Goal: Task Accomplishment & Management: Manage account settings

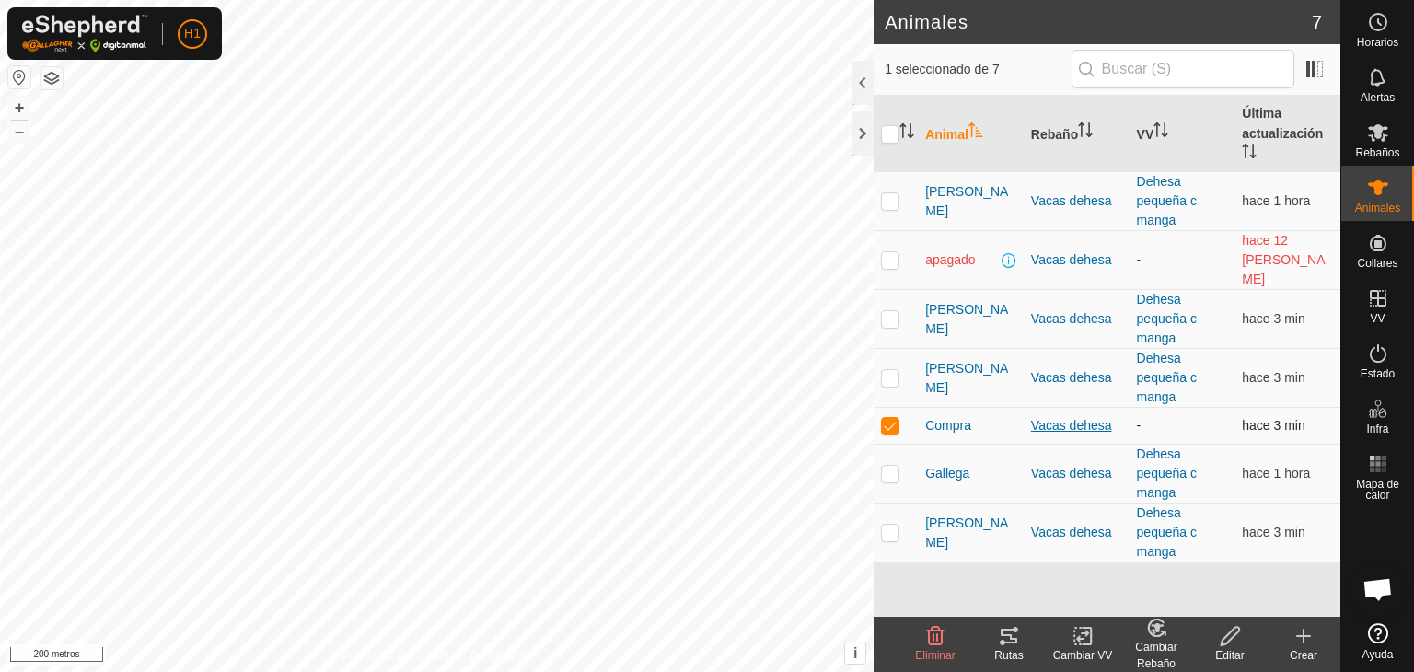
click at [1091, 418] on font "Vacas dehesa" at bounding box center [1071, 425] width 81 height 15
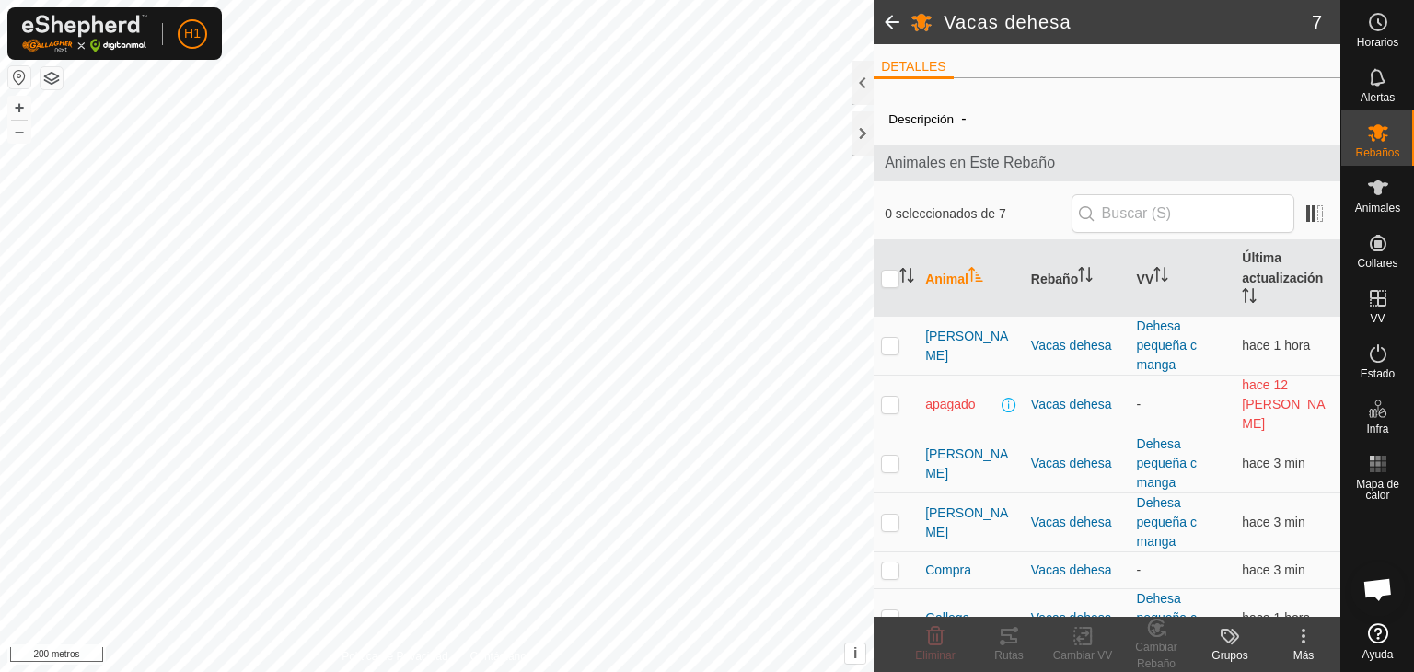
click at [1091, 397] on font "Vacas dehesa" at bounding box center [1071, 404] width 81 height 15
click at [1234, 643] on icon at bounding box center [1230, 636] width 22 height 22
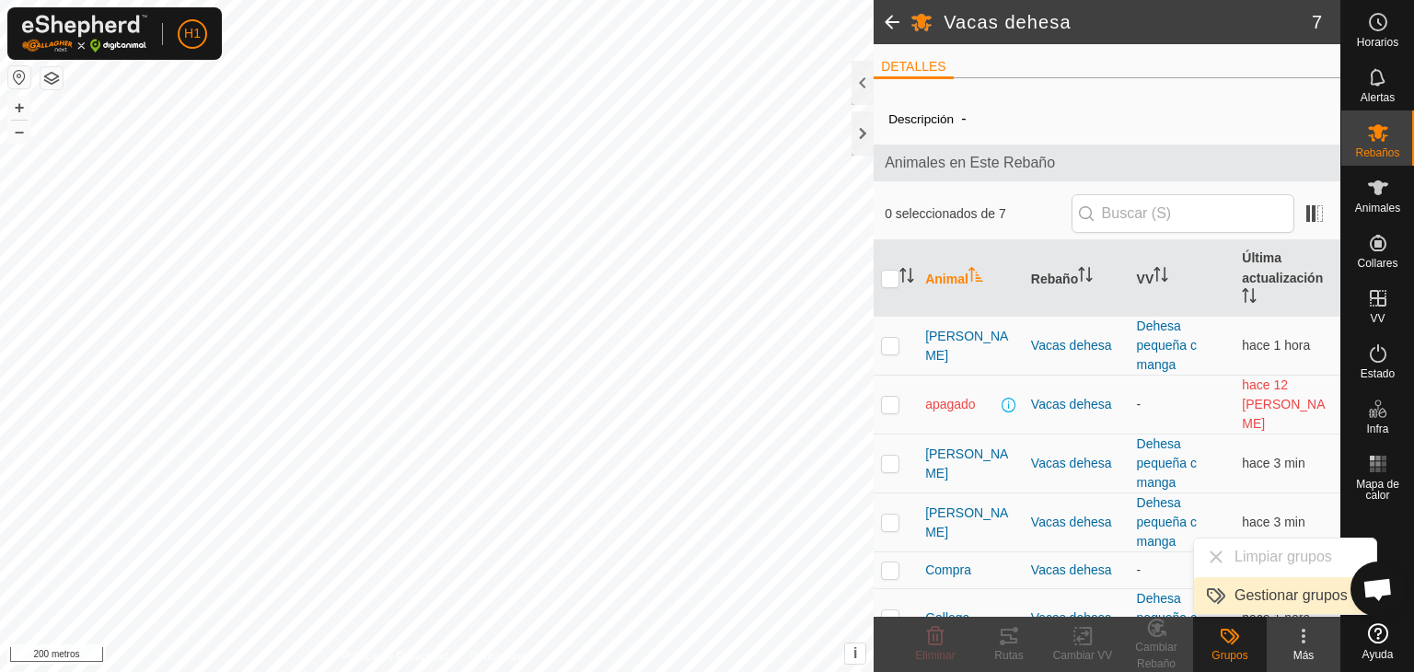
click at [1300, 597] on link "Gestionar grupos" at bounding box center [1285, 595] width 182 height 37
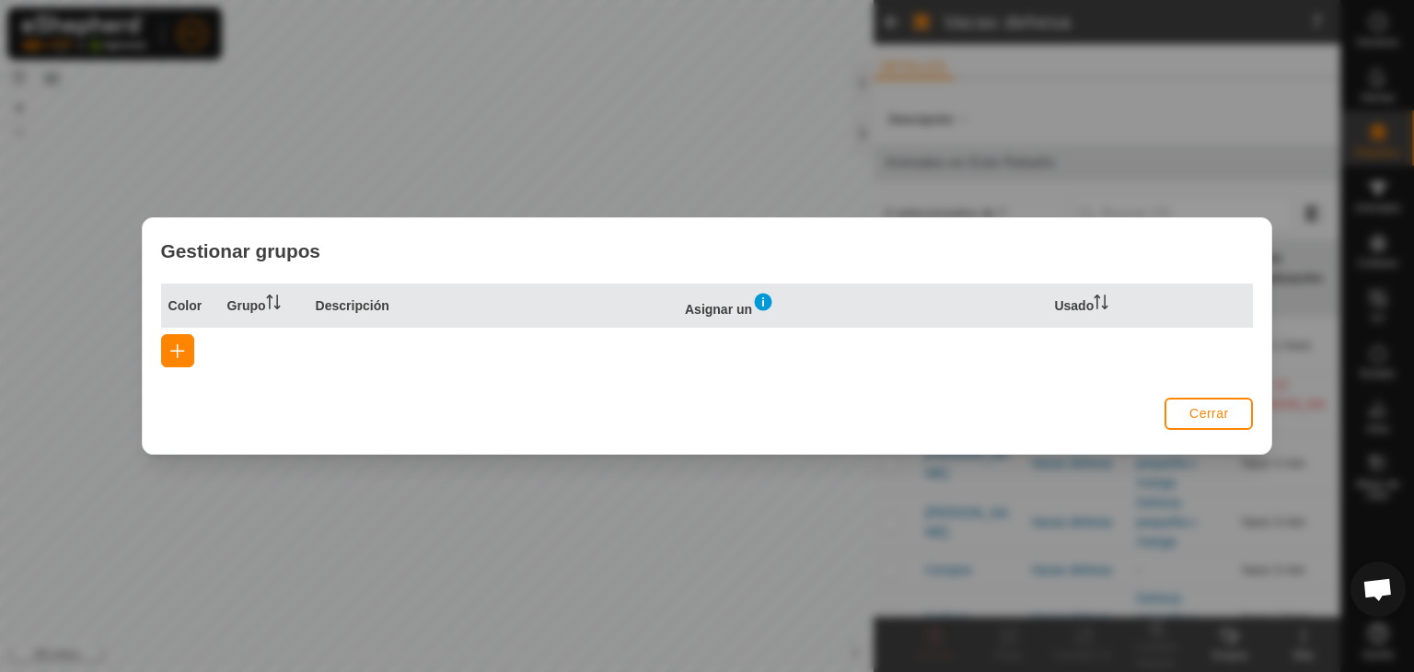
click at [1187, 415] on button "Cerrar" at bounding box center [1209, 414] width 88 height 32
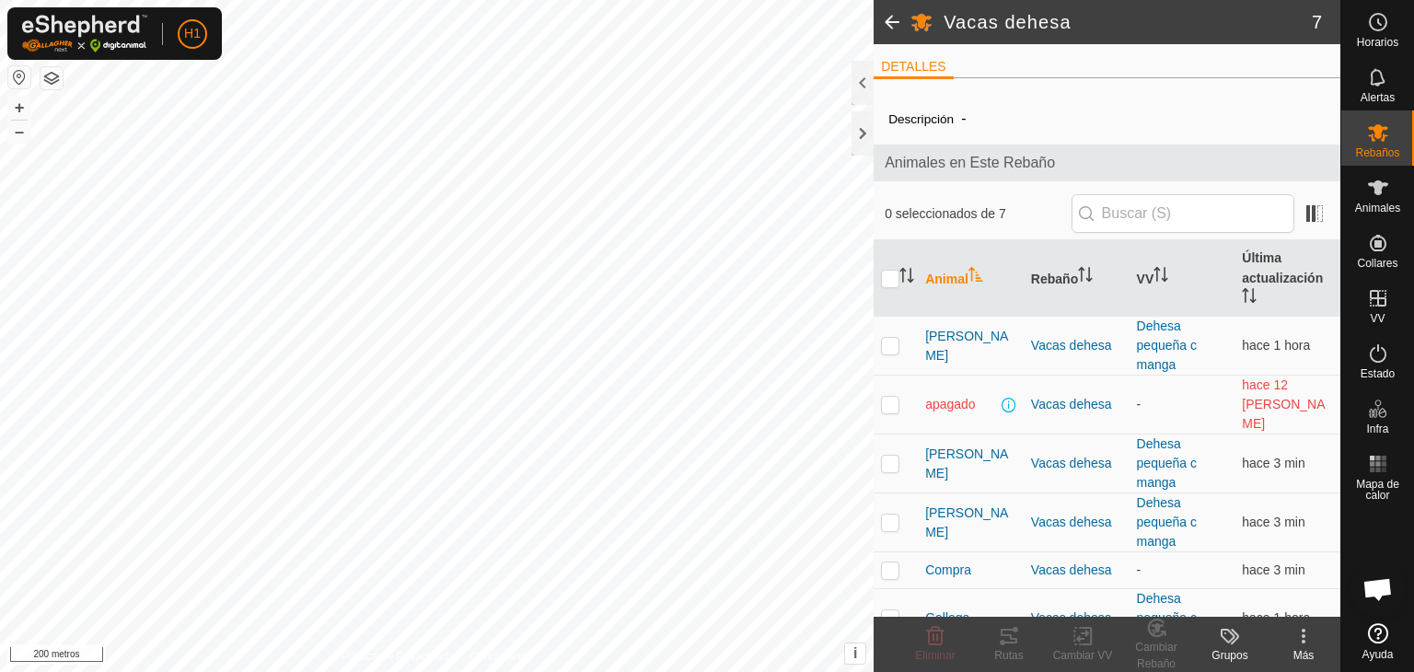
click at [1305, 656] on font "Más" at bounding box center [1303, 655] width 21 height 13
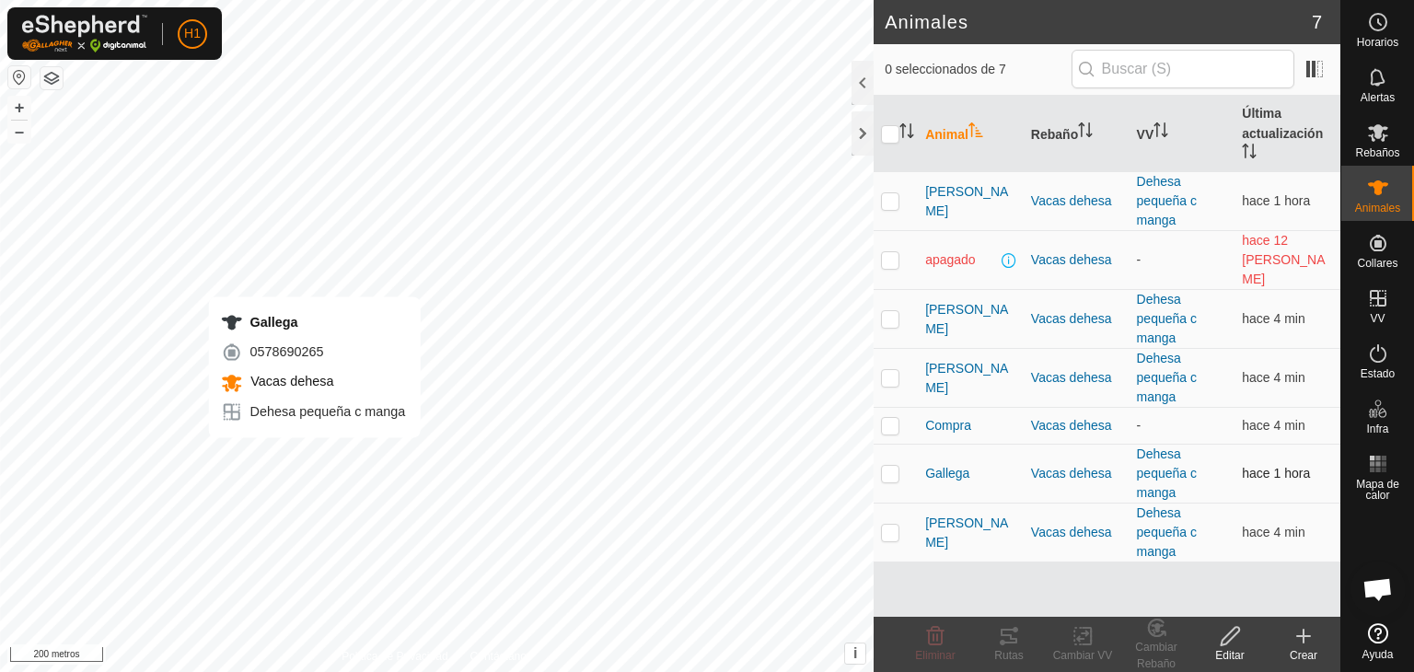
checkbox input "true"
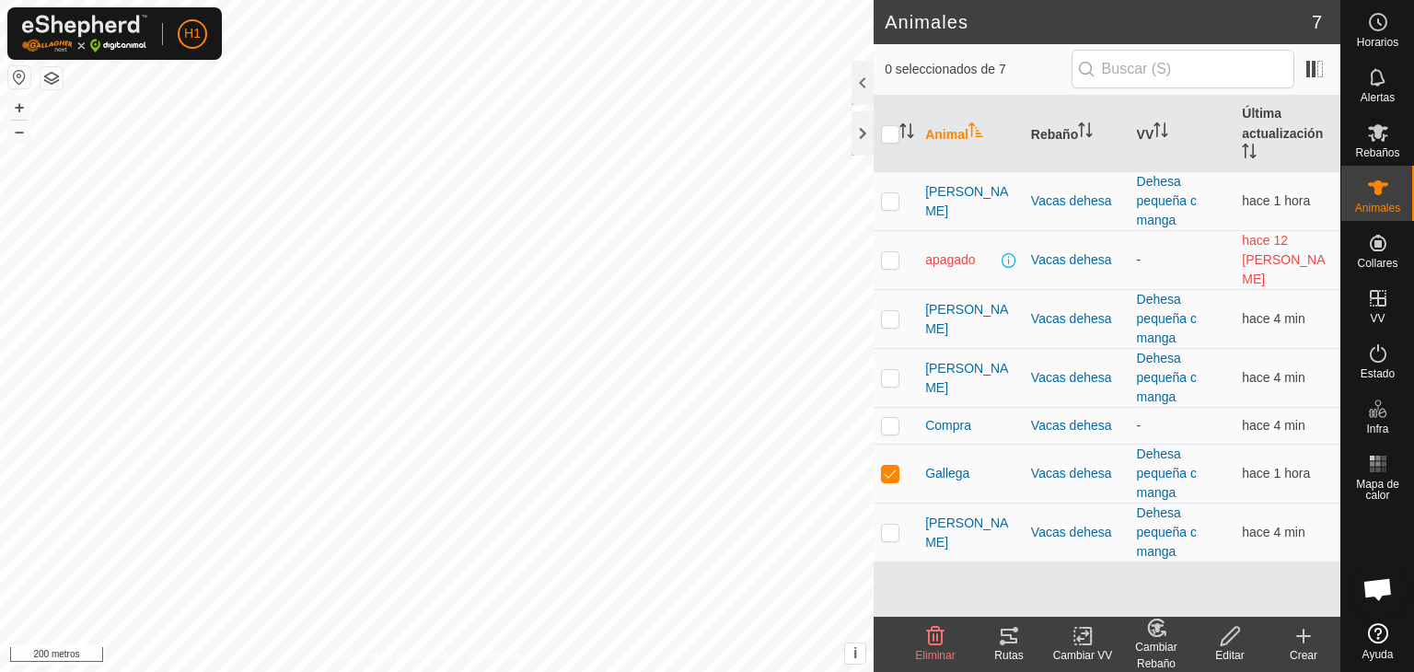
click at [1079, 640] on icon at bounding box center [1082, 637] width 13 height 12
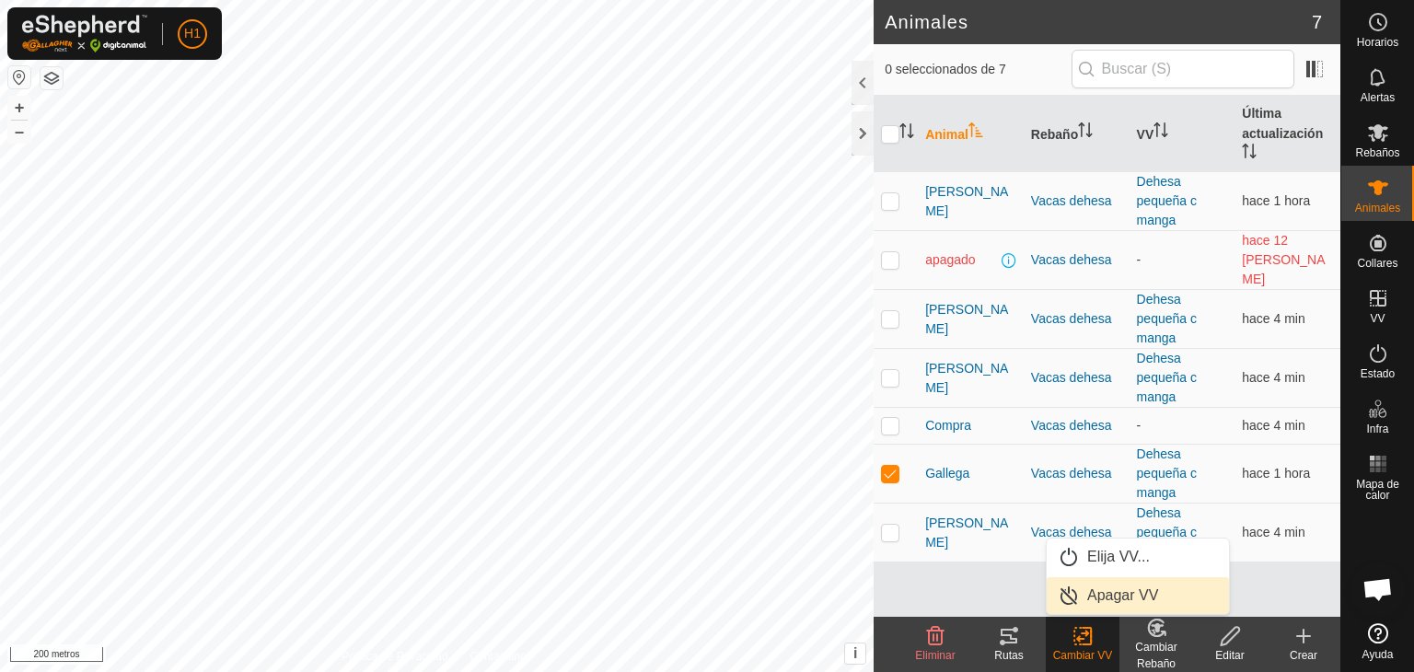
click at [1118, 597] on link "Apagar VV" at bounding box center [1138, 595] width 182 height 37
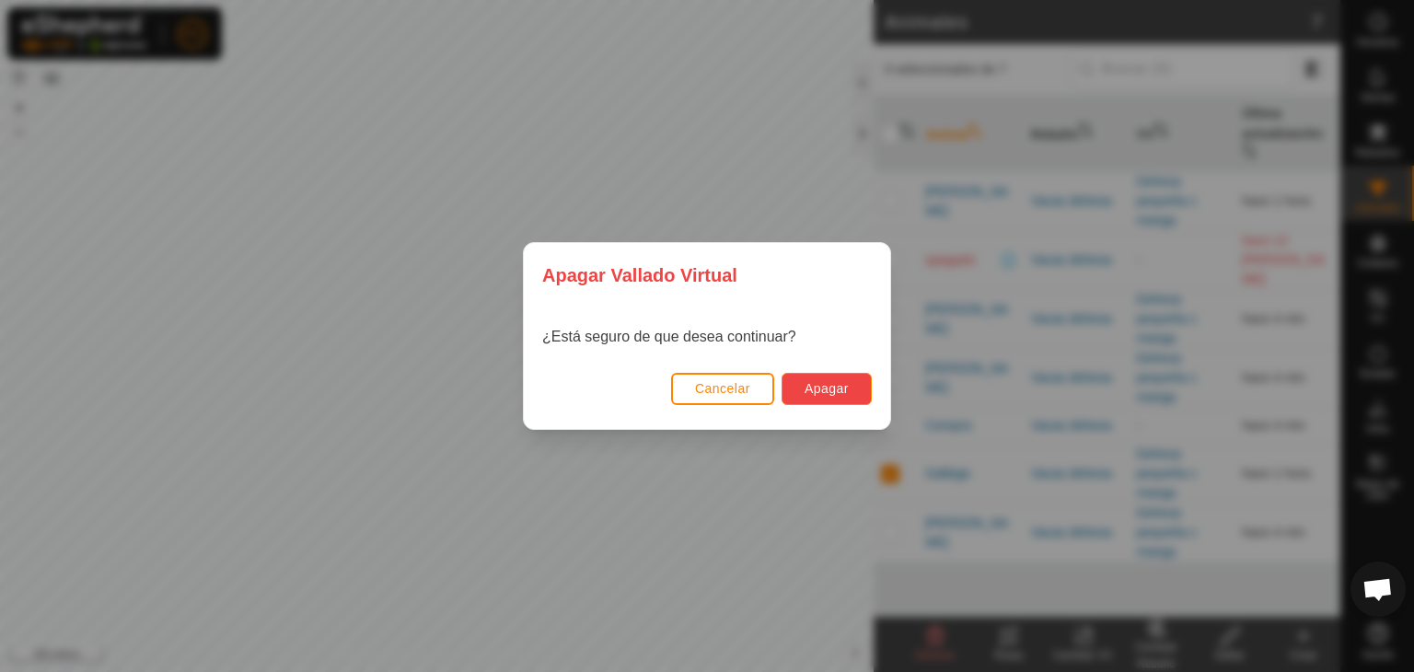
click at [853, 389] on button "Apagar" at bounding box center [827, 389] width 90 height 32
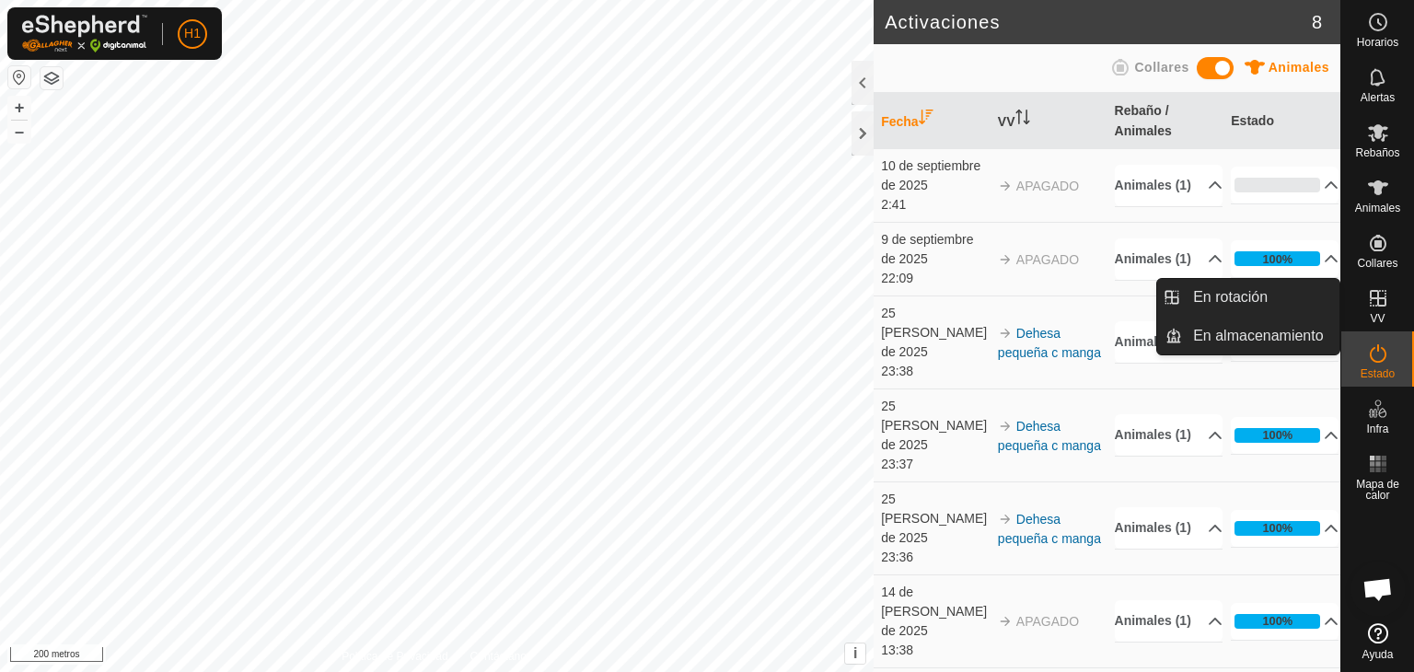
click at [1367, 321] on div "VV" at bounding box center [1377, 303] width 73 height 55
click at [1382, 309] on es-virtualpaddocks-svg-icon at bounding box center [1378, 298] width 33 height 29
click at [1374, 299] on icon at bounding box center [1378, 298] width 22 height 22
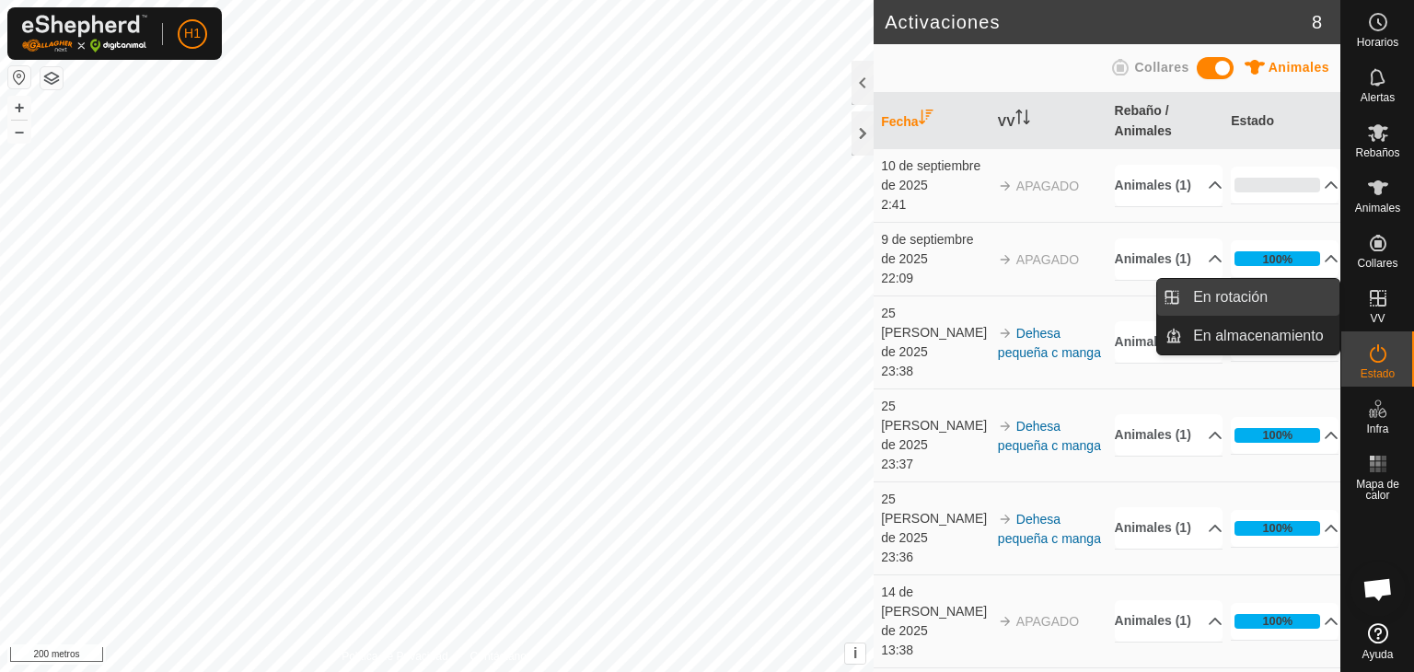
click at [1301, 303] on link "En rotación" at bounding box center [1260, 297] width 157 height 37
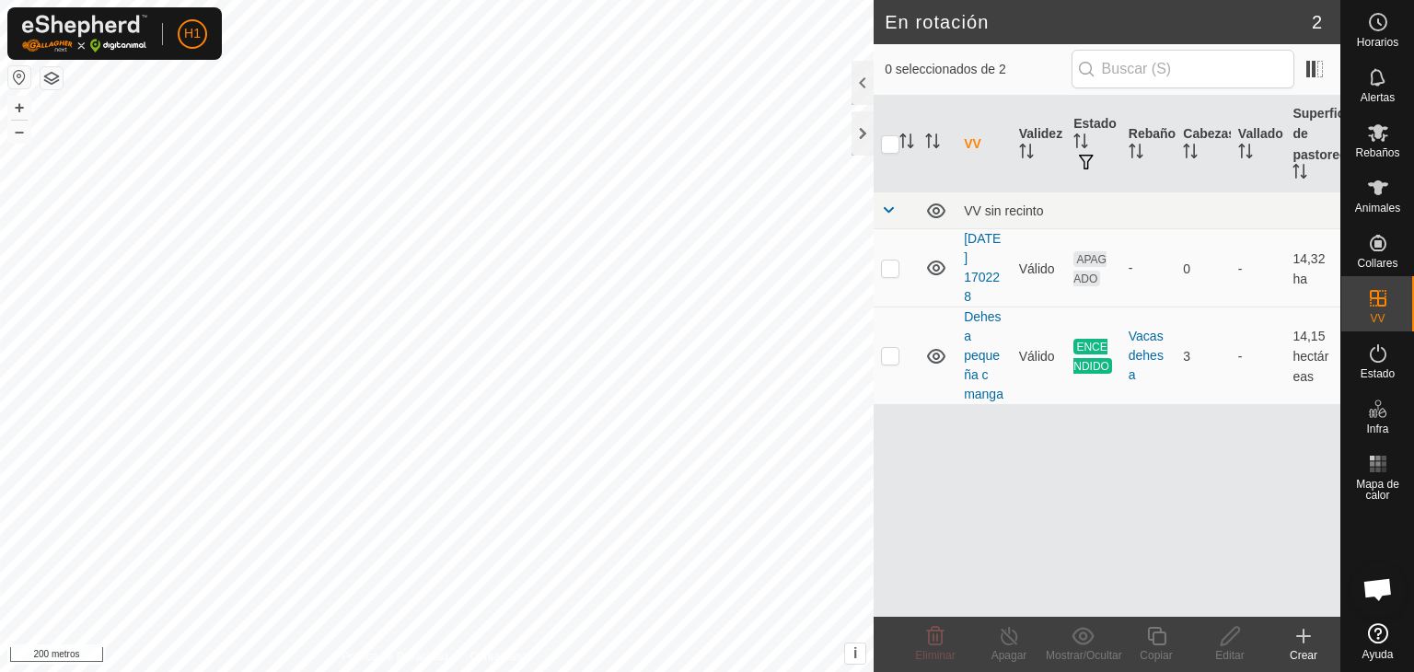
click at [1075, 456] on div "VV Validez Estado Rebaño [PERSON_NAME] Superficie de pastoreo VV sin recinto [D…" at bounding box center [1107, 356] width 467 height 521
click at [1147, 363] on font "Vacas dehesa" at bounding box center [1146, 355] width 35 height 53
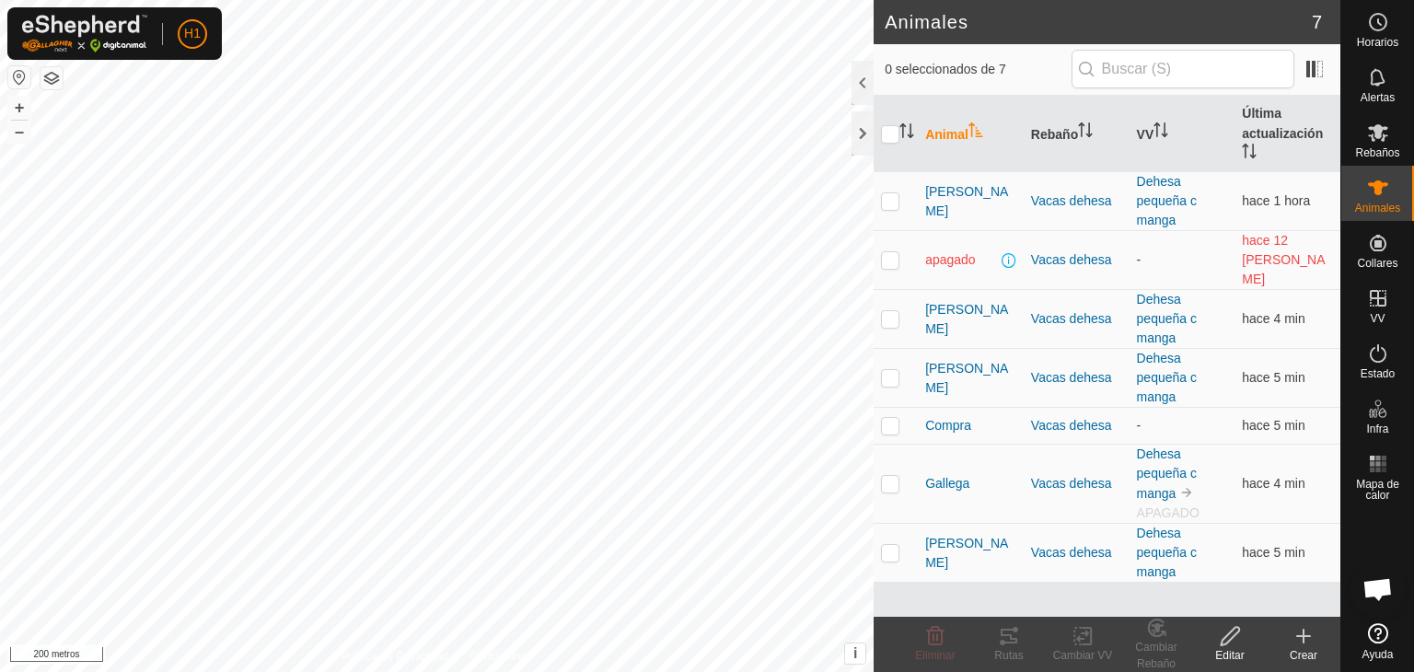
checkbox input "true"
checkbox input "false"
click at [943, 418] on font "Compra" at bounding box center [948, 425] width 46 height 15
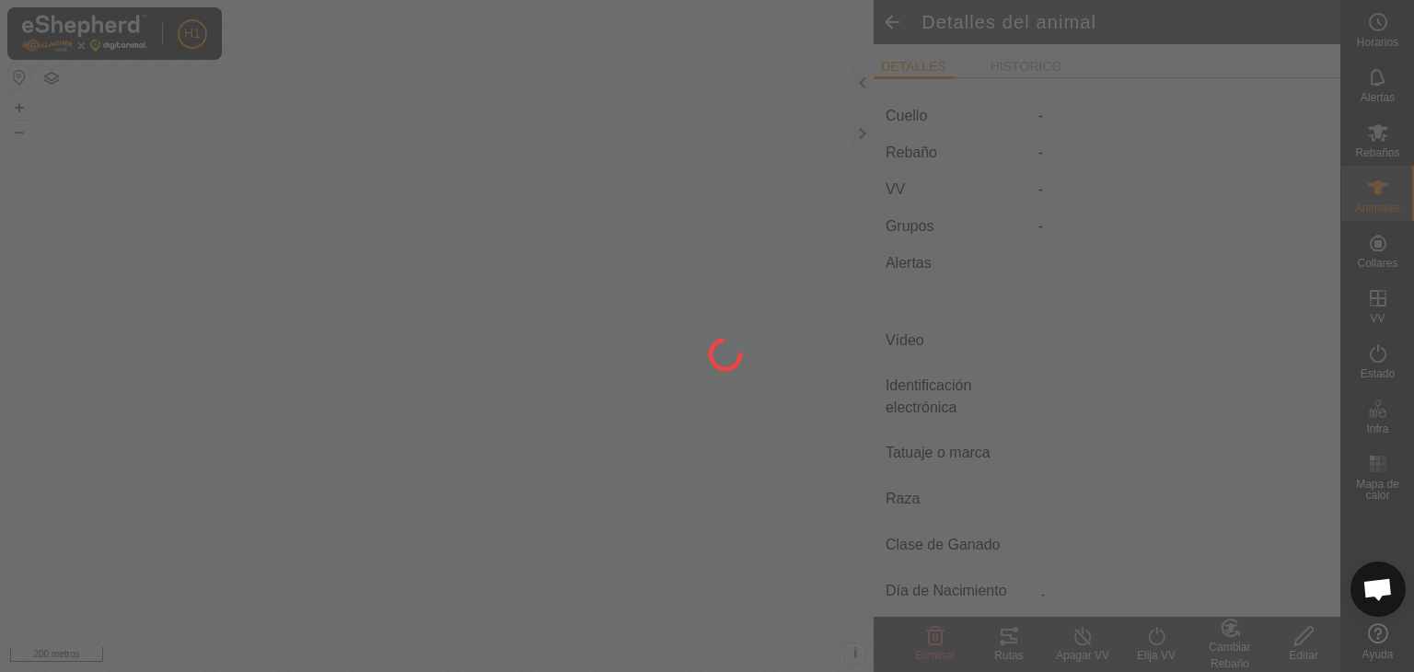
type input "Compra"
type input "-"
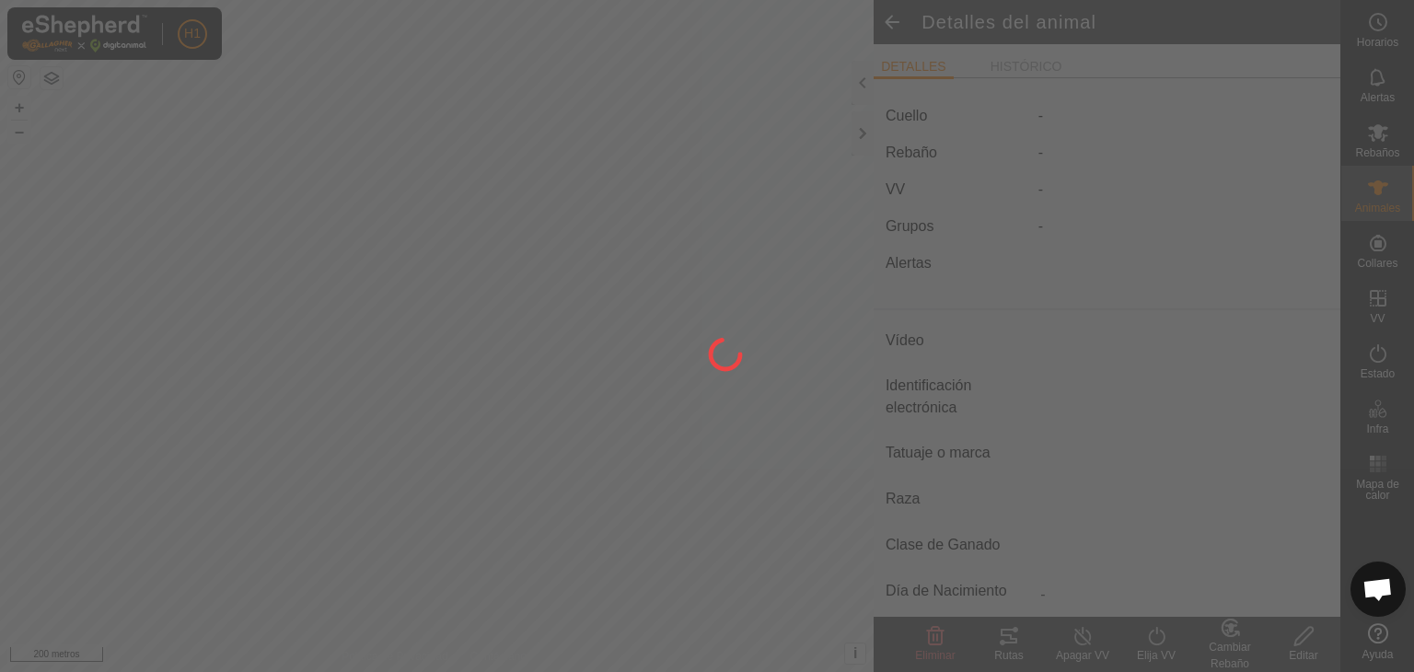
type input "0 kg"
type input "-"
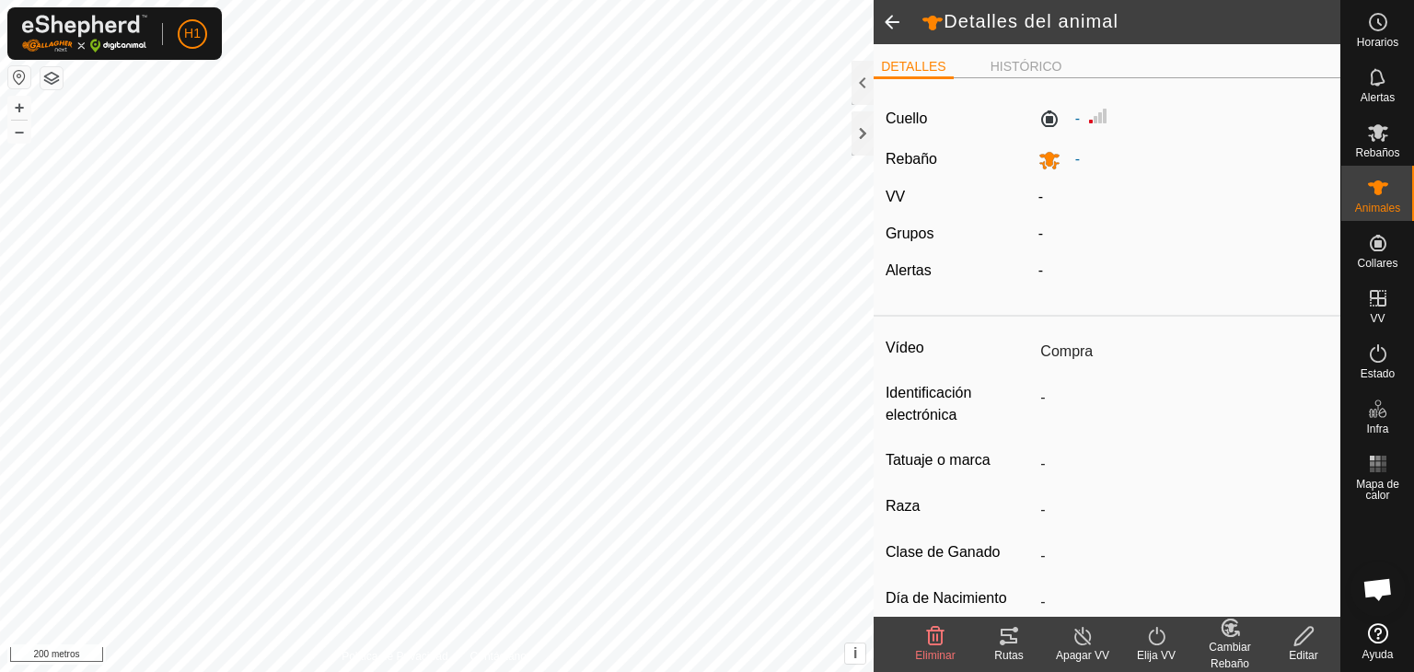
click at [1075, 638] on icon at bounding box center [1083, 636] width 23 height 22
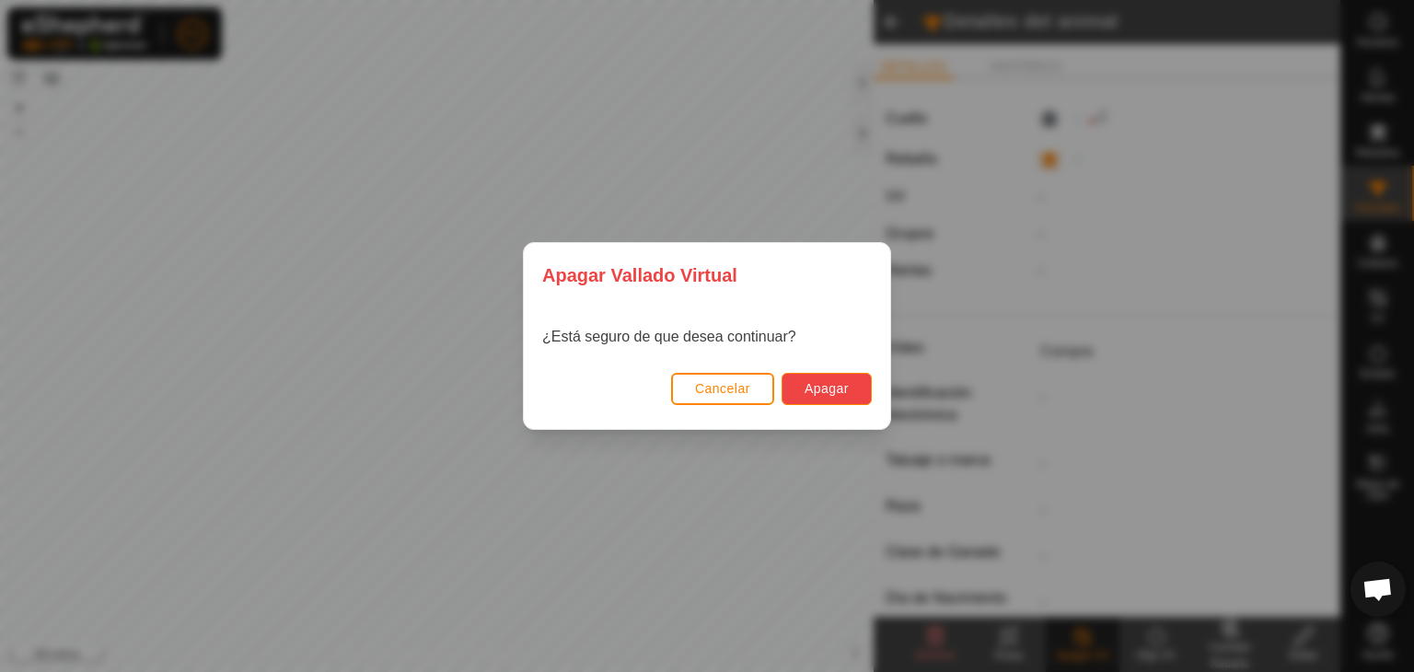
click at [826, 387] on font "Apagar" at bounding box center [827, 388] width 44 height 15
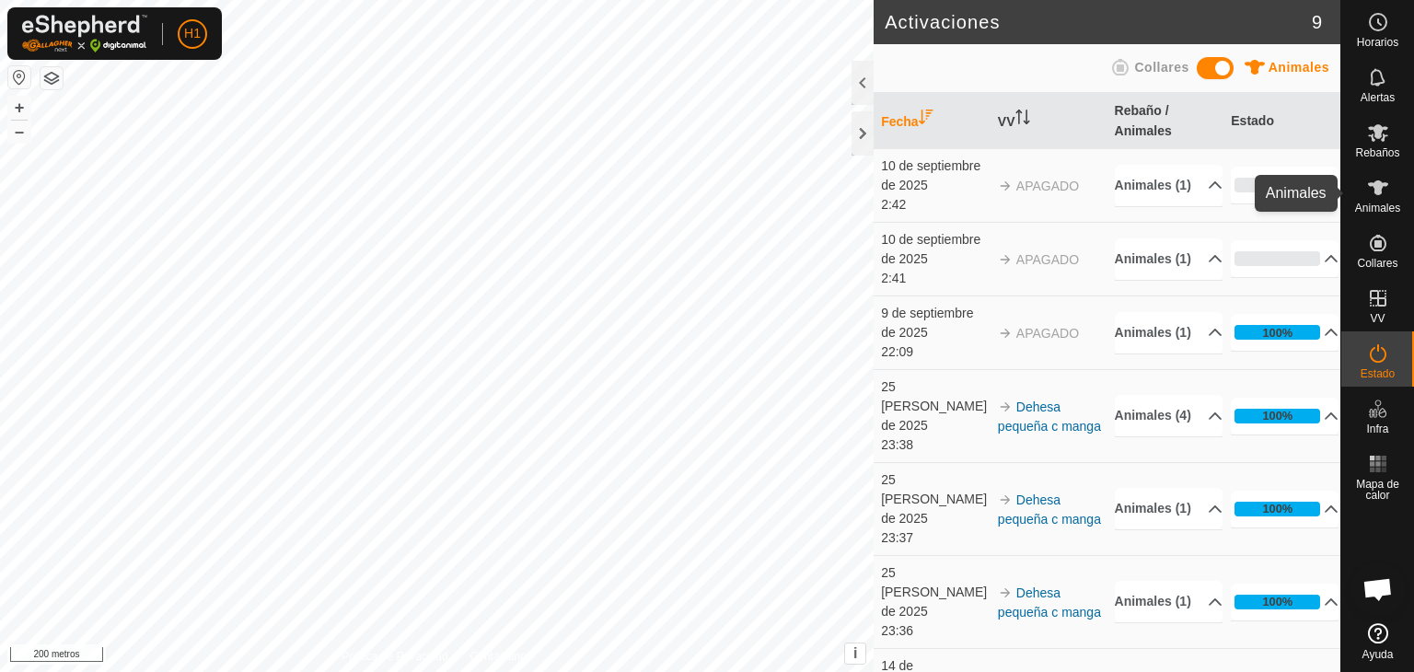
click at [1378, 181] on icon at bounding box center [1378, 187] width 20 height 15
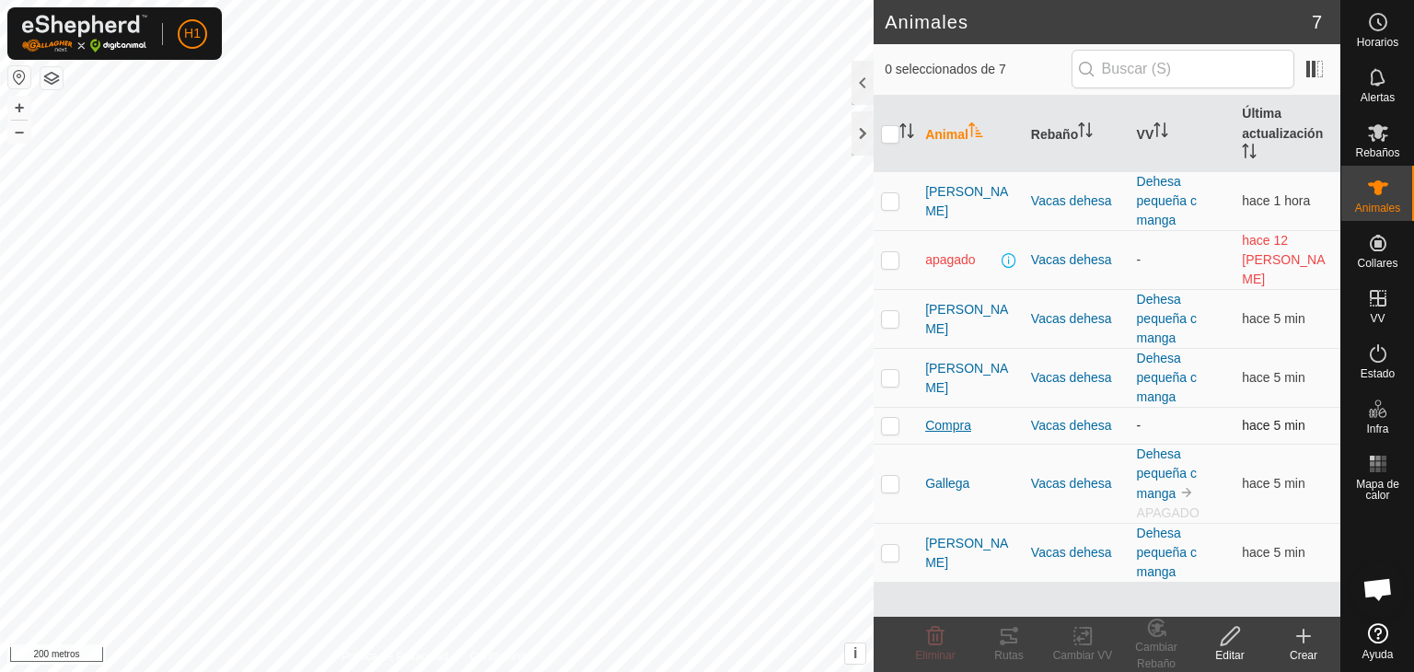
click at [935, 418] on font "Compra" at bounding box center [948, 425] width 46 height 15
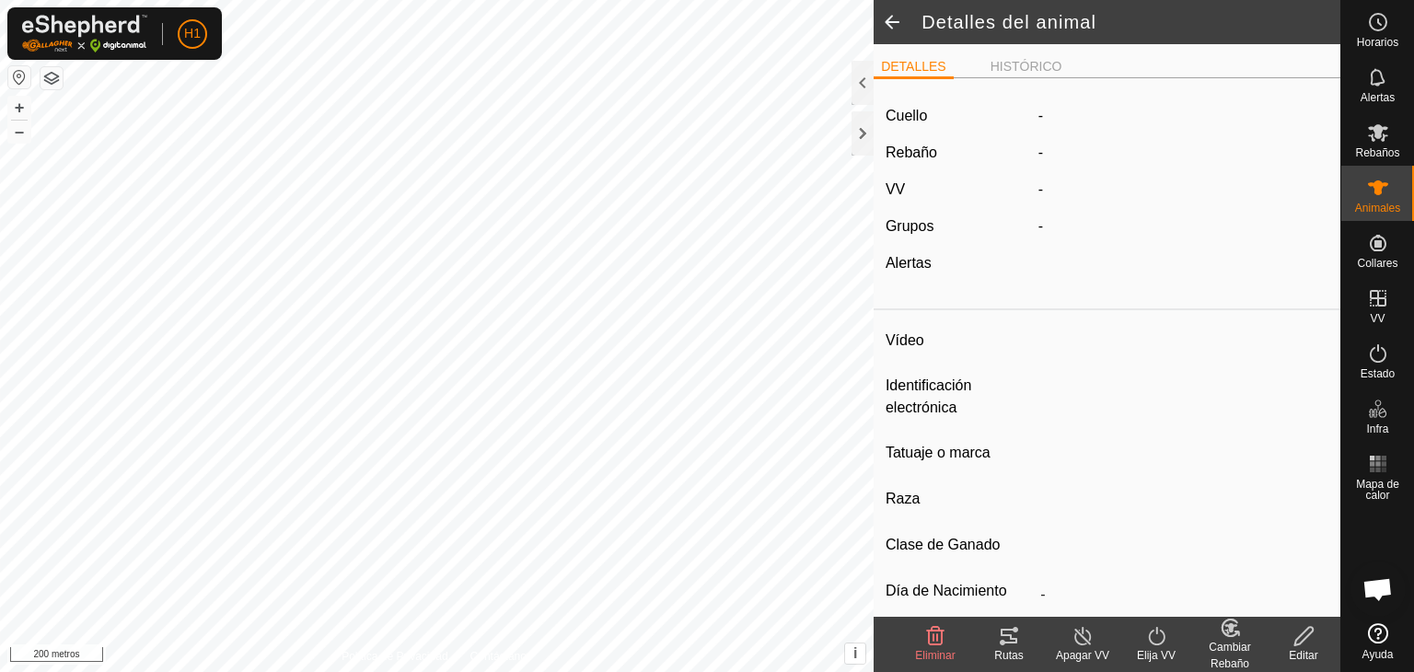
type input "Compra"
type input "-"
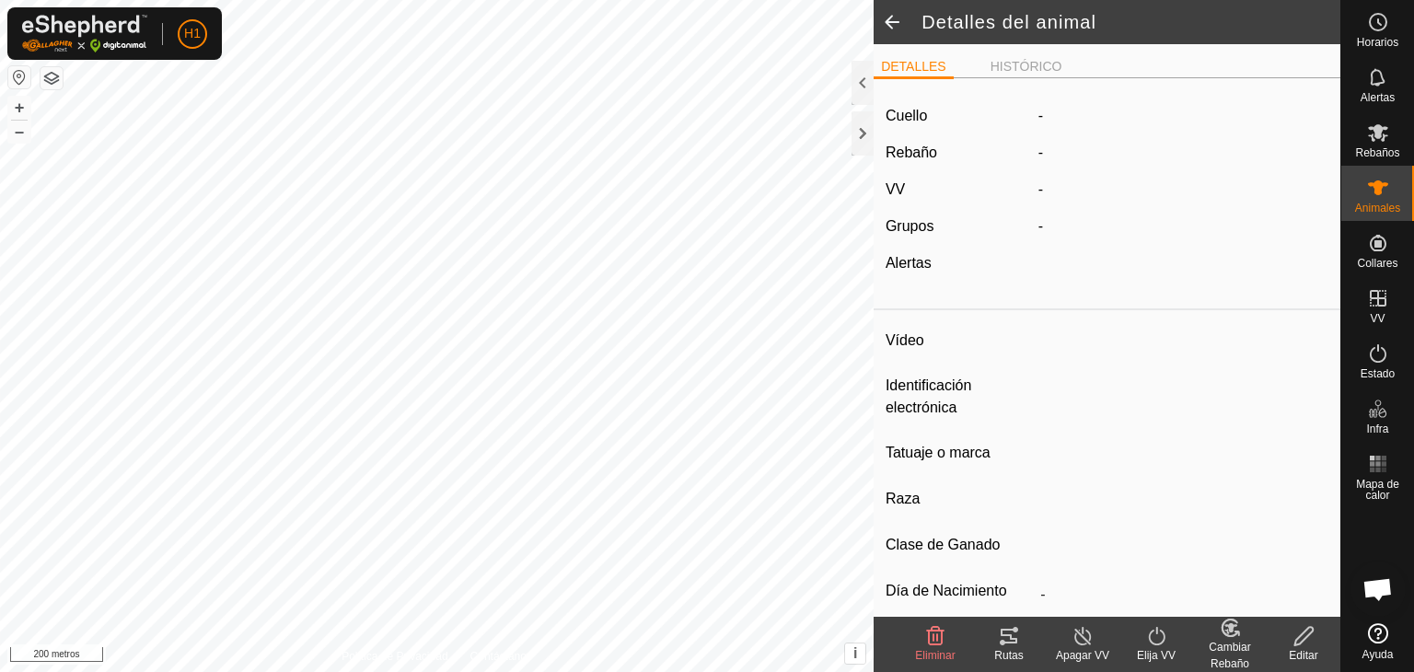
type input "0 kg"
type input "-"
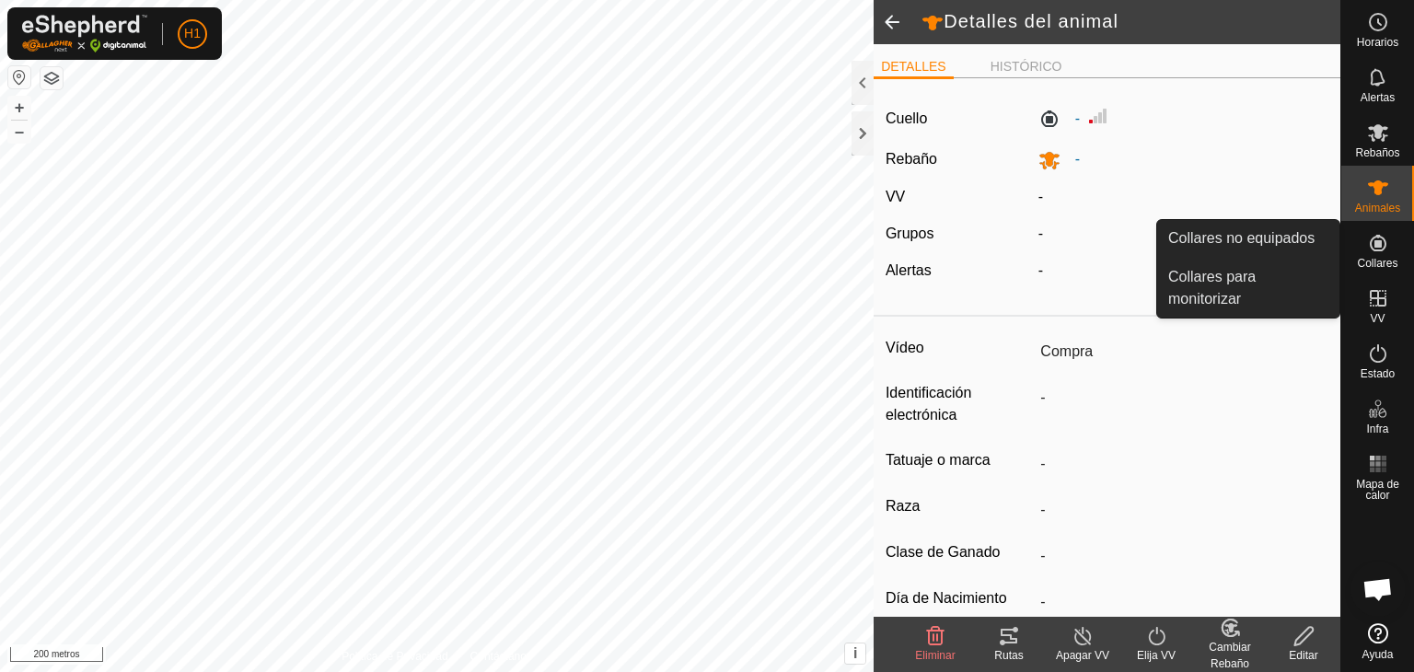
click at [1390, 249] on es-neckbands-svg-icon at bounding box center [1378, 242] width 33 height 29
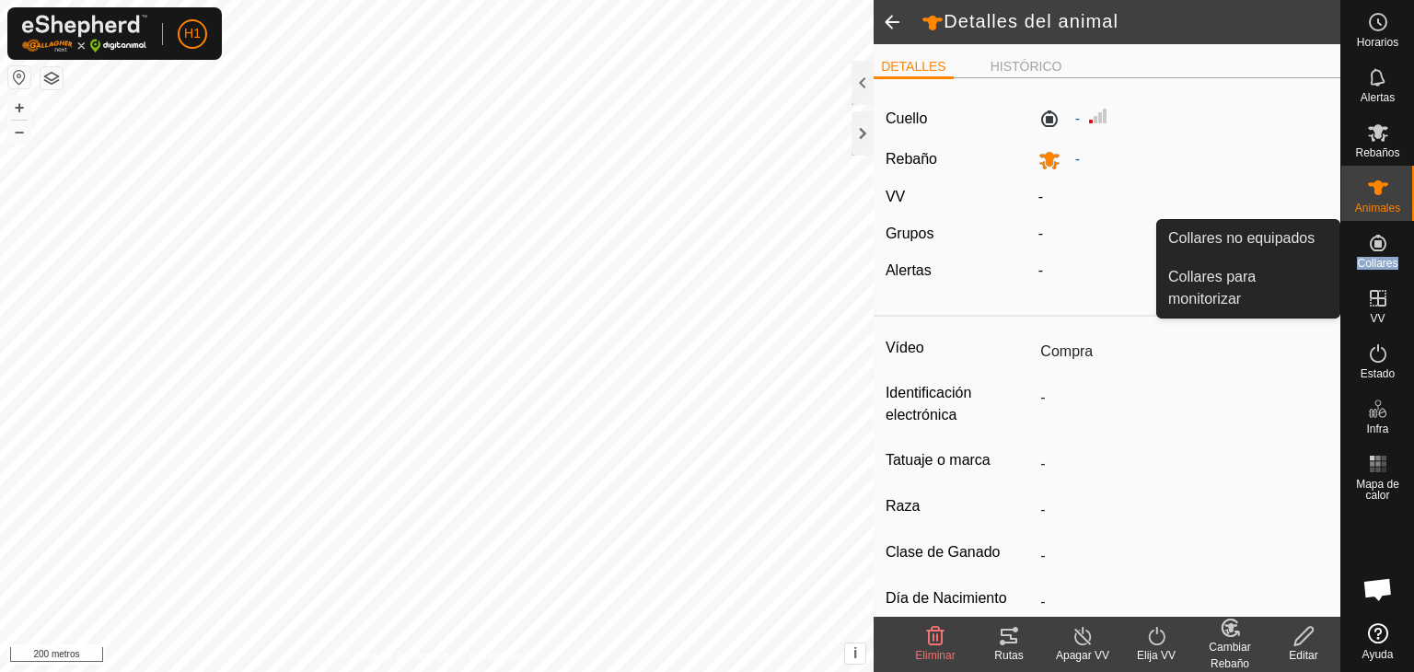
click at [1390, 249] on es-neckbands-svg-icon at bounding box center [1378, 242] width 33 height 29
click at [1372, 244] on icon at bounding box center [1378, 243] width 22 height 22
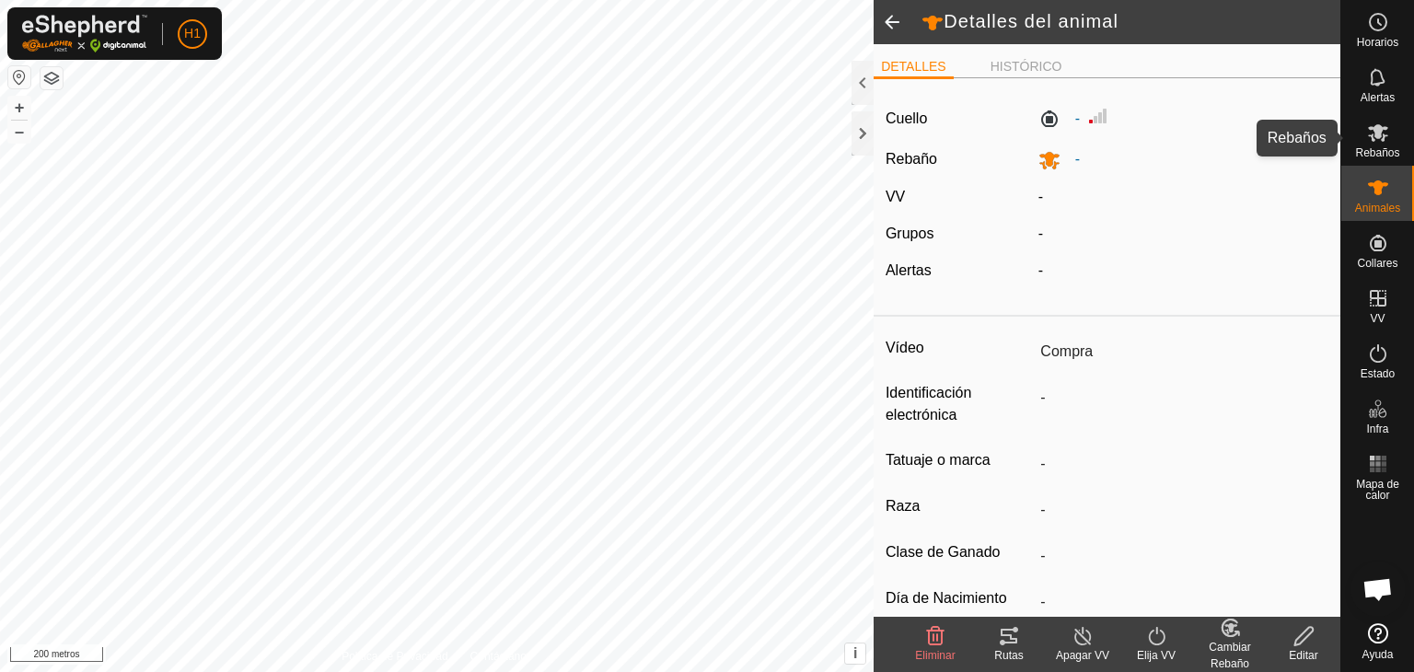
click at [1384, 134] on icon at bounding box center [1378, 132] width 20 height 17
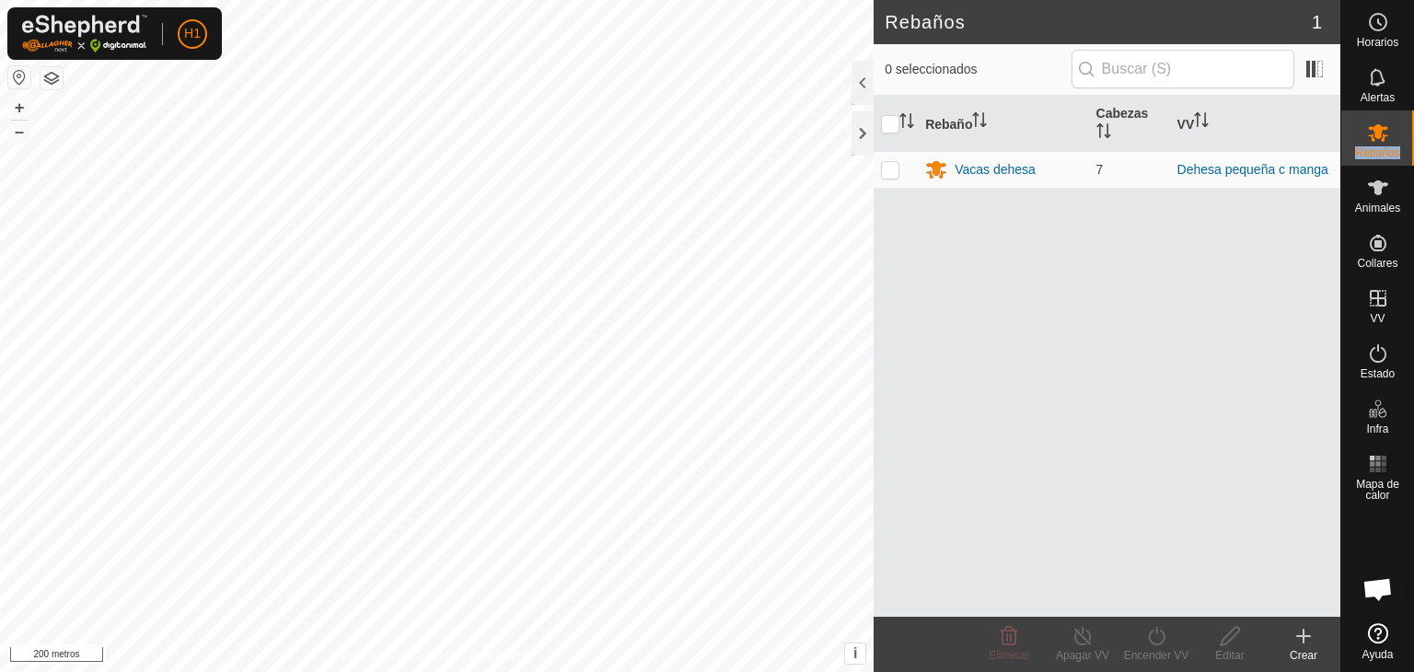
click at [1384, 134] on icon at bounding box center [1378, 132] width 20 height 17
click at [1304, 633] on icon at bounding box center [1304, 636] width 0 height 13
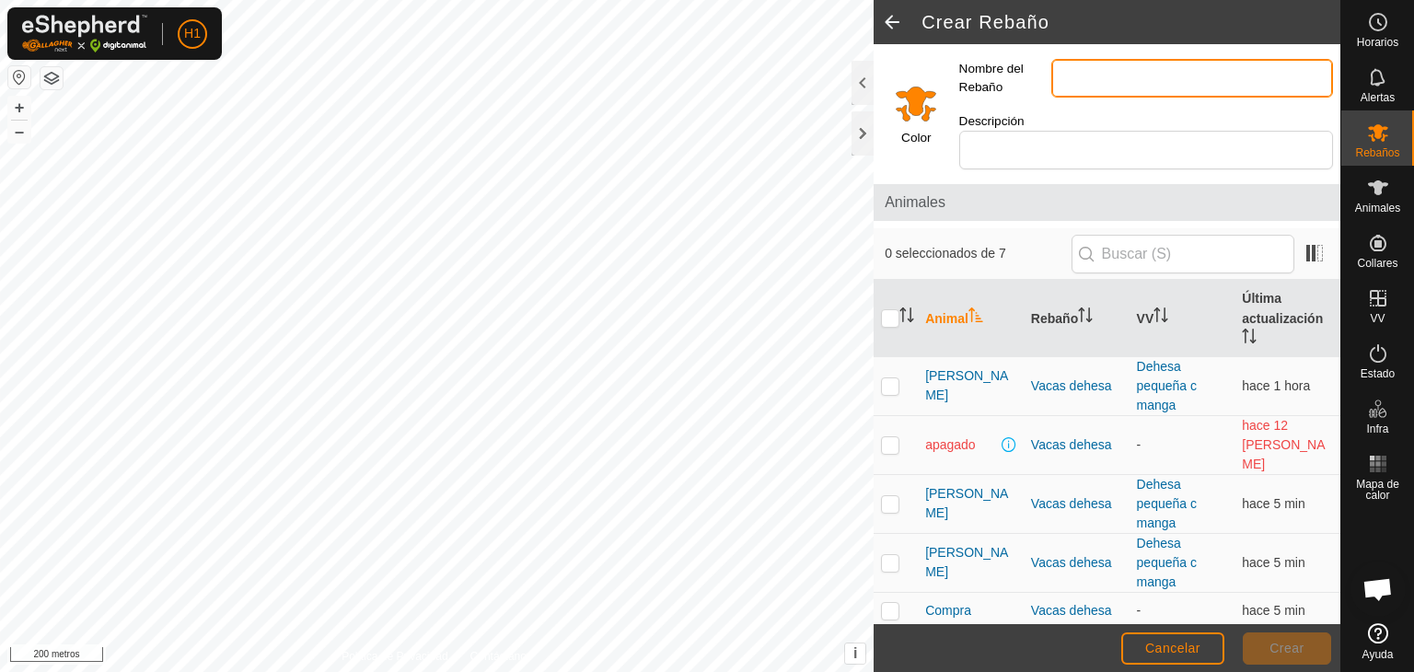
click at [1167, 76] on input "Nombre del Rebaño" at bounding box center [1192, 78] width 282 height 39
type input "sin vaya"
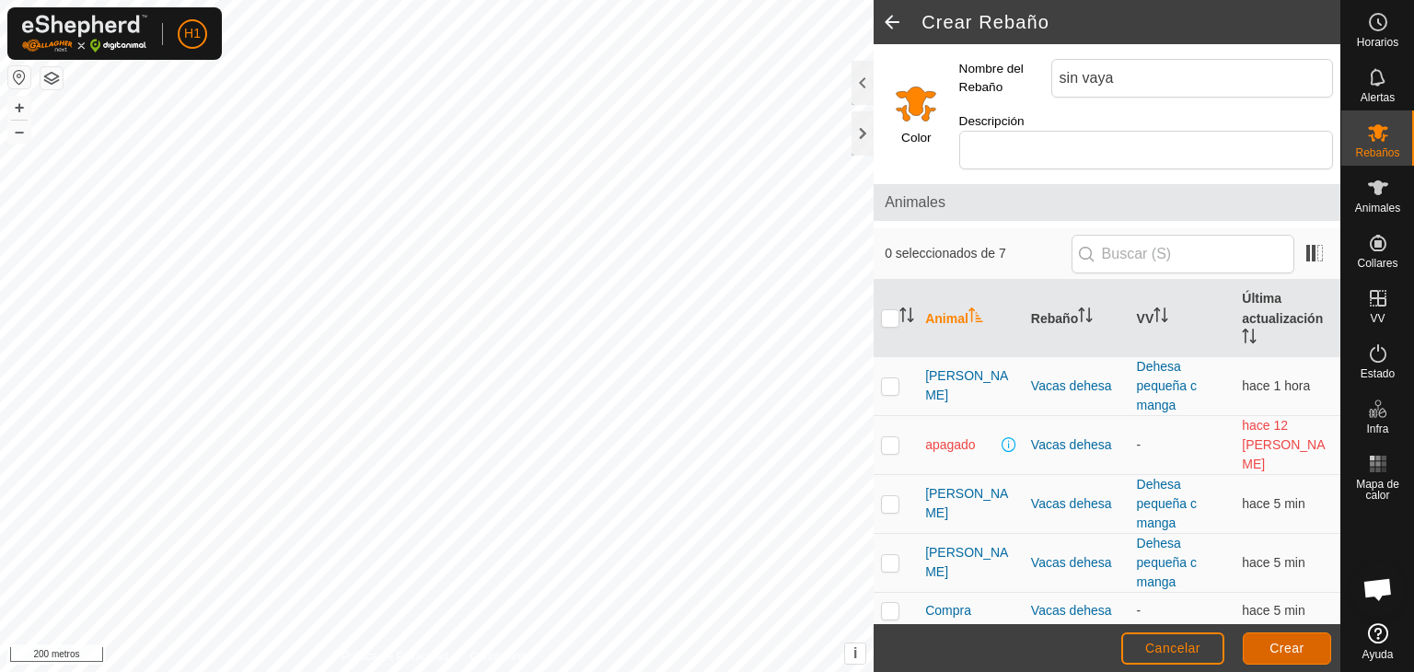
click at [1281, 648] on font "Crear" at bounding box center [1286, 648] width 35 height 15
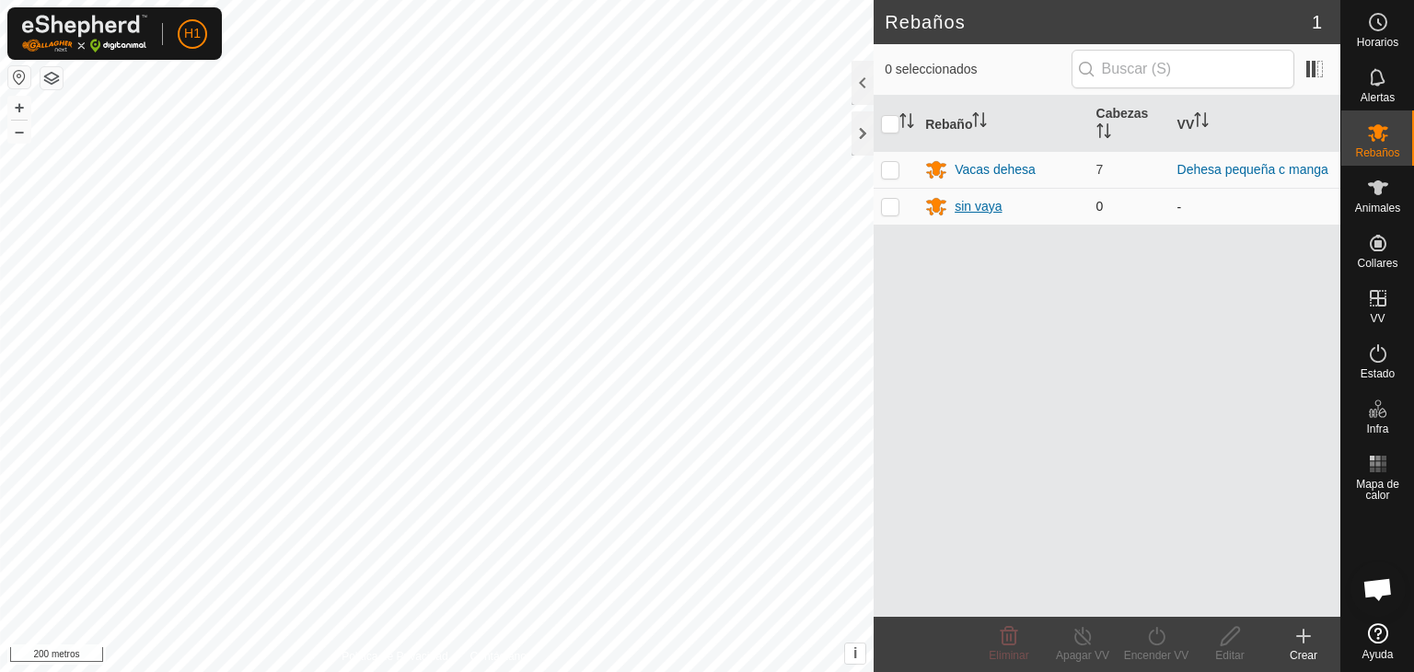
click at [978, 208] on font "sin vaya" at bounding box center [978, 206] width 47 height 15
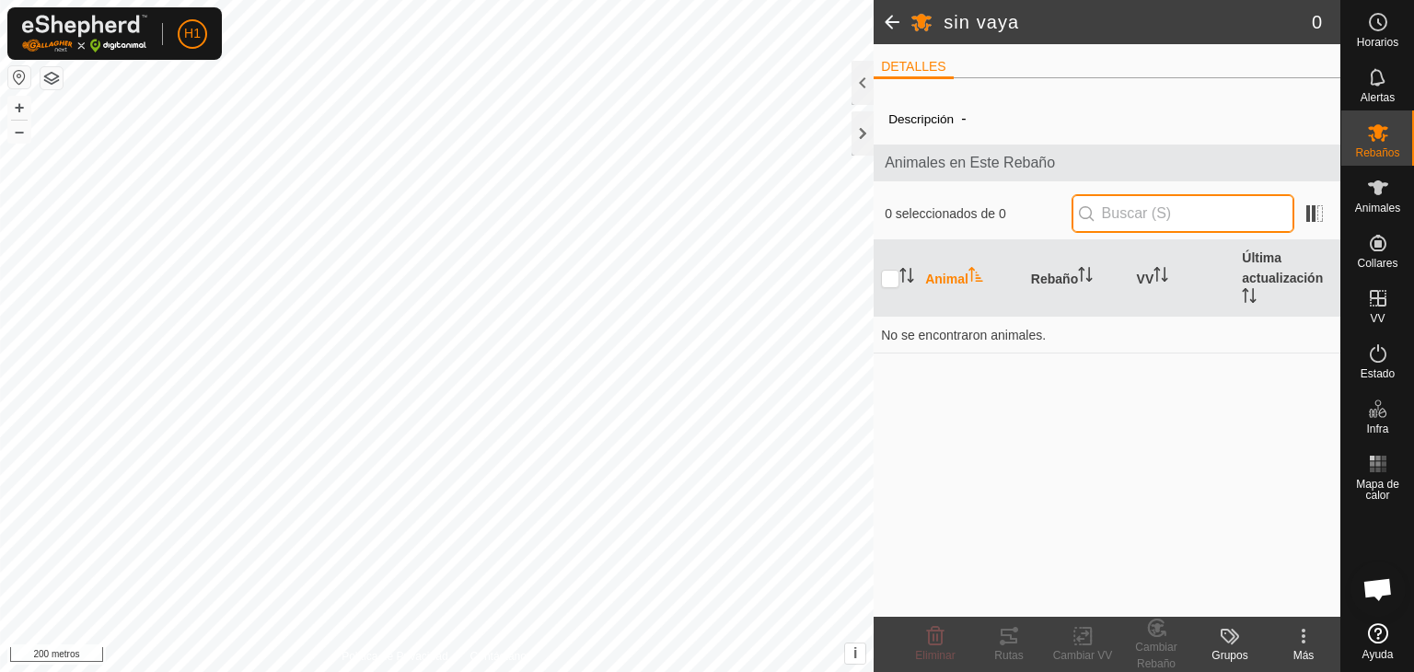
click at [1141, 219] on input "text" at bounding box center [1183, 213] width 223 height 39
type input "c"
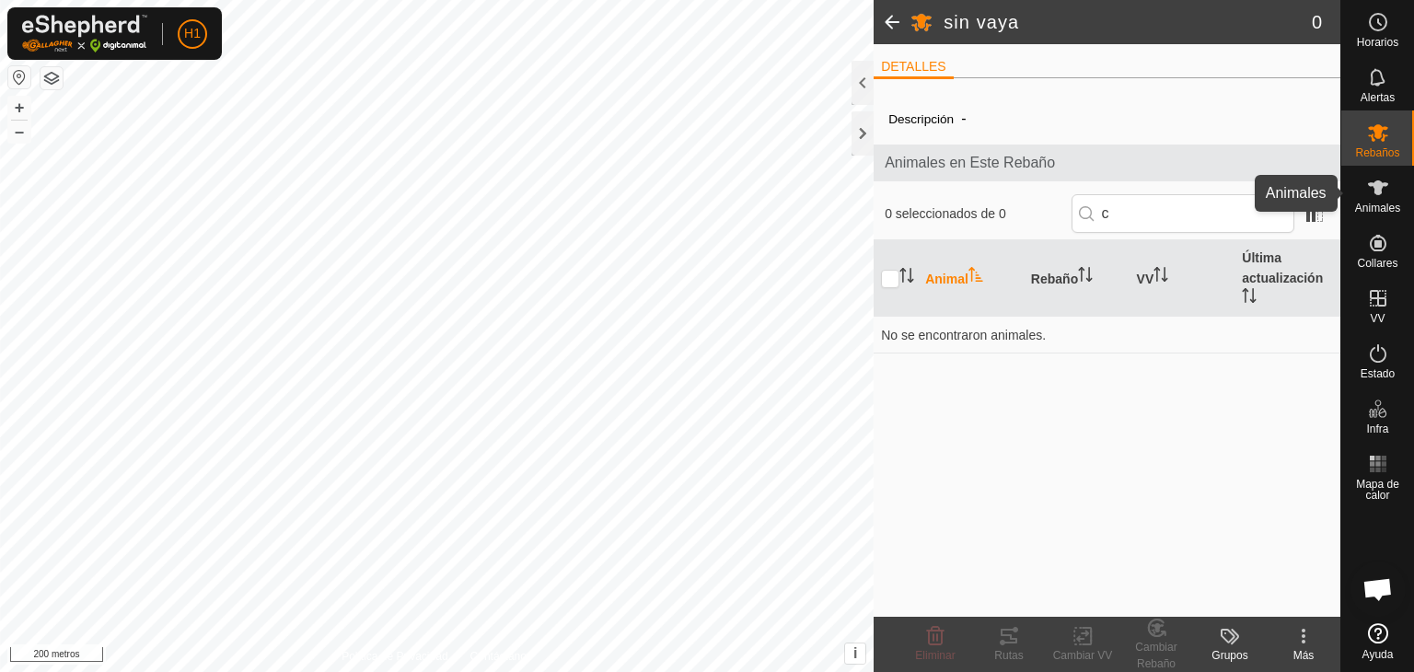
click at [1364, 195] on es-animals-svg-icon at bounding box center [1378, 187] width 33 height 29
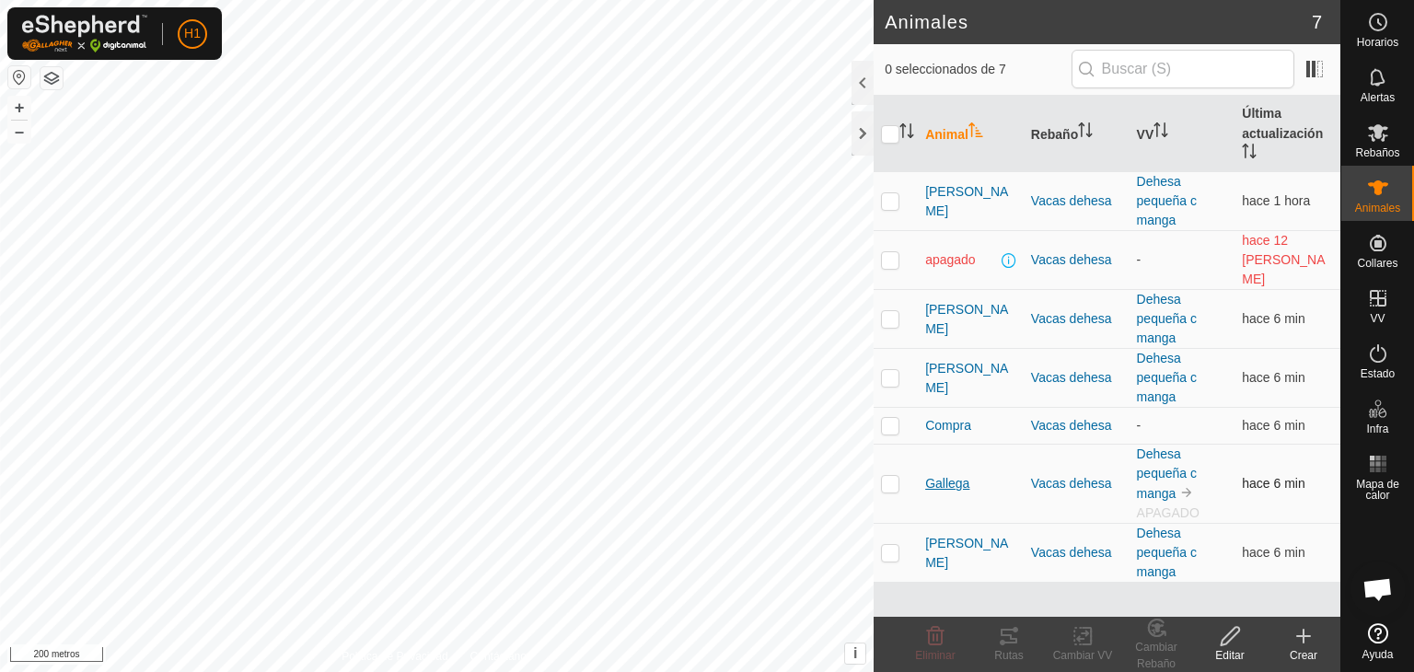
click at [939, 476] on font "Gallega" at bounding box center [947, 483] width 44 height 15
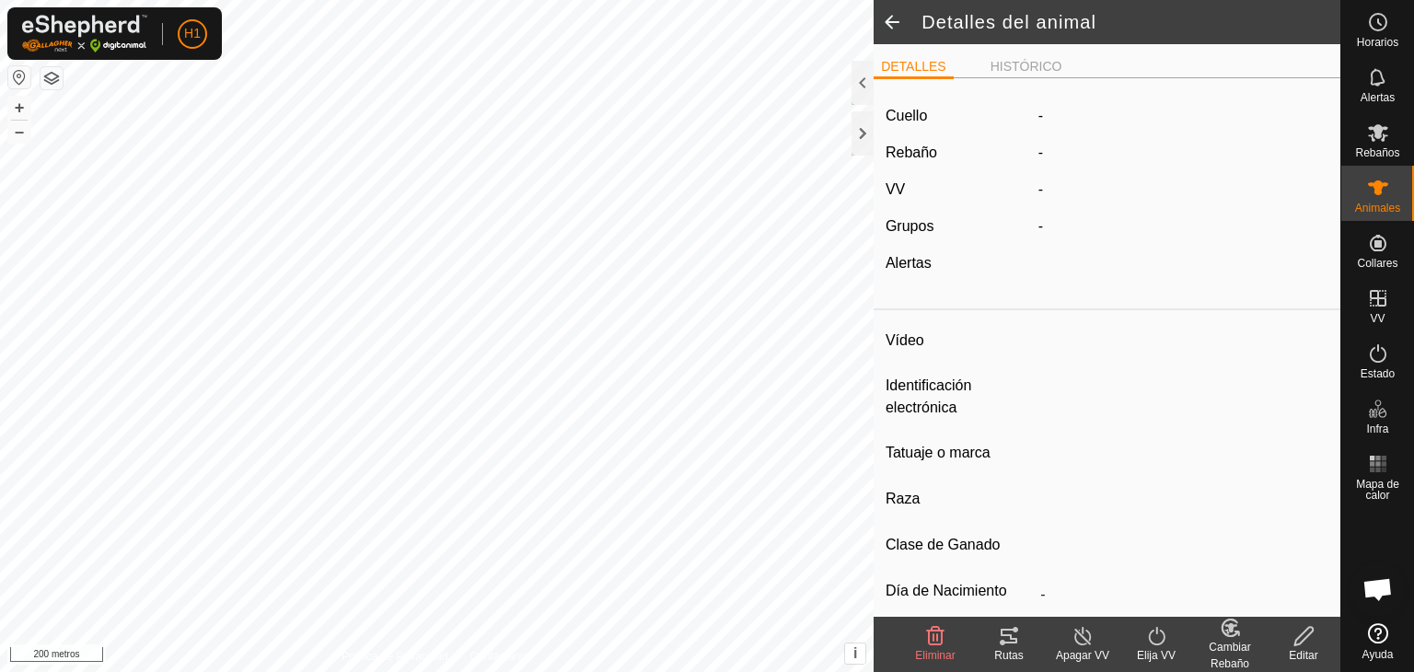
type input "Gallega"
type input "-"
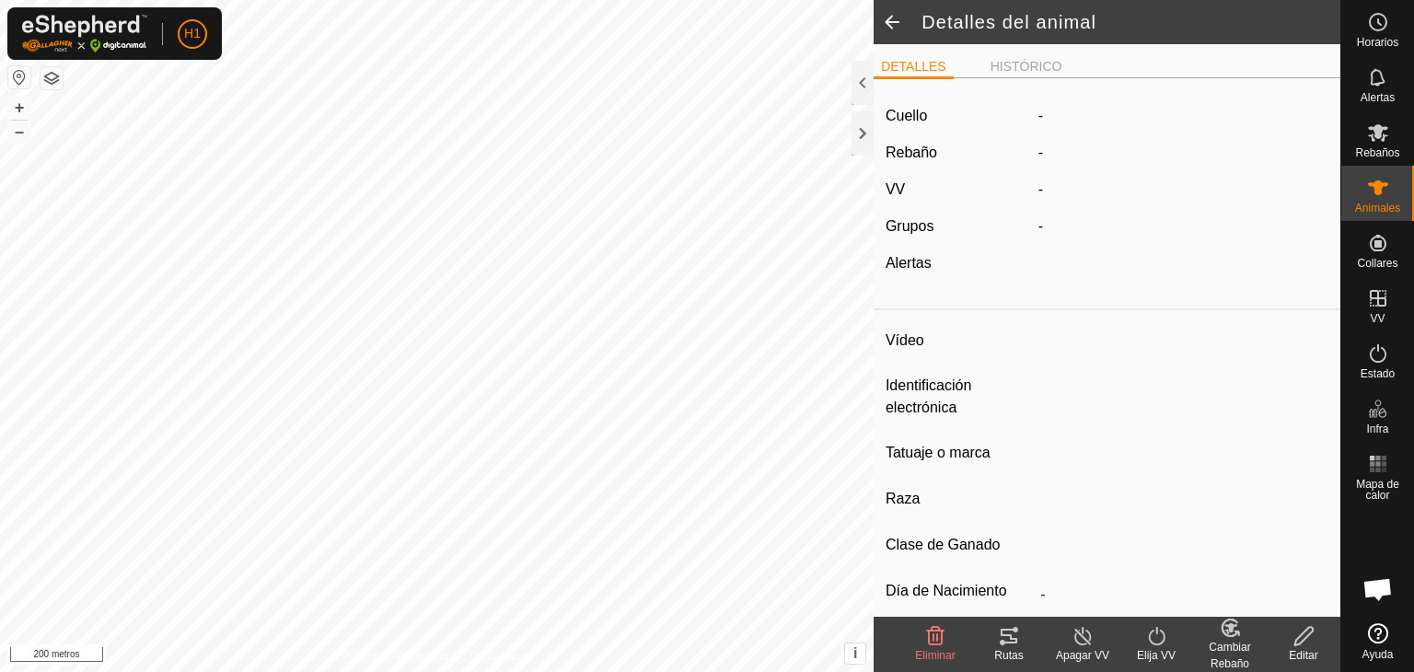
type input "0 kg"
type input "-"
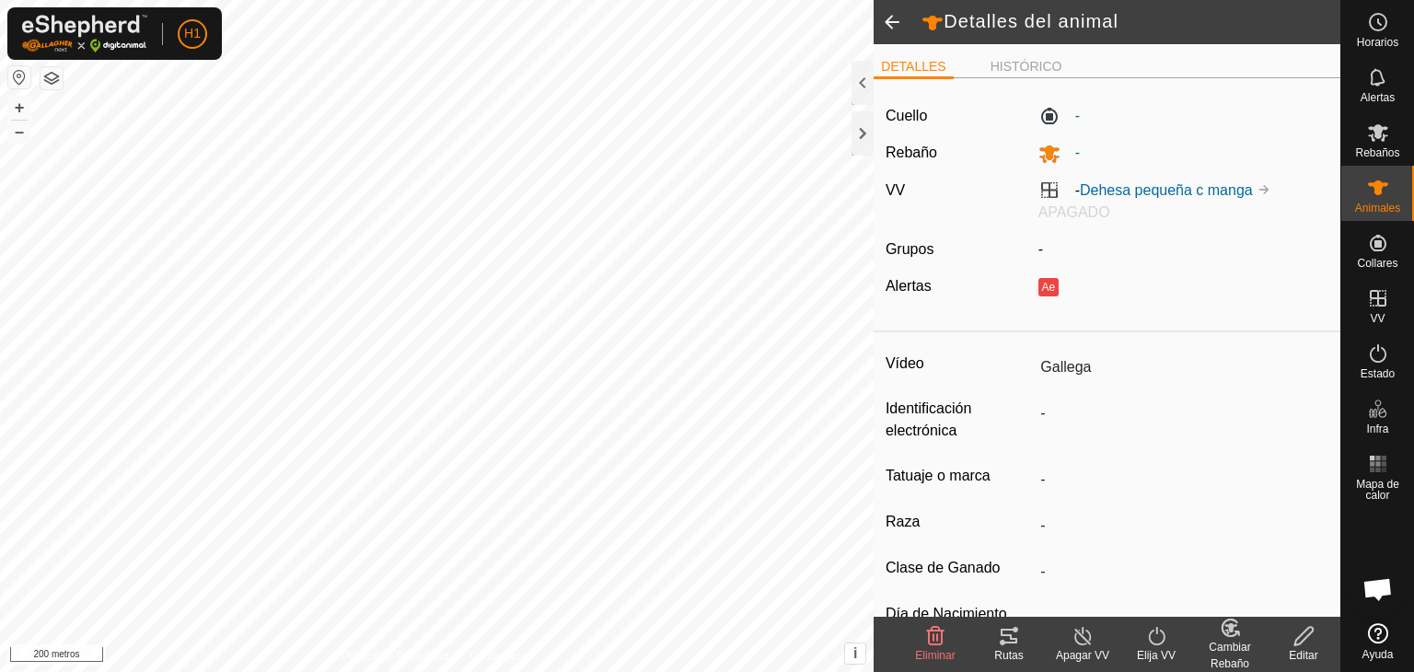
click at [1153, 645] on icon at bounding box center [1156, 636] width 23 height 22
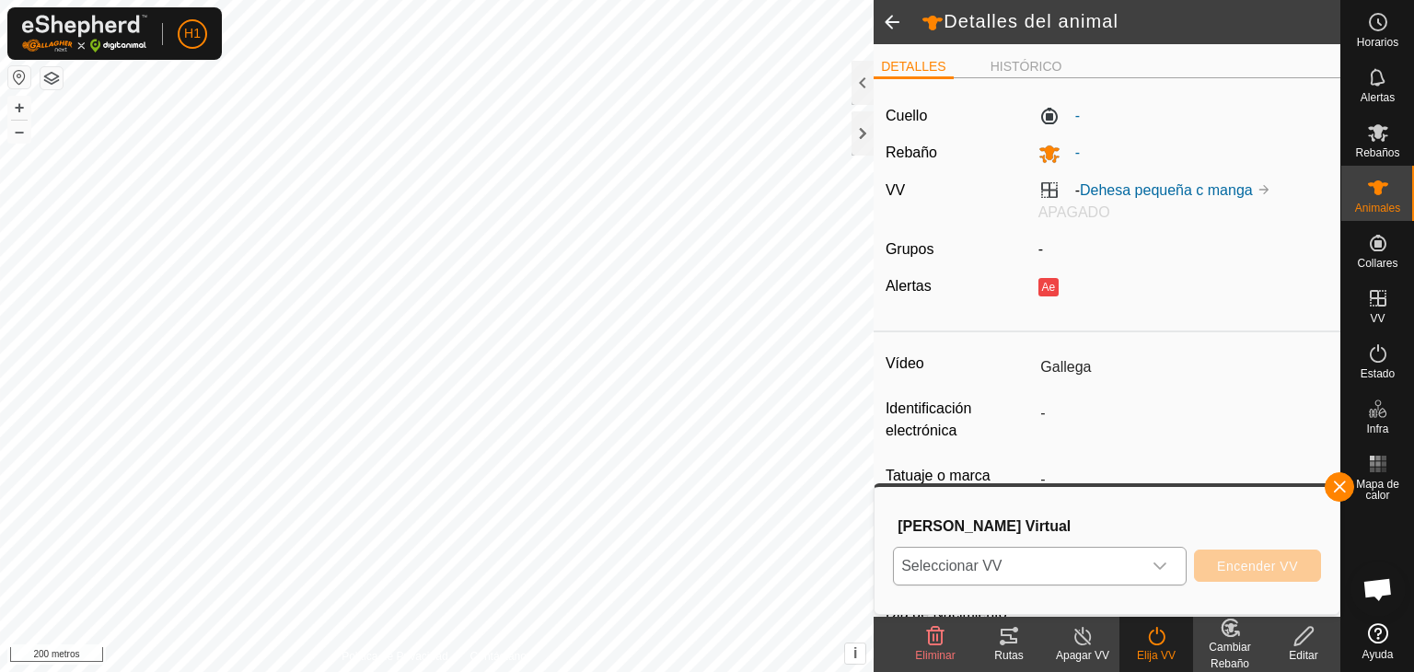
click at [1168, 561] on div "disparador desplegable" at bounding box center [1160, 566] width 37 height 37
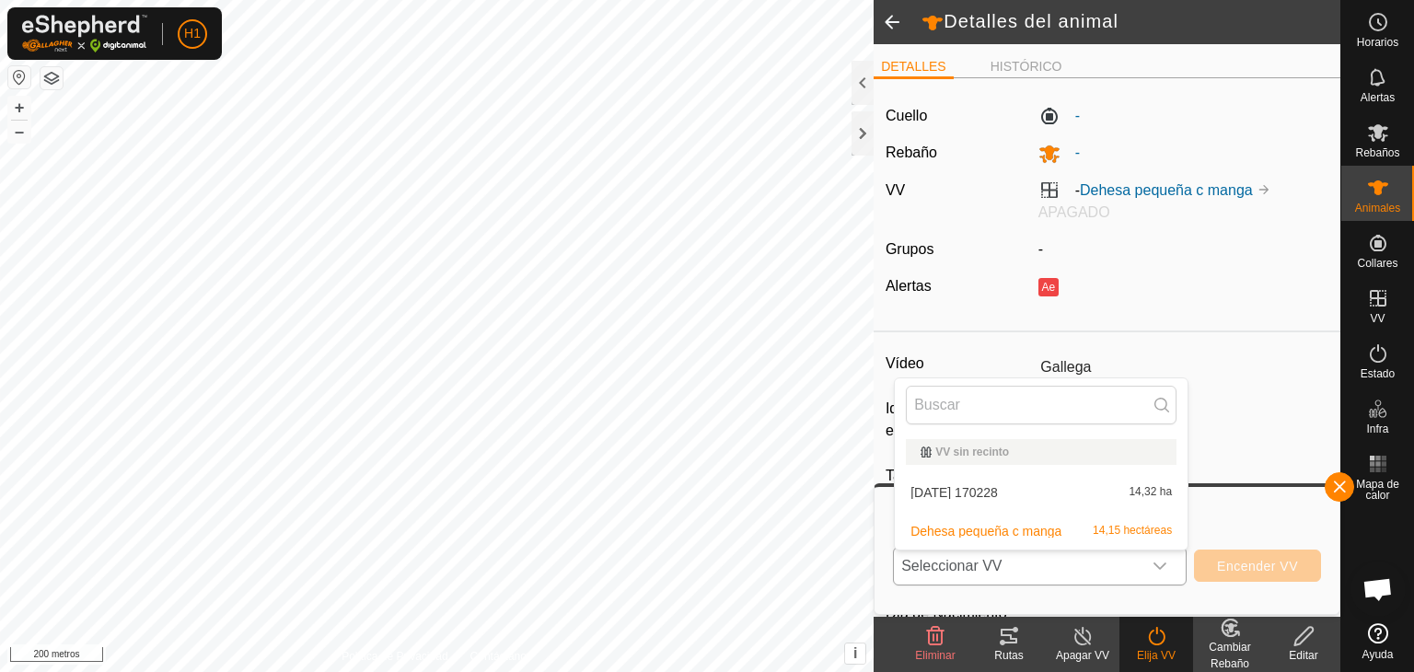
click at [1040, 447] on div "VV sin recinto" at bounding box center [1041, 451] width 241 height 11
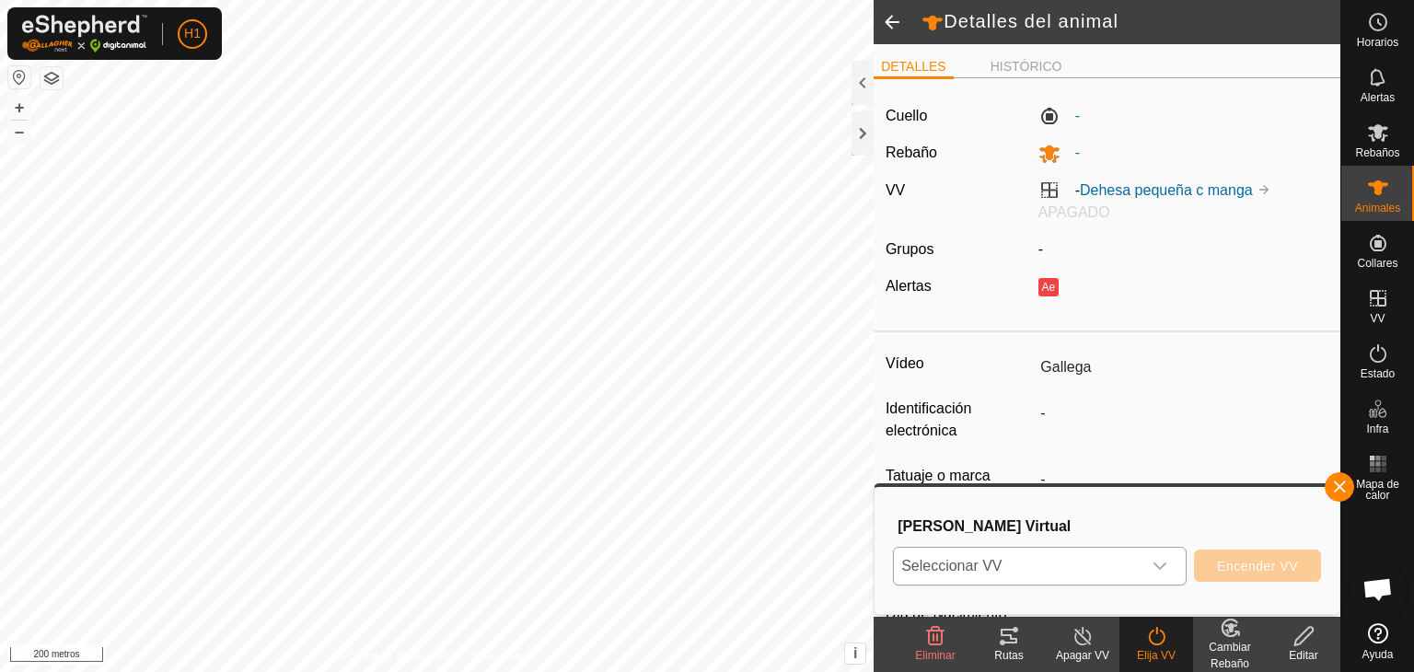
click at [1219, 634] on icon at bounding box center [1230, 628] width 23 height 22
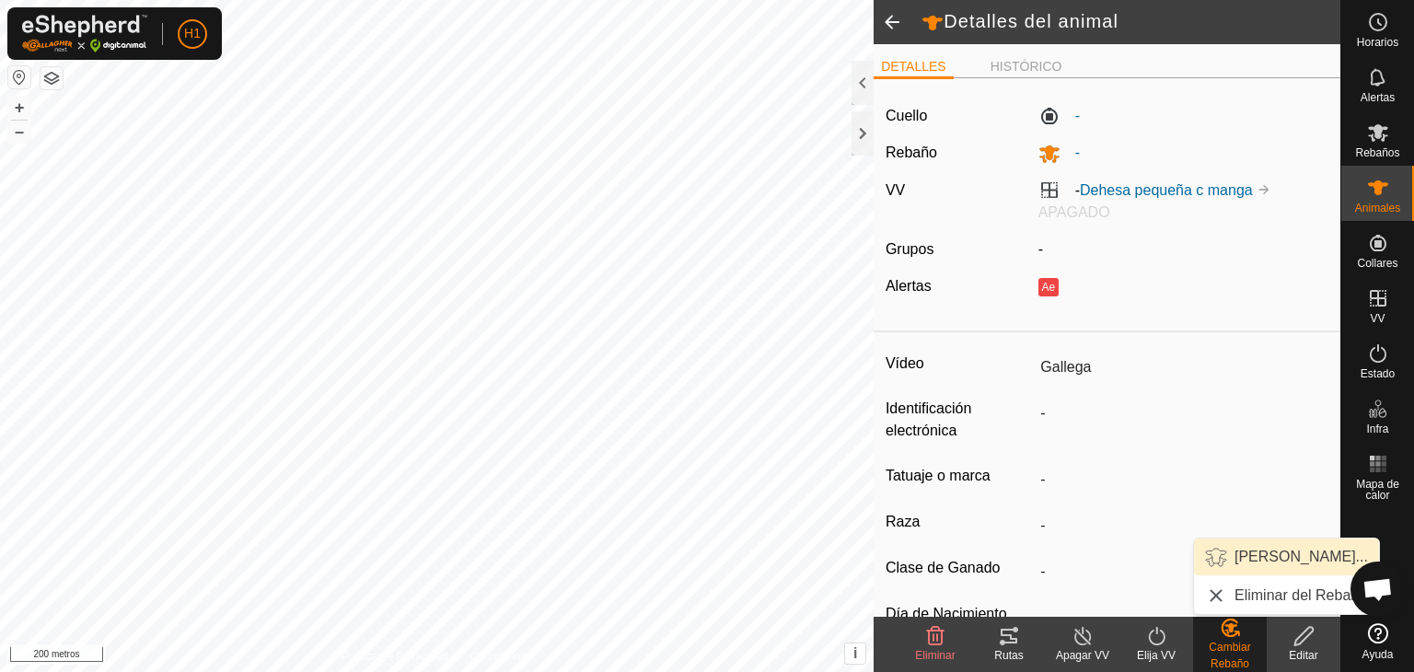
click at [1267, 555] on link "[PERSON_NAME]..." at bounding box center [1286, 557] width 185 height 37
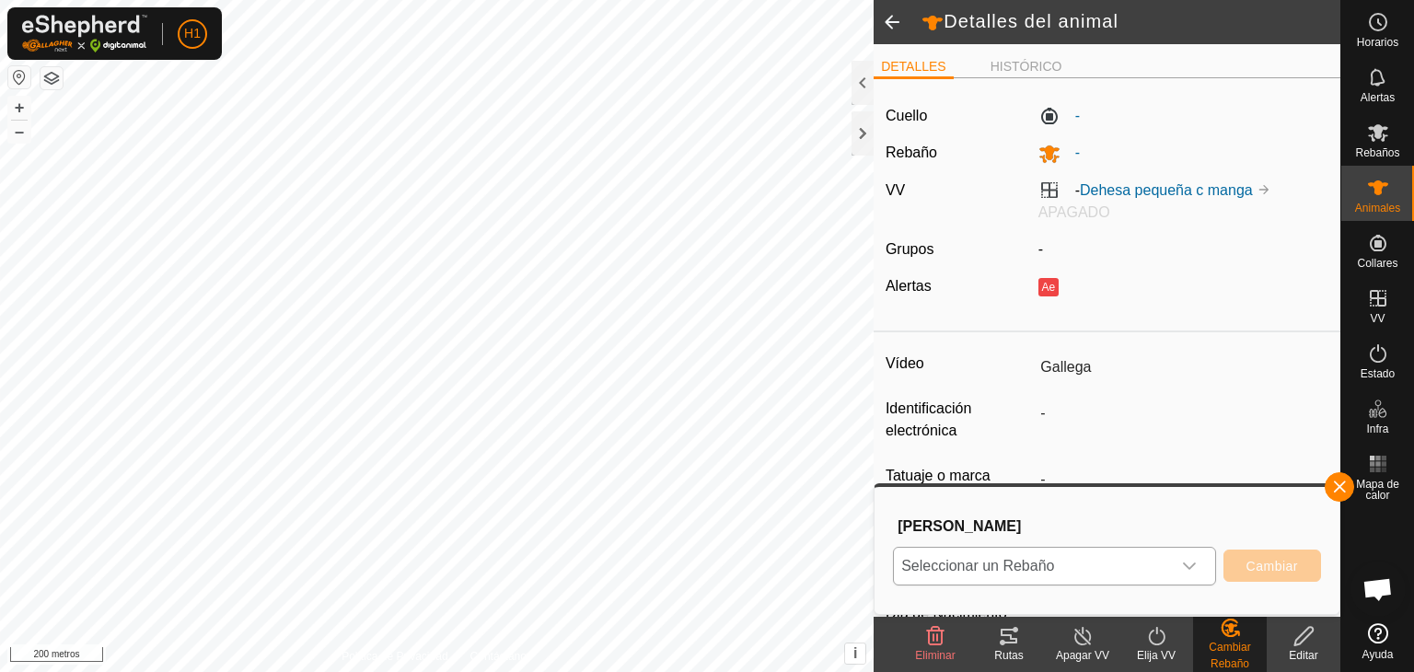
click at [1182, 557] on div "disparador desplegable" at bounding box center [1189, 566] width 37 height 37
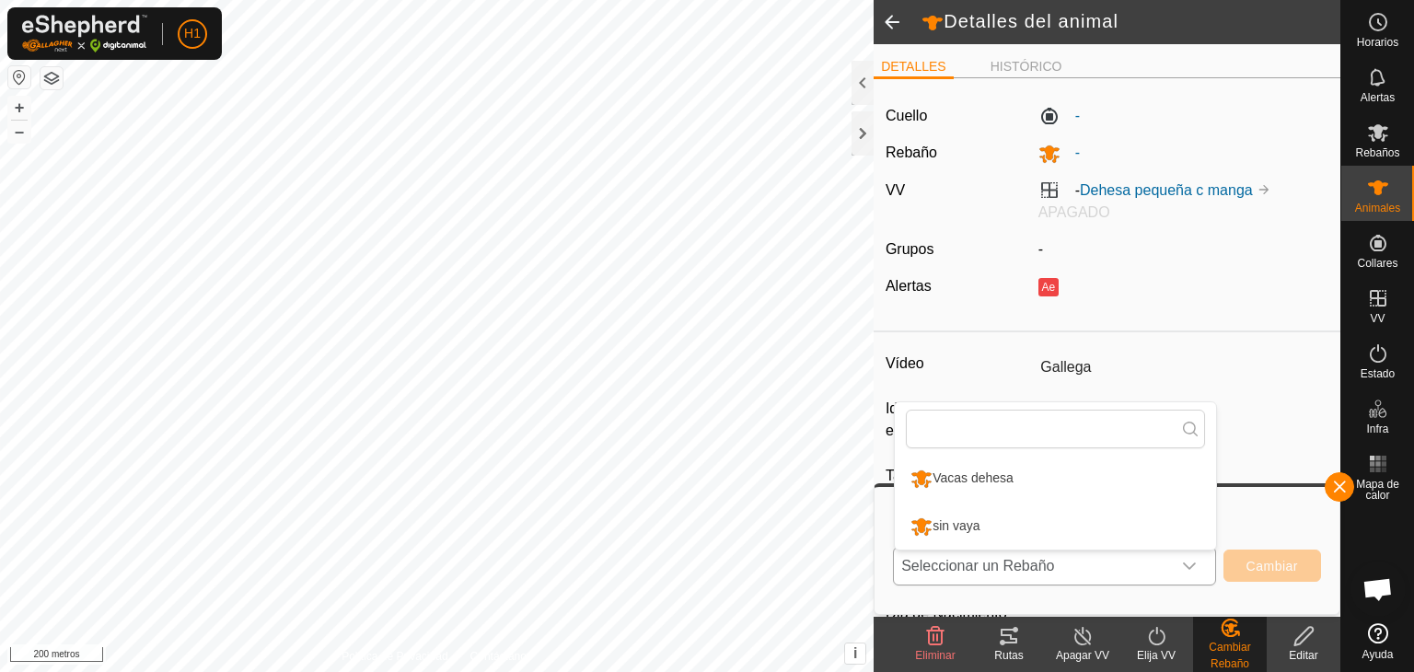
click at [1057, 513] on li "sin vaya" at bounding box center [1055, 527] width 321 height 46
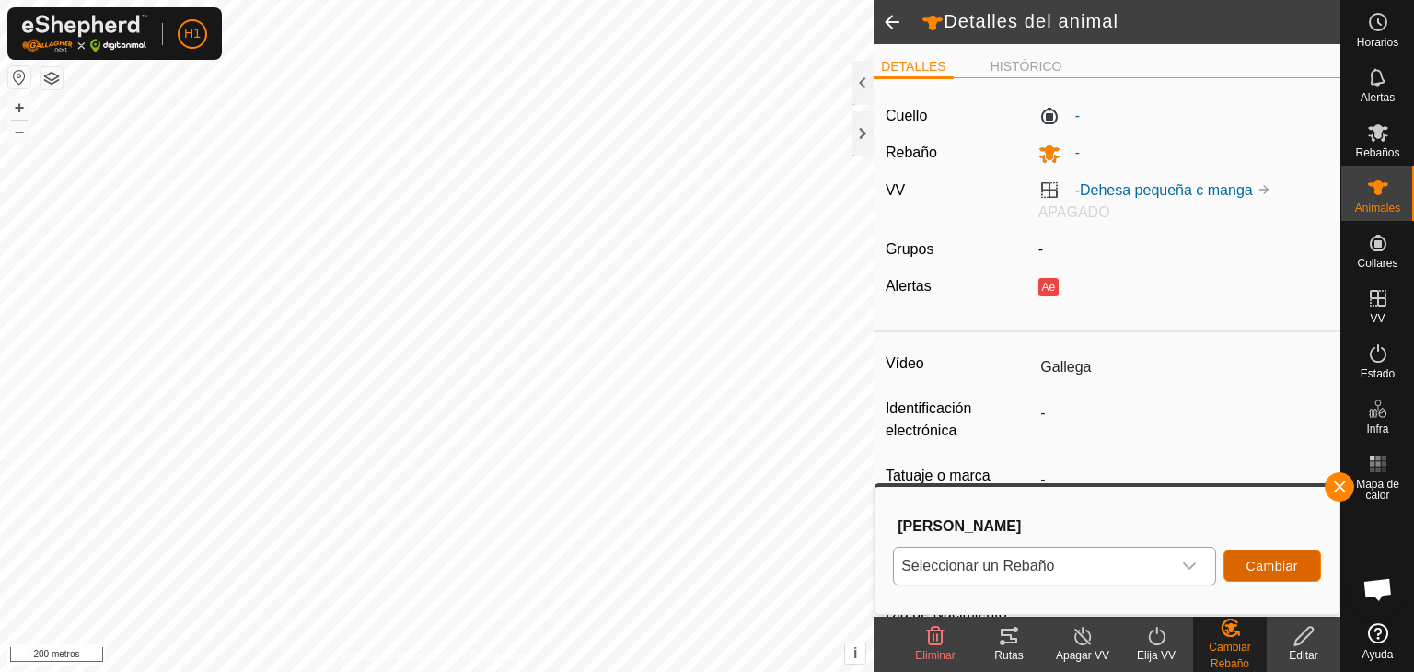
click at [1262, 568] on font "Cambiar" at bounding box center [1272, 566] width 52 height 15
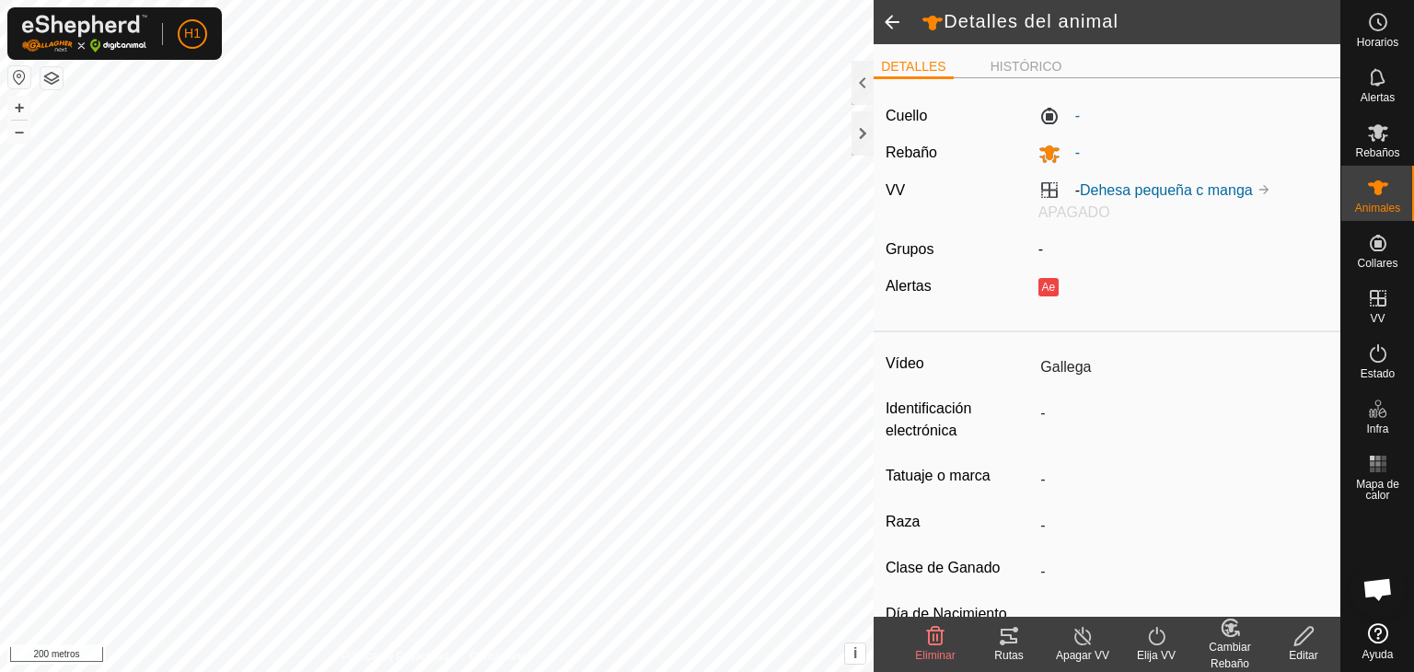
click at [887, 20] on span at bounding box center [892, 22] width 37 height 44
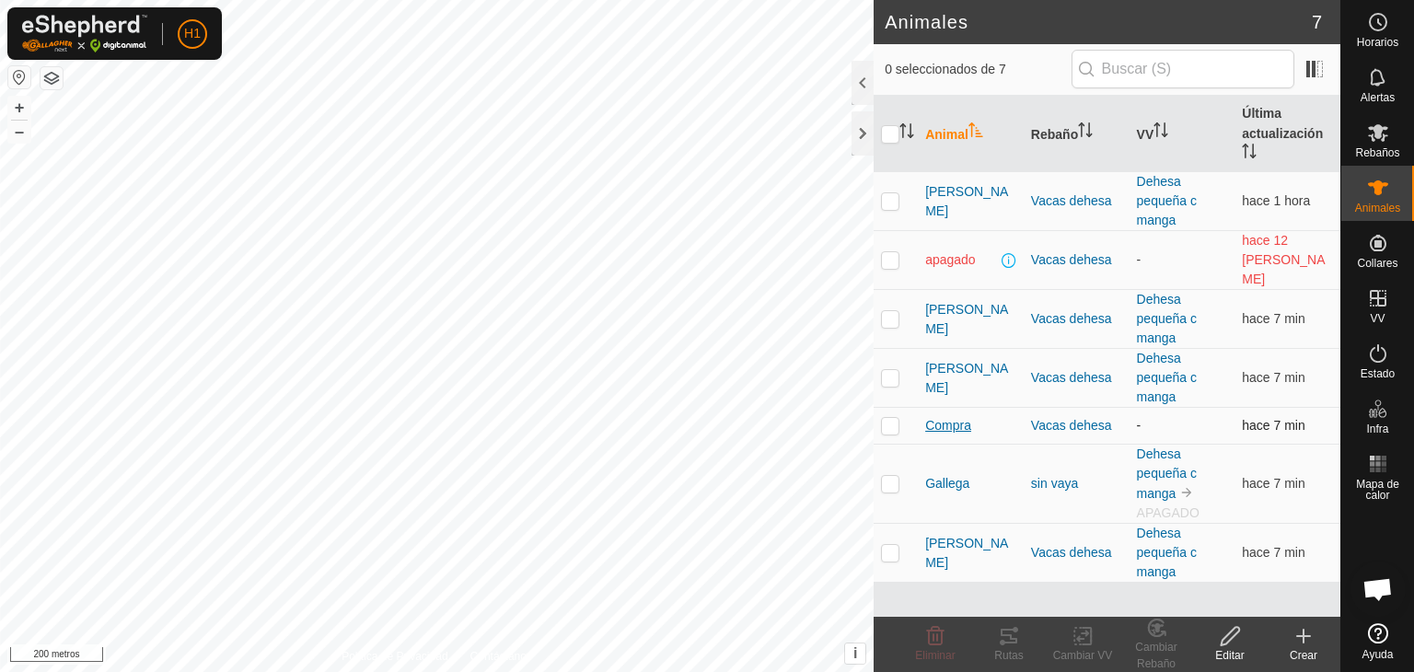
click at [949, 418] on font "Compra" at bounding box center [948, 425] width 46 height 15
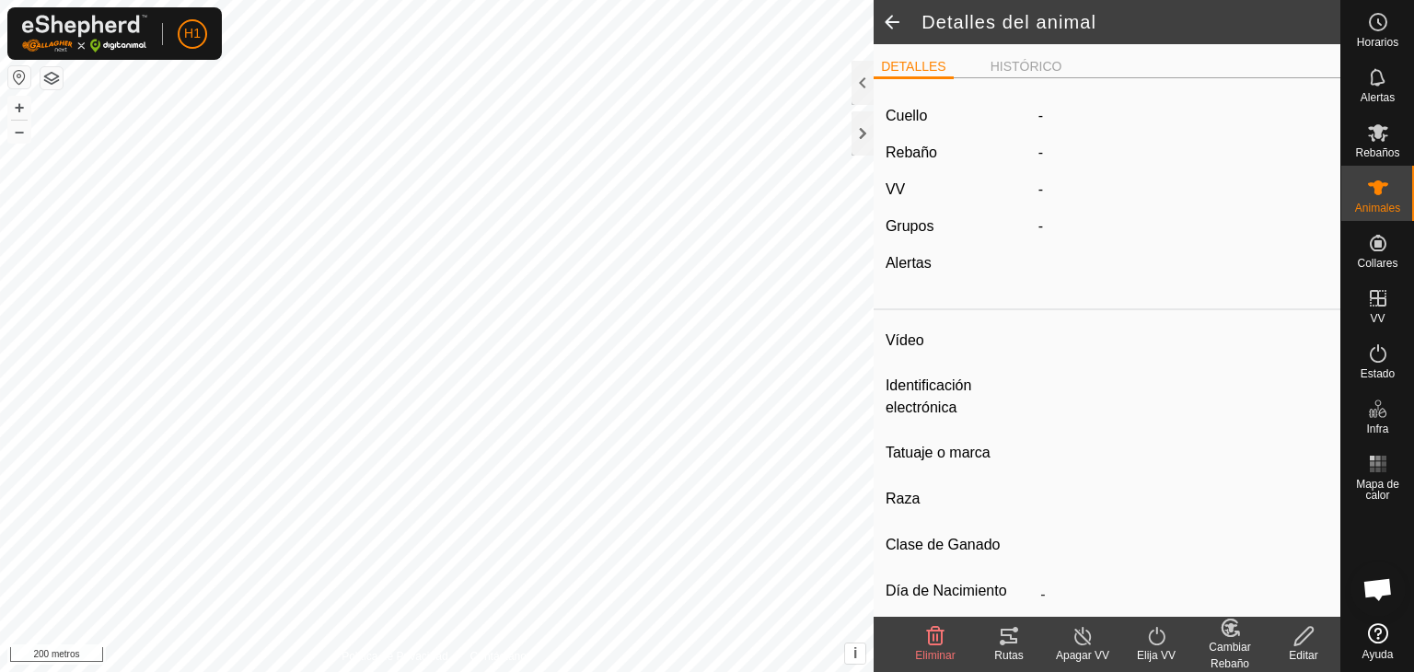
type input "Compra"
type input "-"
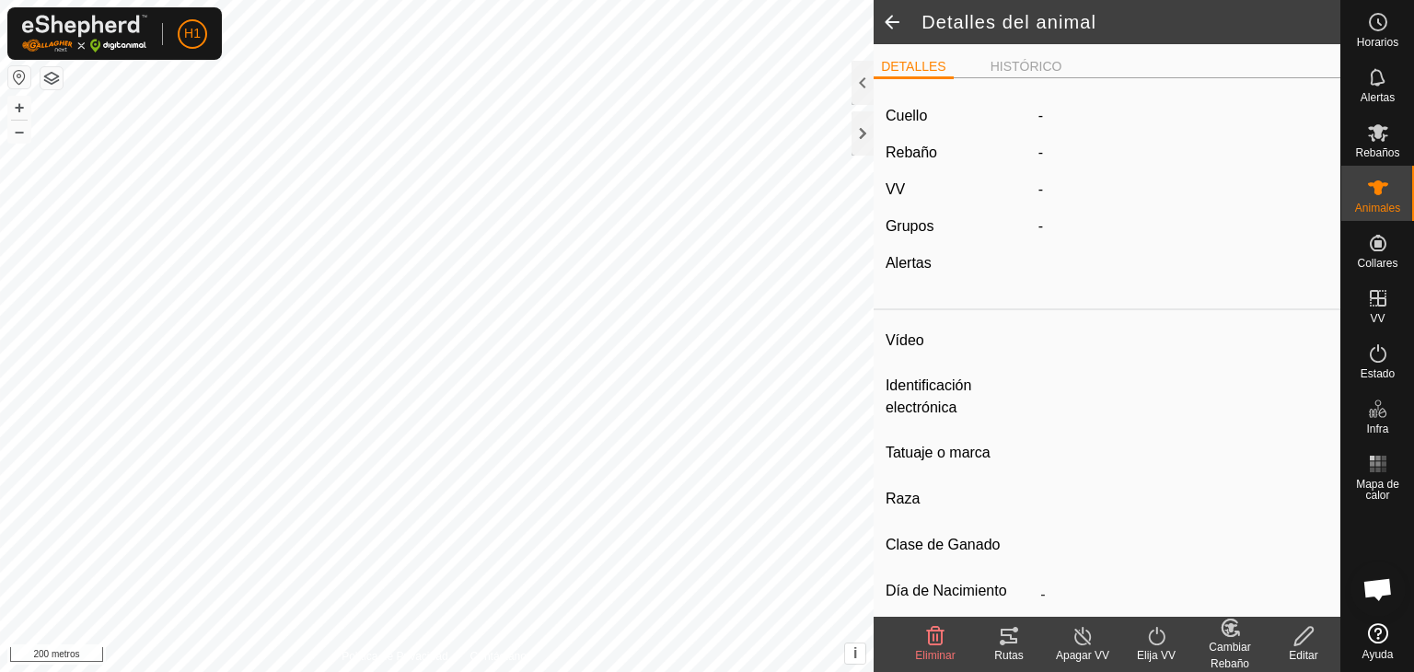
type input "0 kg"
type input "-"
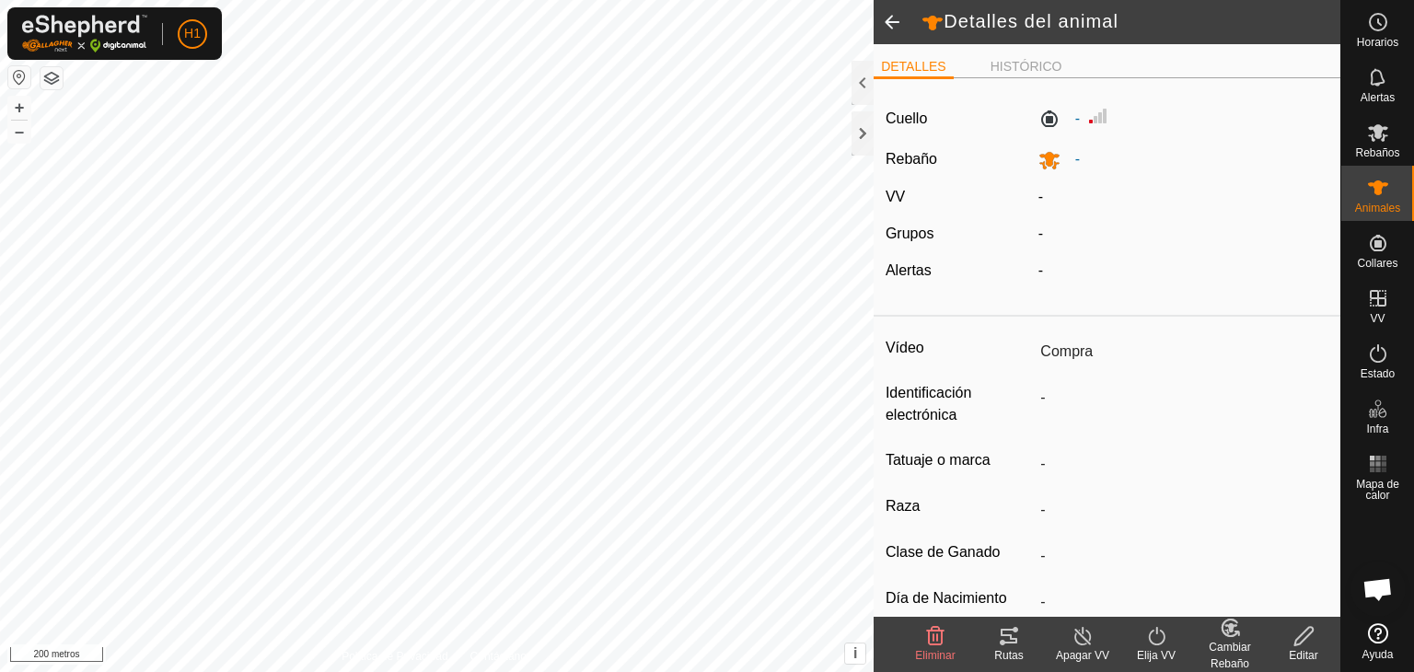
click at [1224, 635] on icon at bounding box center [1230, 628] width 23 height 22
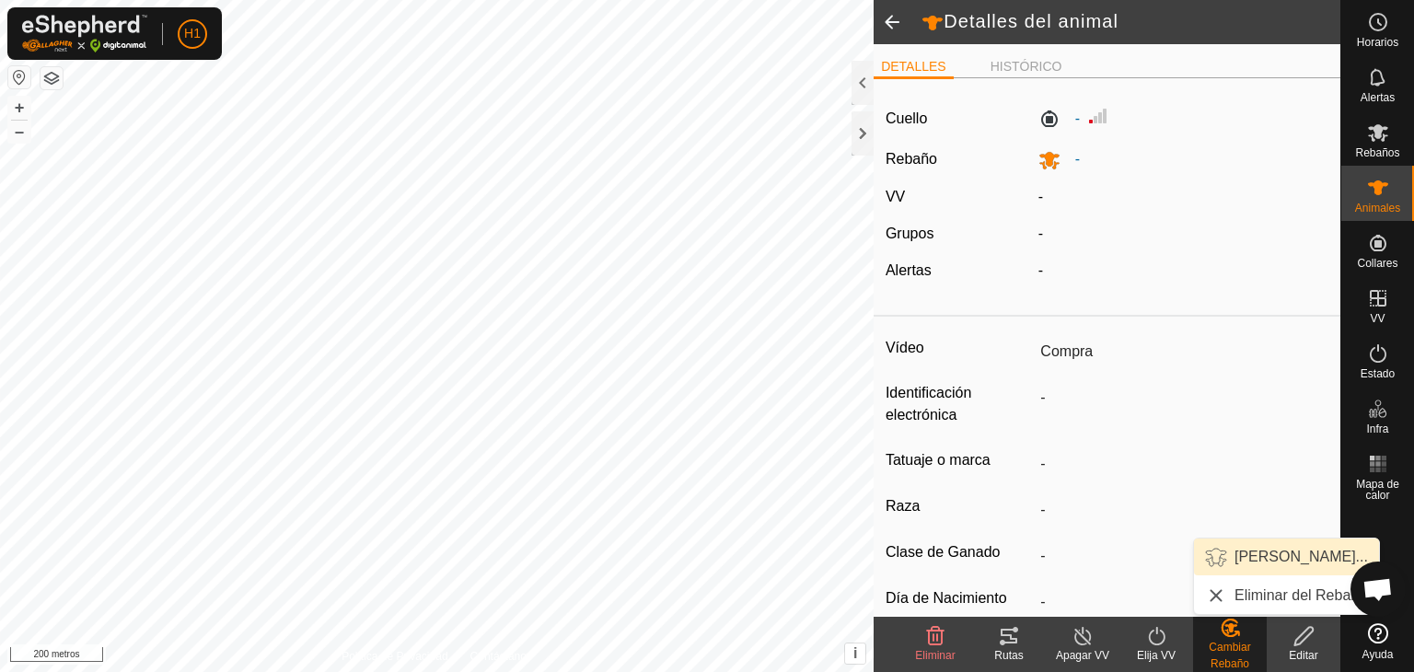
click at [1249, 559] on link "[PERSON_NAME]..." at bounding box center [1286, 557] width 185 height 37
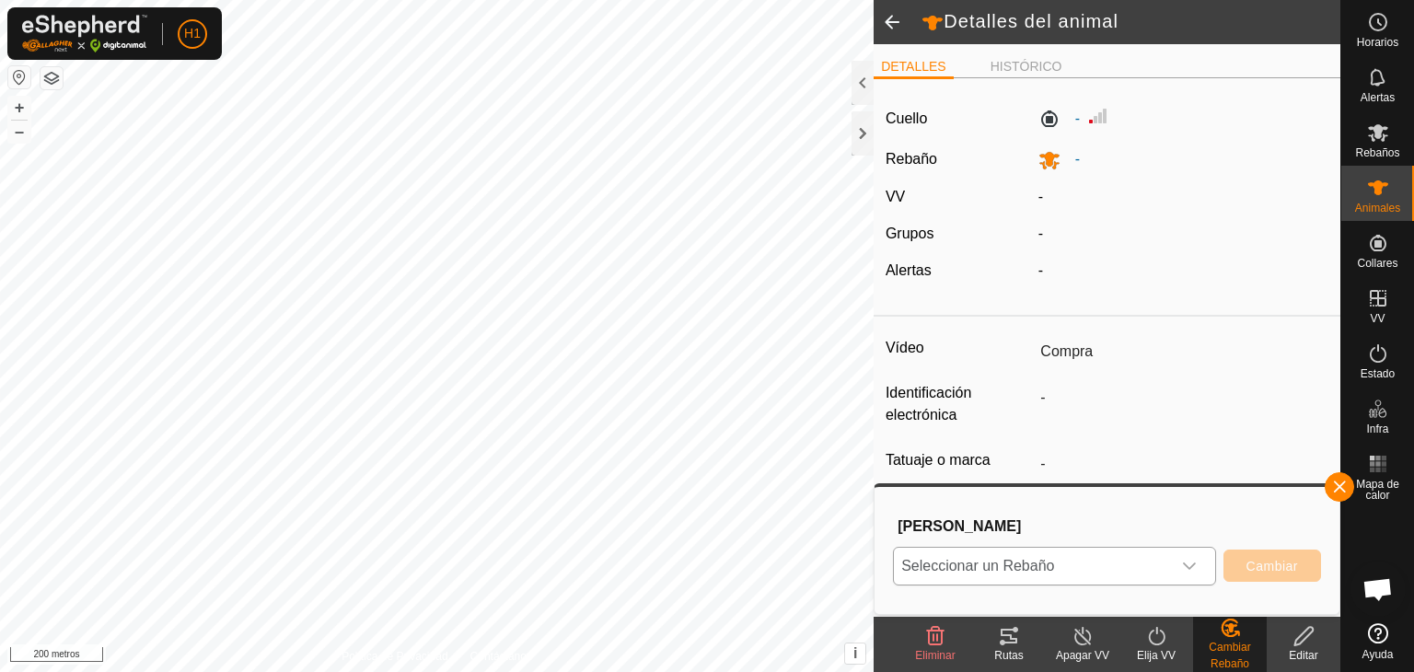
click at [1184, 561] on icon "disparador desplegable" at bounding box center [1189, 566] width 15 height 15
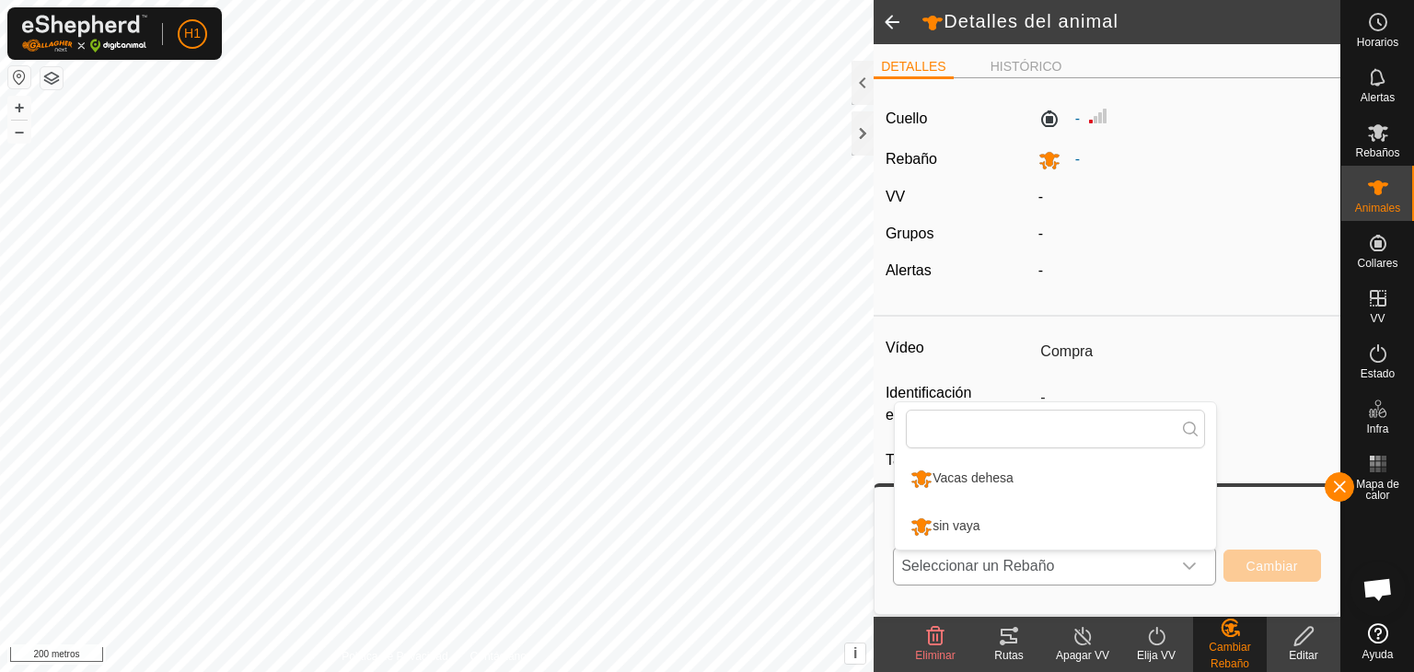
click at [1084, 525] on li "sin vaya" at bounding box center [1055, 527] width 321 height 46
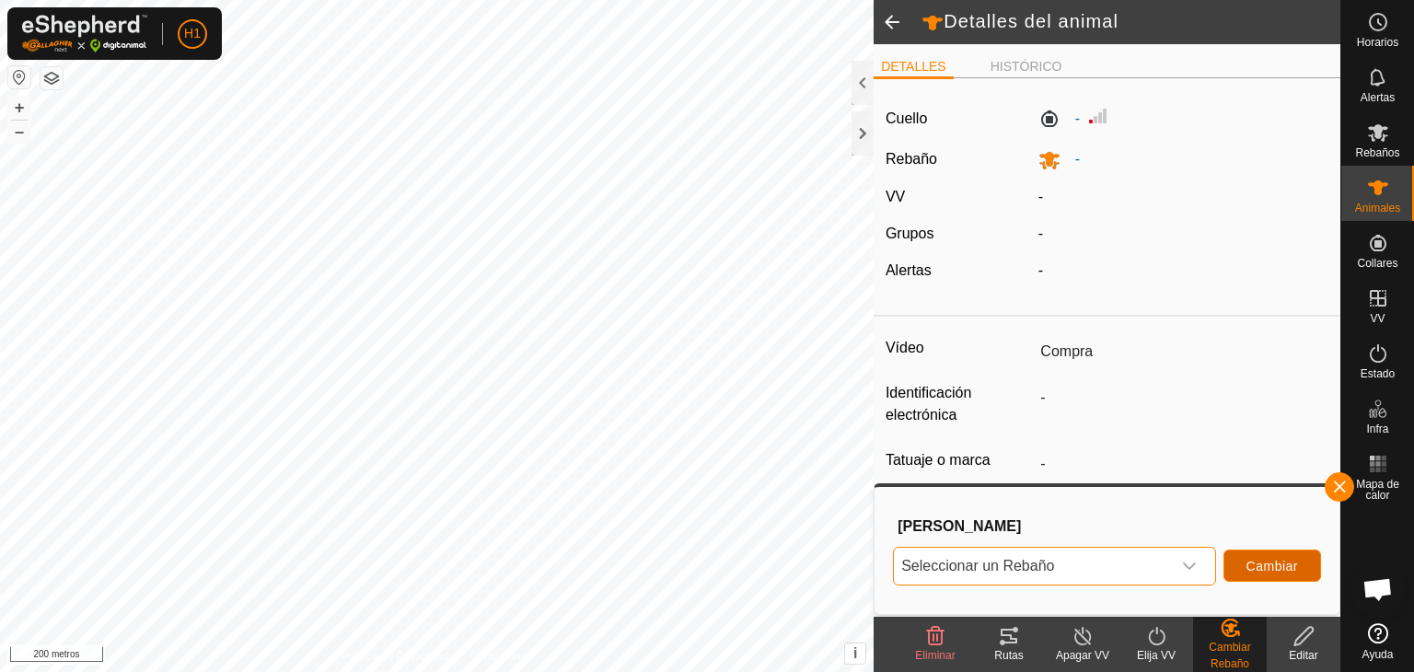
click at [1252, 565] on font "Cambiar" at bounding box center [1272, 566] width 52 height 15
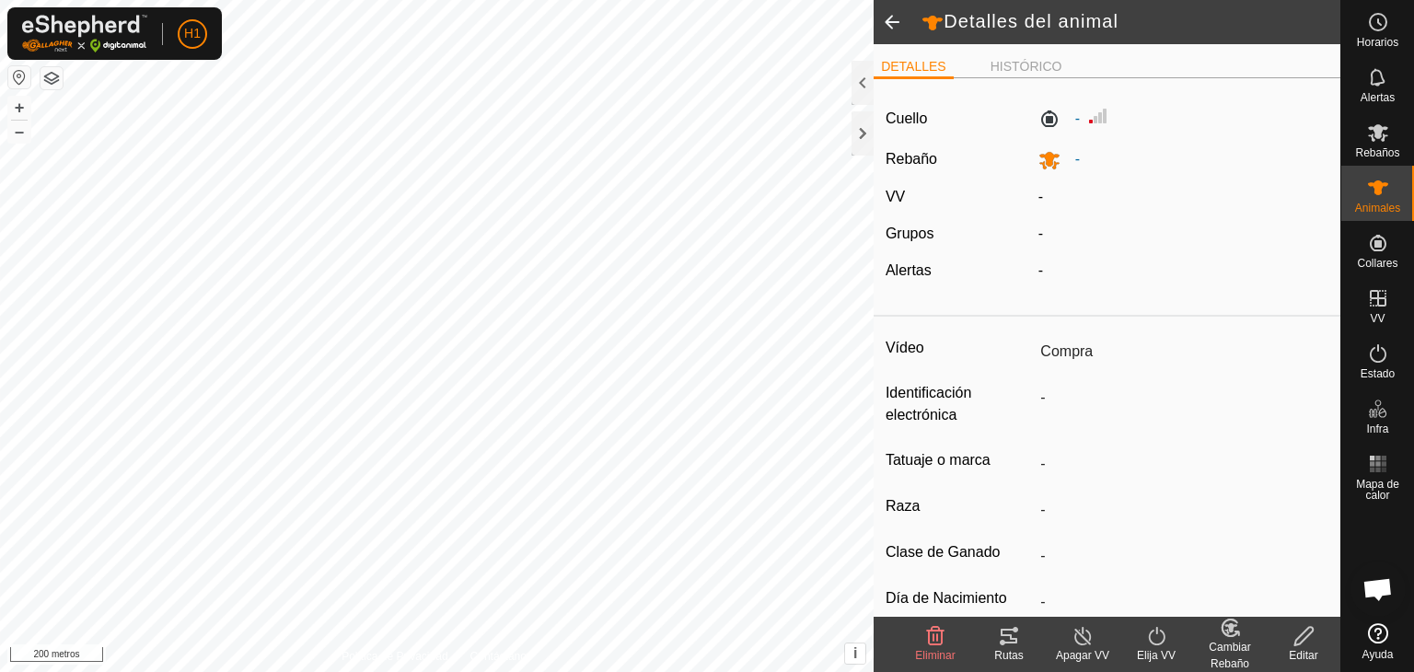
click at [886, 24] on span at bounding box center [892, 22] width 37 height 44
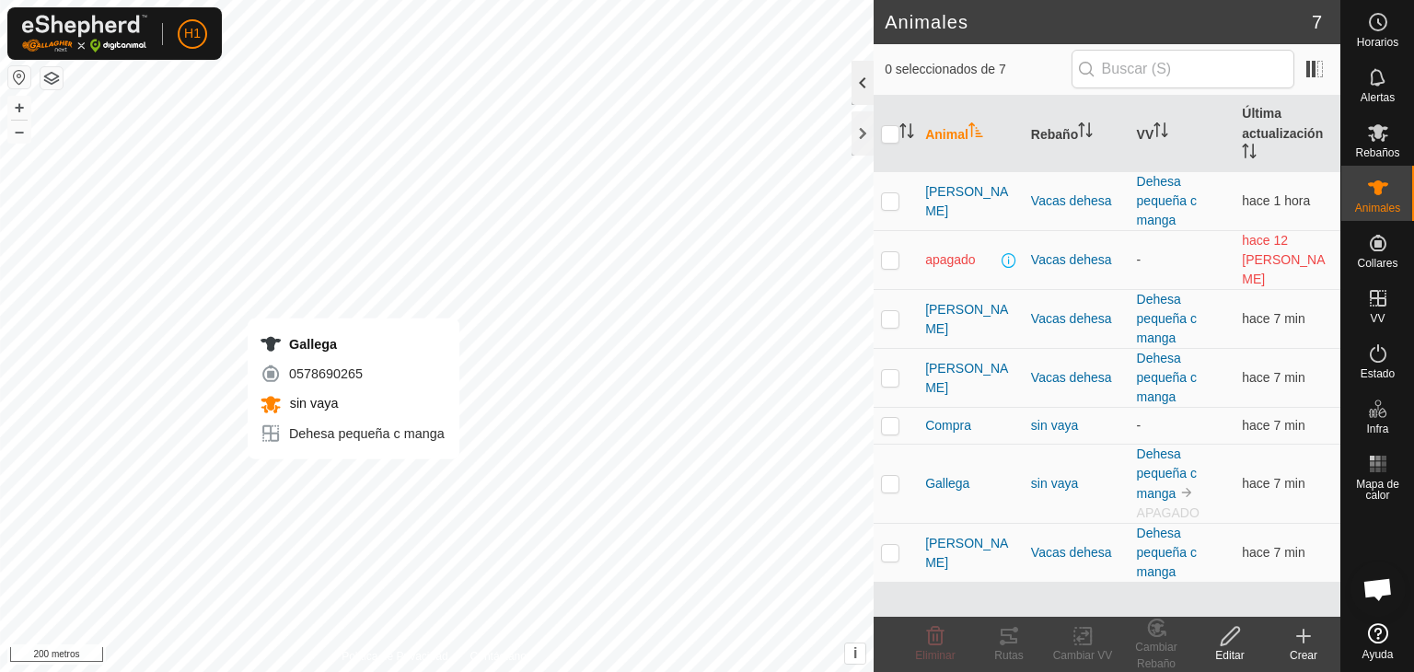
checkbox input "true"
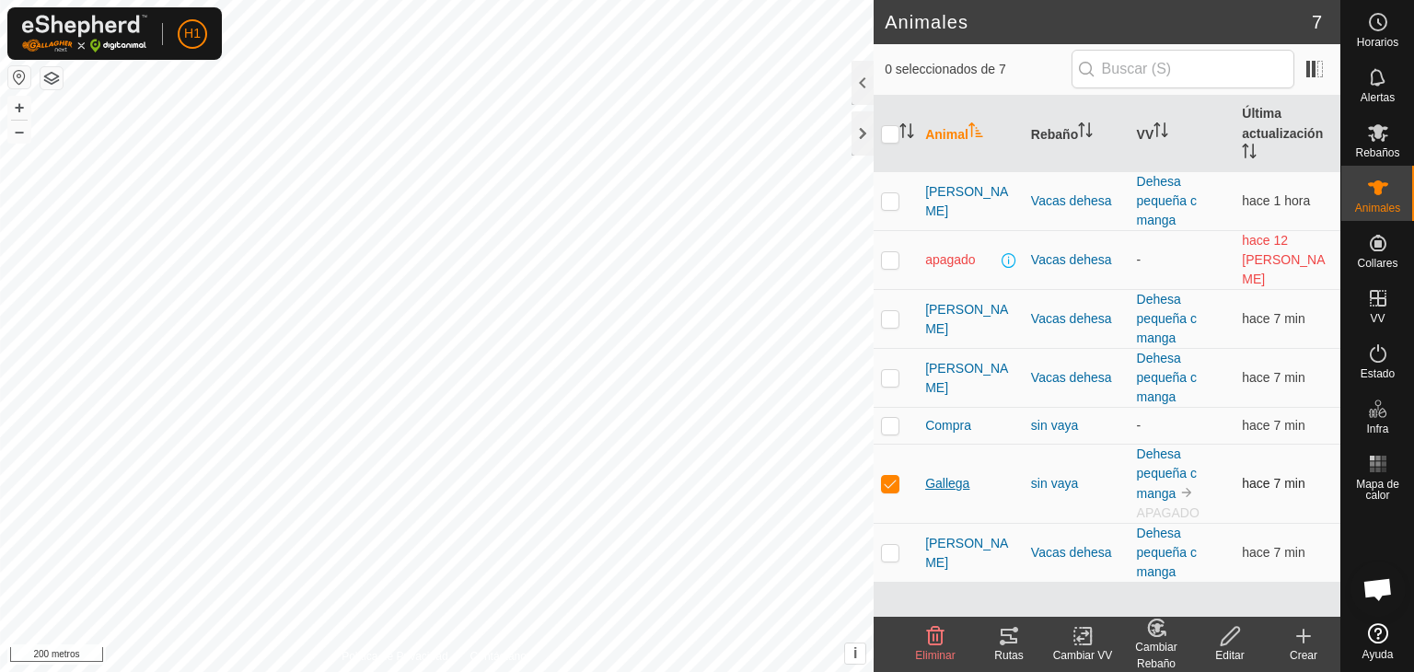
click at [931, 476] on font "Gallega" at bounding box center [947, 483] width 44 height 15
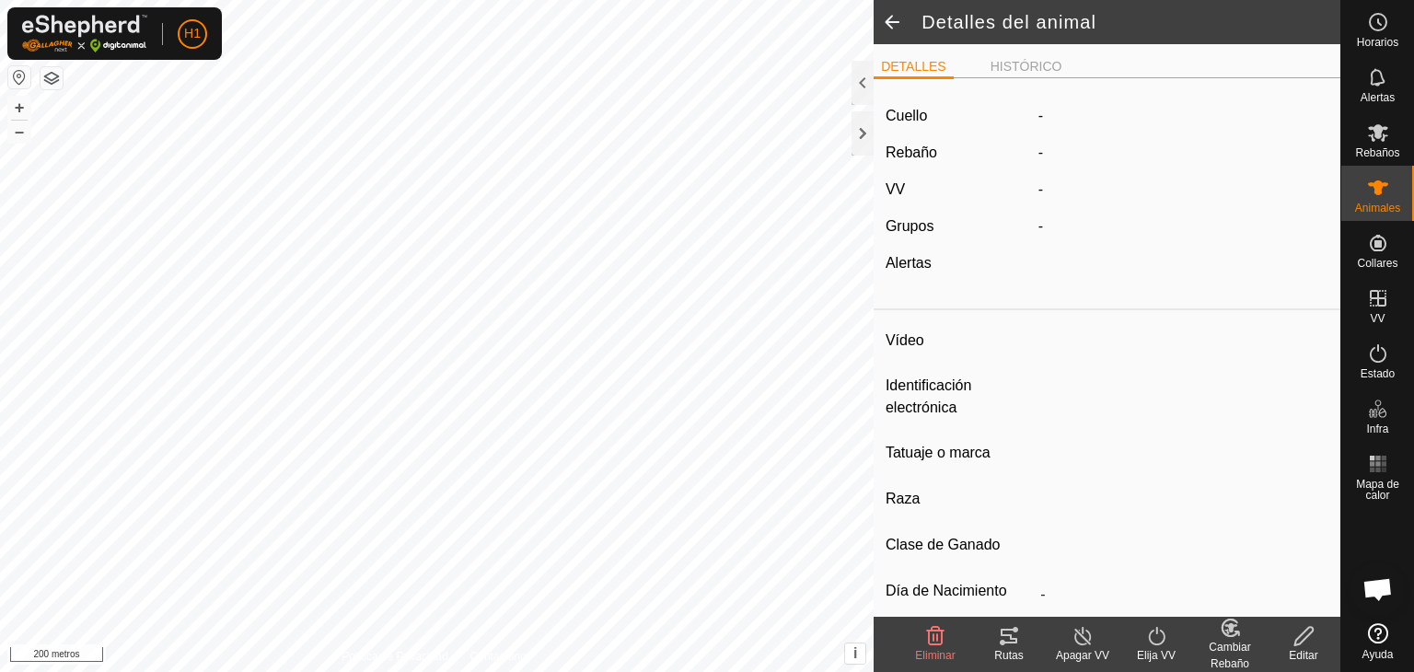
type input "Gallega"
type input "-"
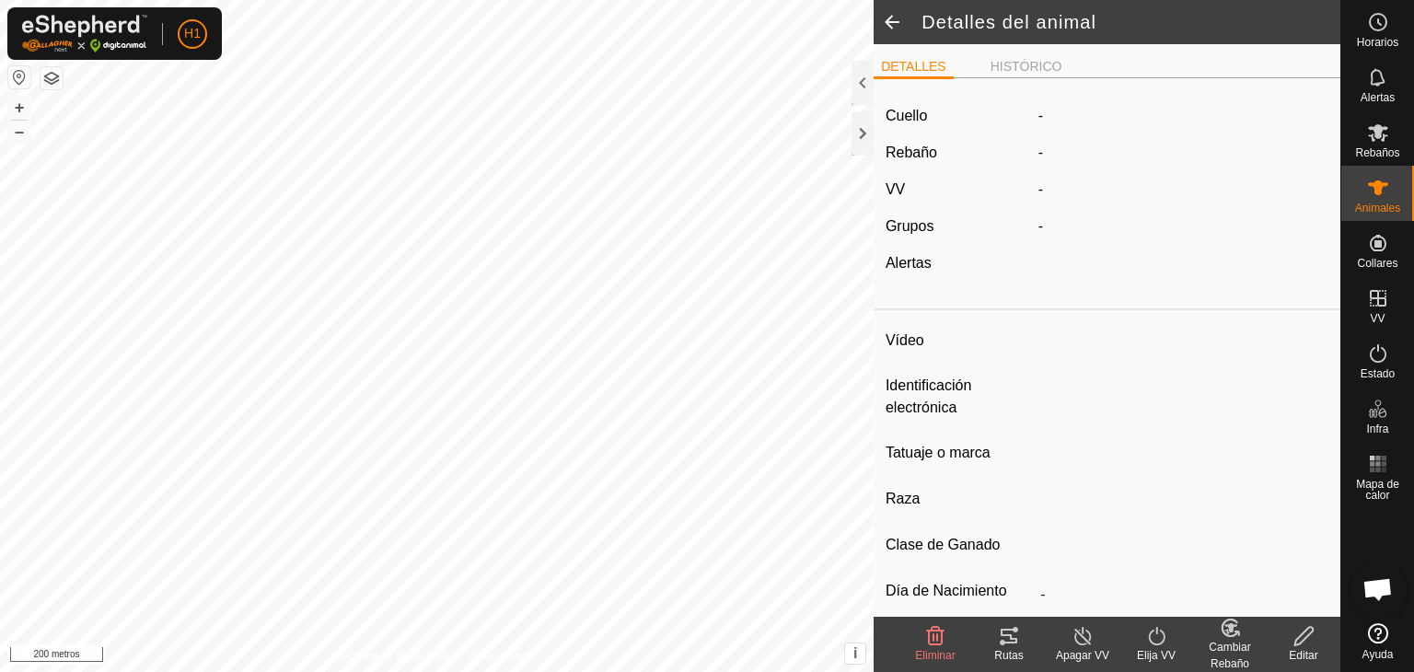
type input "0 kg"
type input "-"
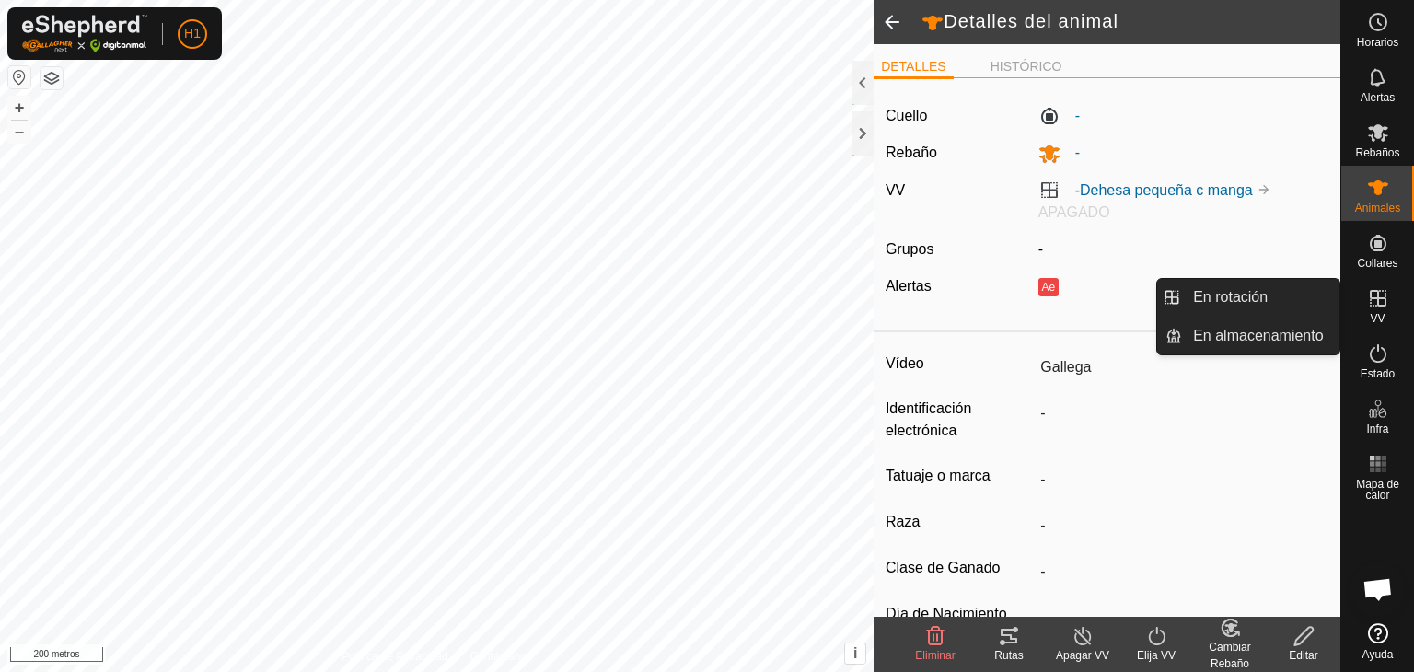
click at [1382, 295] on icon at bounding box center [1378, 298] width 22 height 22
click at [1306, 288] on link "En rotación" at bounding box center [1260, 297] width 157 height 37
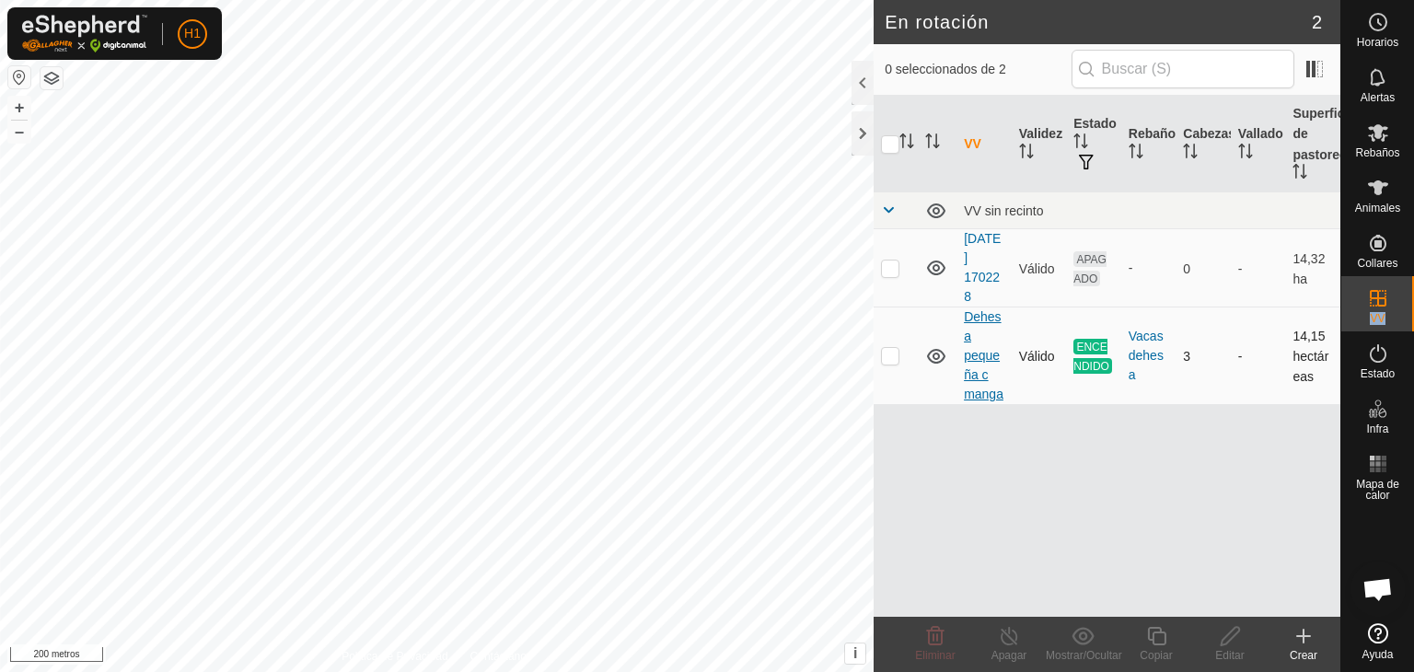
click at [980, 354] on font "Dehesa pequeña c manga" at bounding box center [984, 355] width 40 height 92
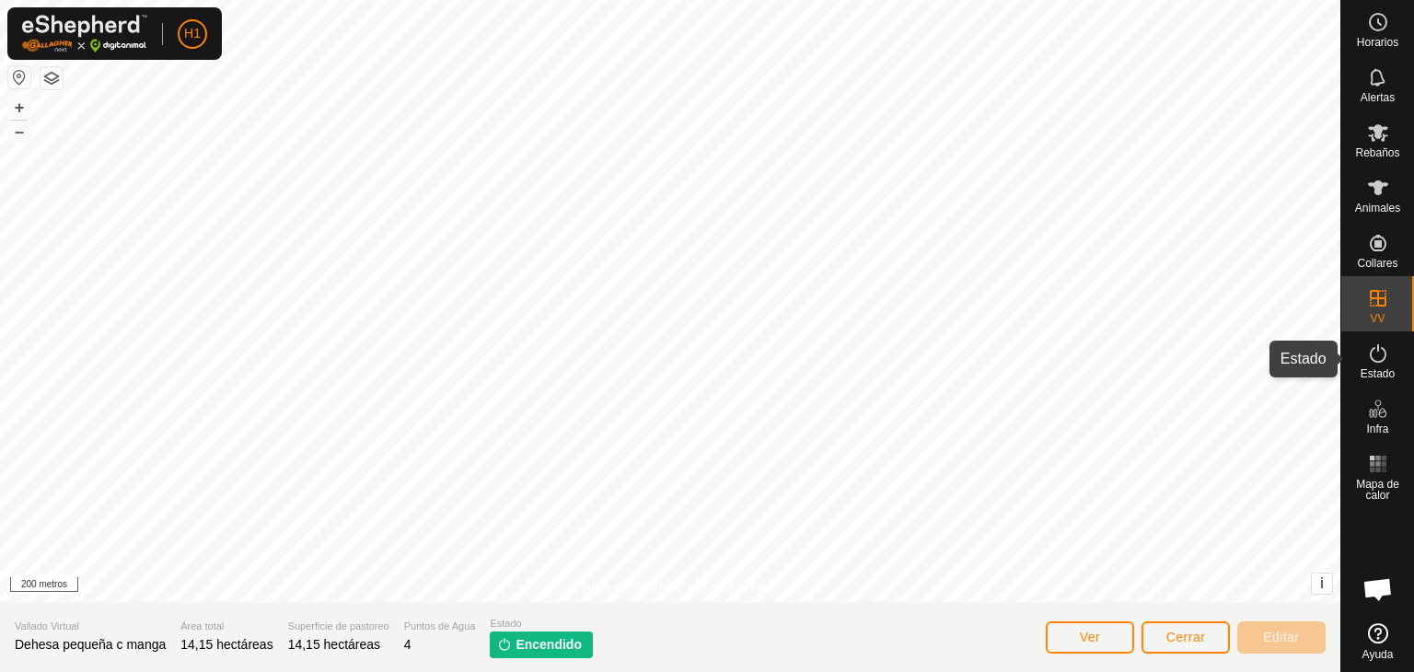
click at [1388, 354] on icon at bounding box center [1378, 353] width 22 height 22
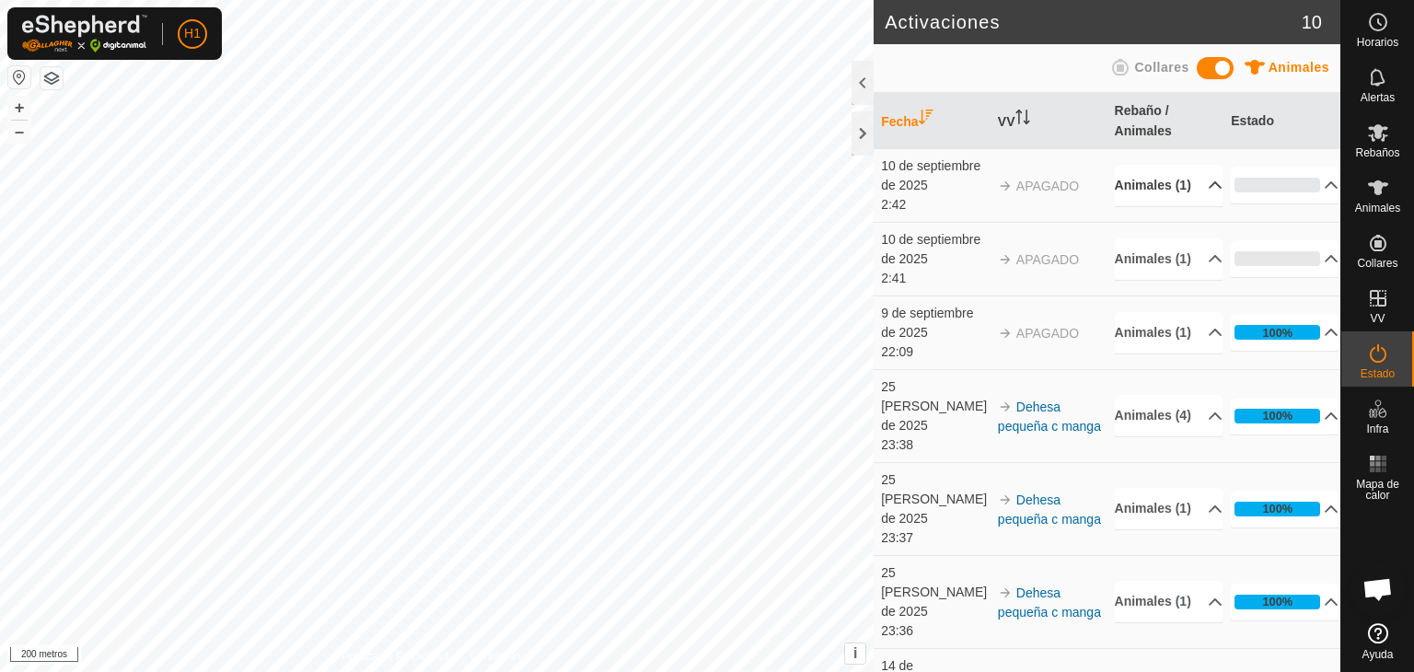
click at [1193, 191] on p-accordion-header "Animales (1)" at bounding box center [1169, 185] width 108 height 41
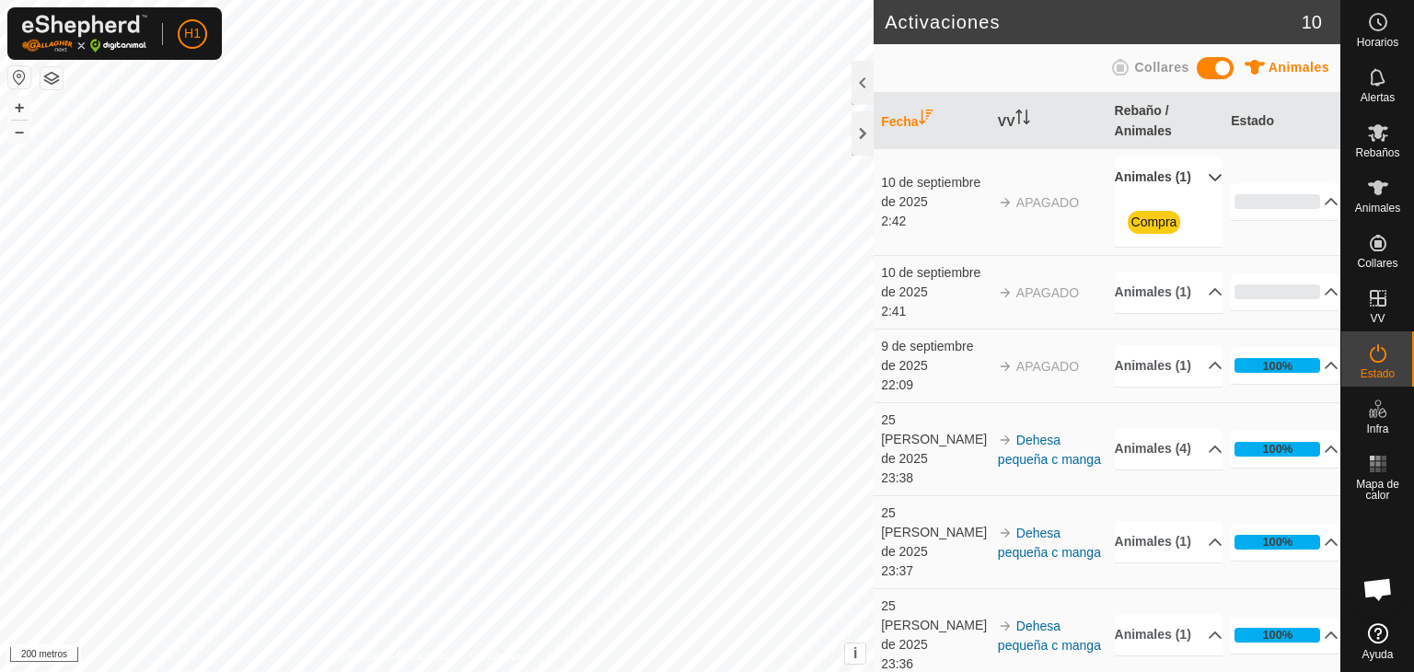
click at [1193, 191] on p-accordion-header "Animales (1)" at bounding box center [1169, 176] width 108 height 41
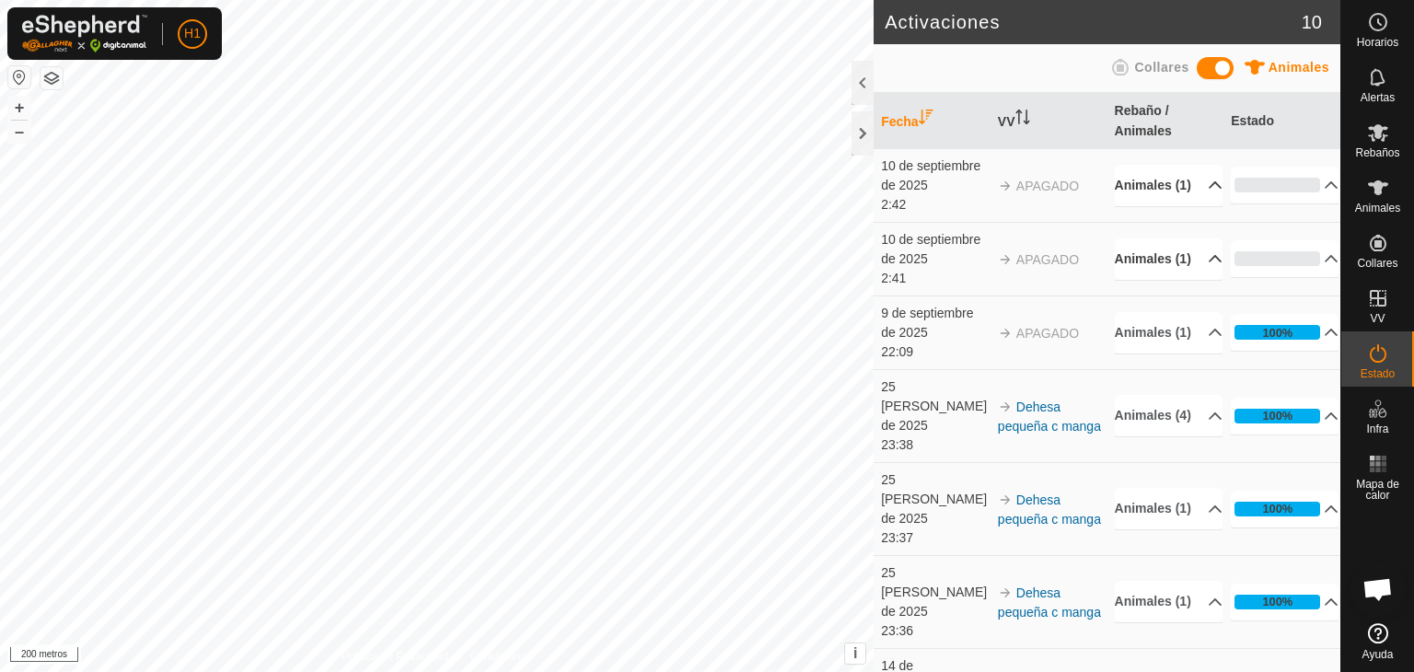
click at [1201, 261] on p-accordion-header "Animales (1)" at bounding box center [1169, 258] width 108 height 41
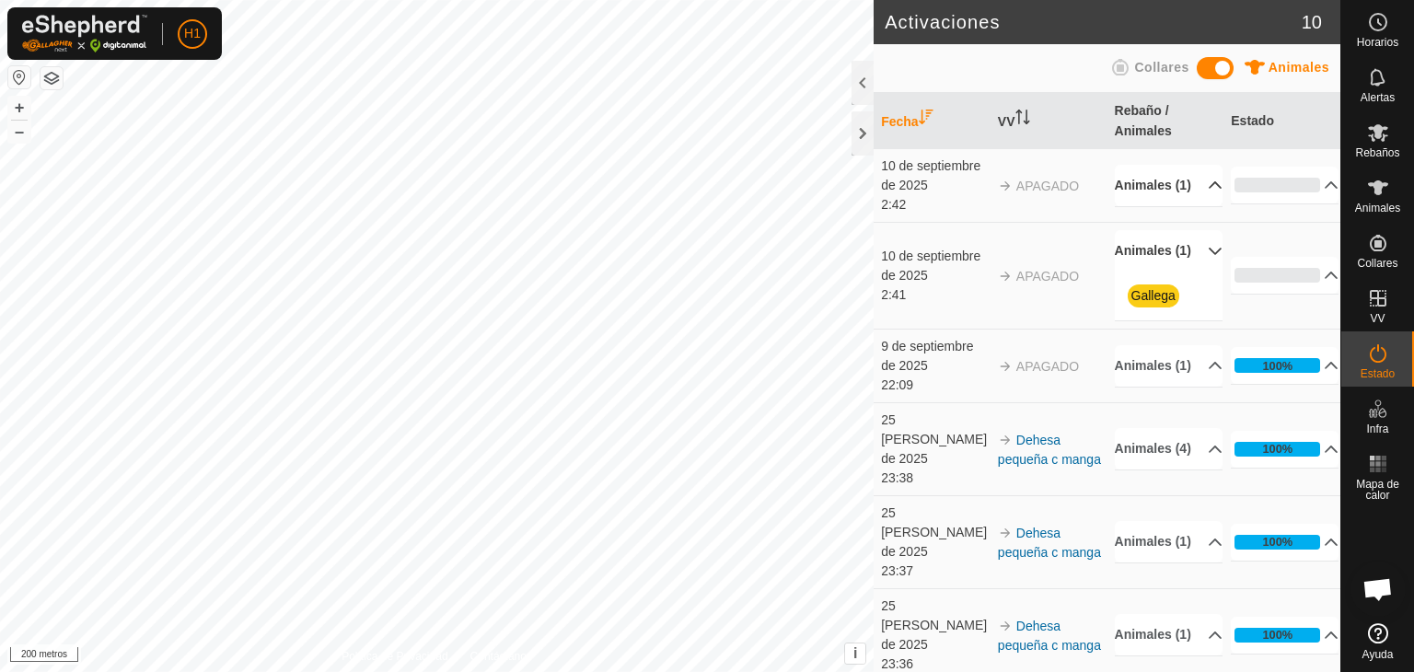
click at [1201, 261] on p-accordion-header "Animales (1)" at bounding box center [1169, 250] width 108 height 41
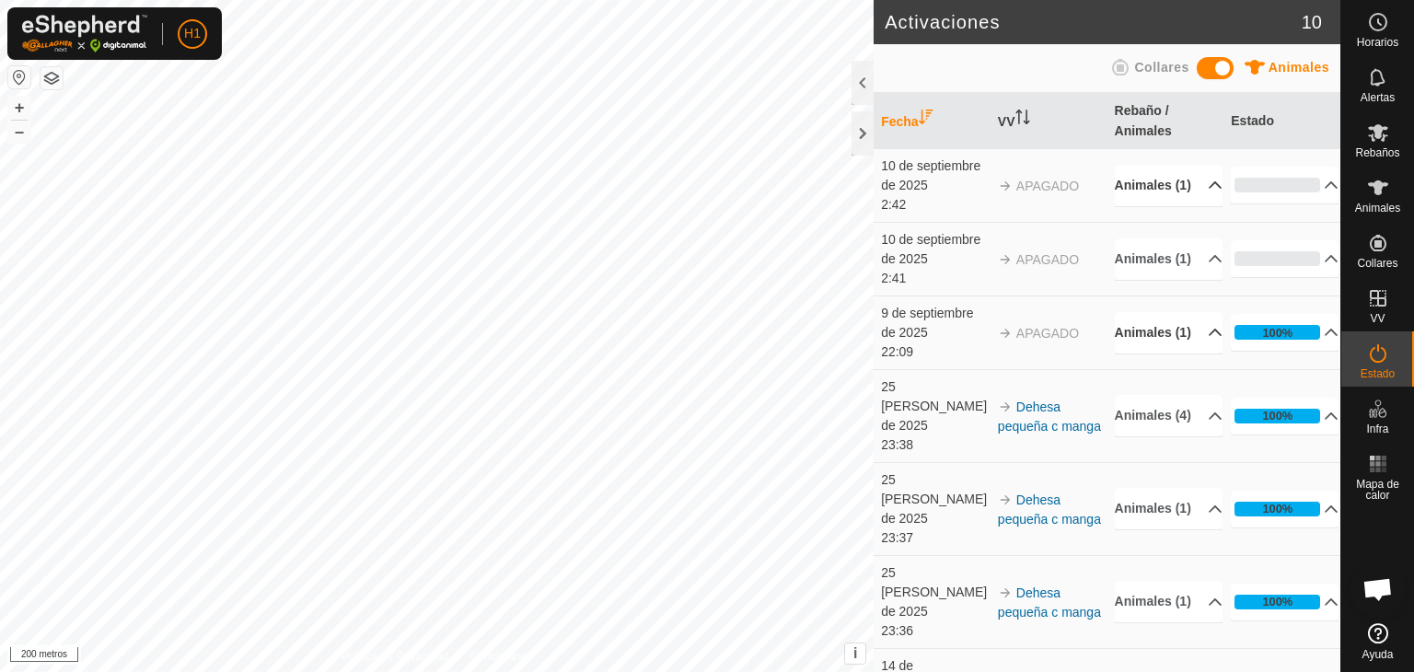
click at [1197, 345] on p-accordion-header "Animales (1)" at bounding box center [1169, 332] width 108 height 41
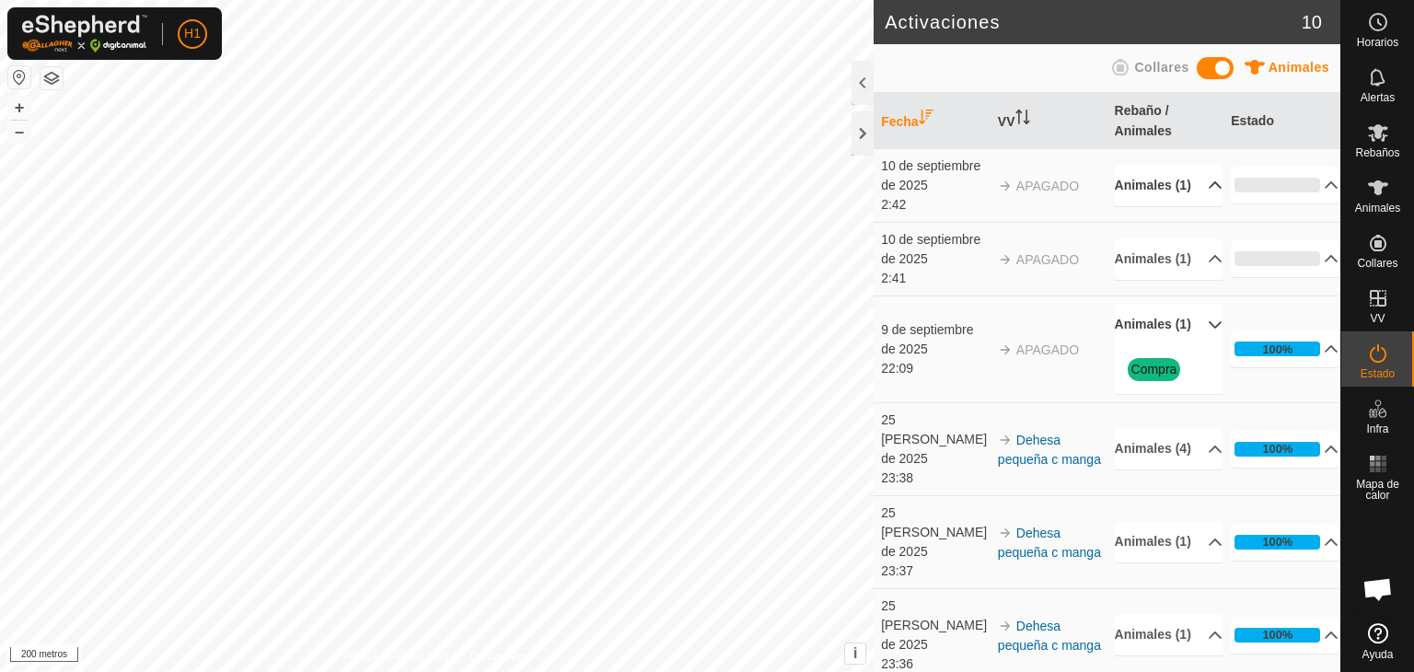
click at [1197, 345] on p-accordion-header "Animales (1)" at bounding box center [1169, 324] width 108 height 41
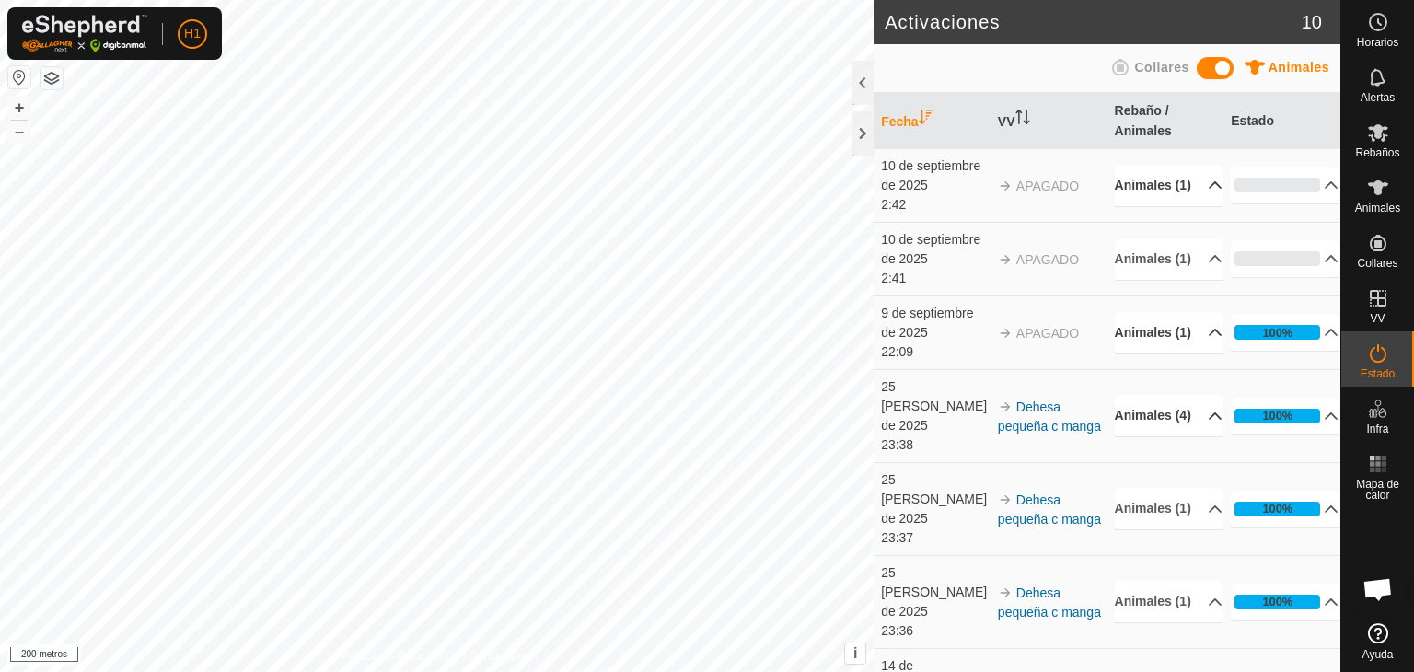
click at [1186, 415] on p-accordion-header "Animales (4)" at bounding box center [1169, 415] width 108 height 41
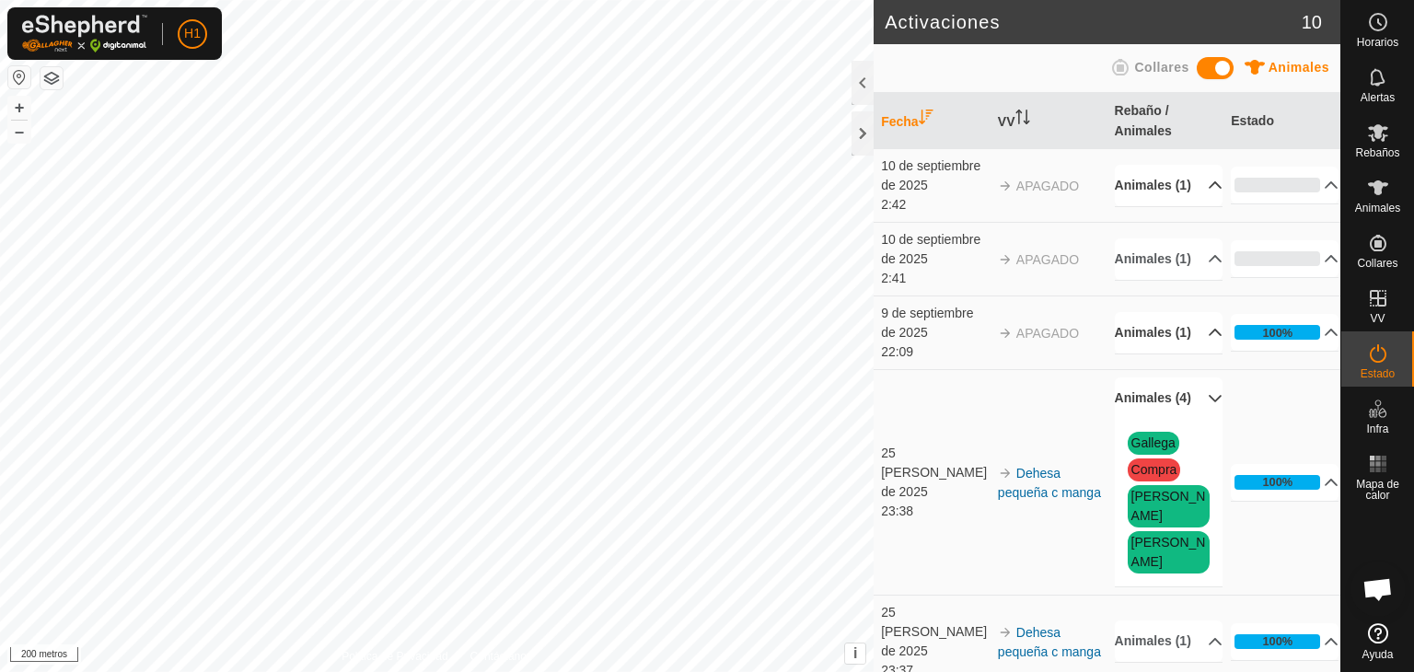
click at [1185, 419] on p-accordion-header "Animales (4)" at bounding box center [1169, 397] width 108 height 41
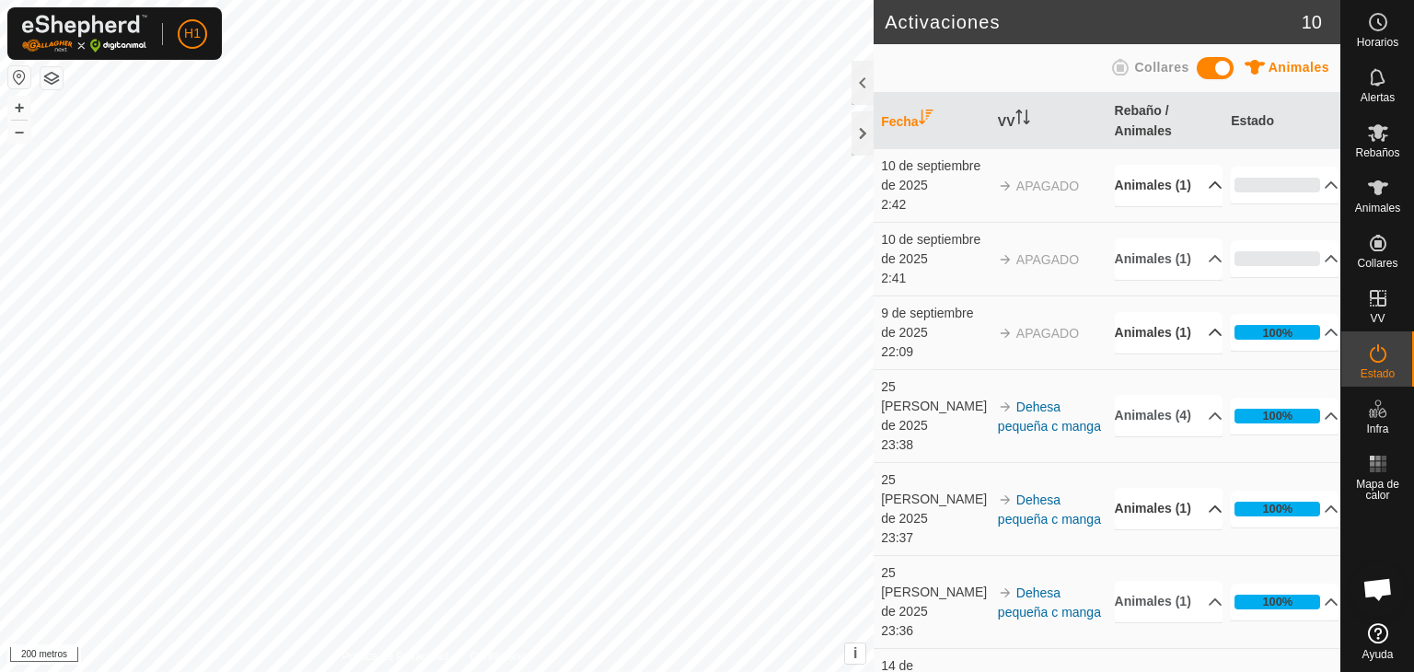
click at [1193, 488] on p-accordion-header "Animales (1)" at bounding box center [1169, 508] width 108 height 41
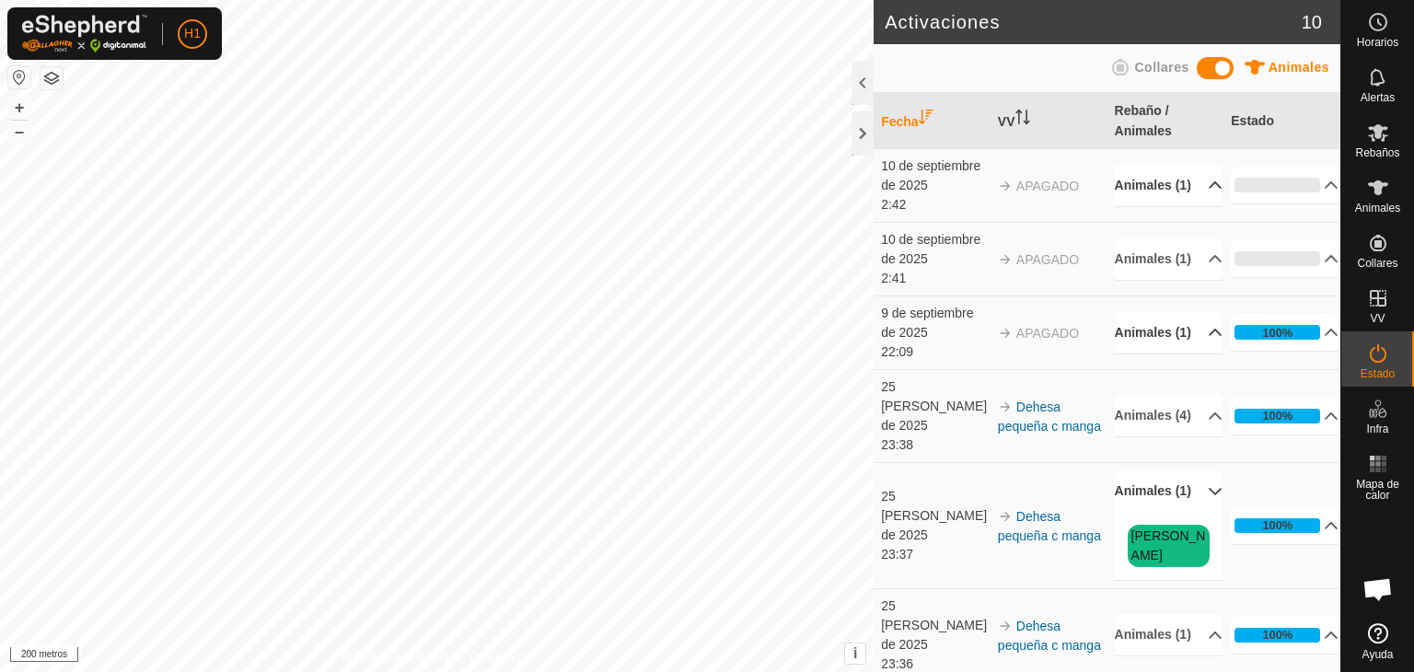
click at [1193, 482] on p-accordion-header "Animales (1)" at bounding box center [1169, 490] width 108 height 41
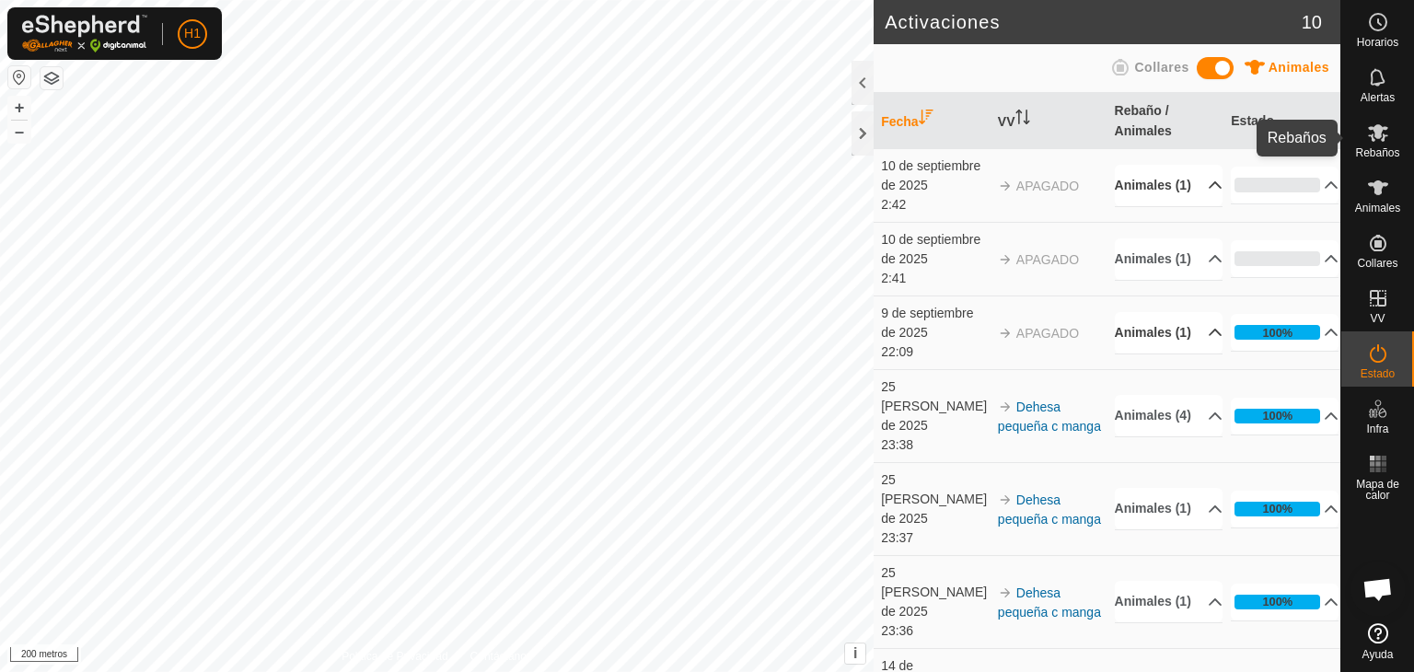
click at [1393, 139] on es-mob-svg-icon at bounding box center [1378, 132] width 33 height 29
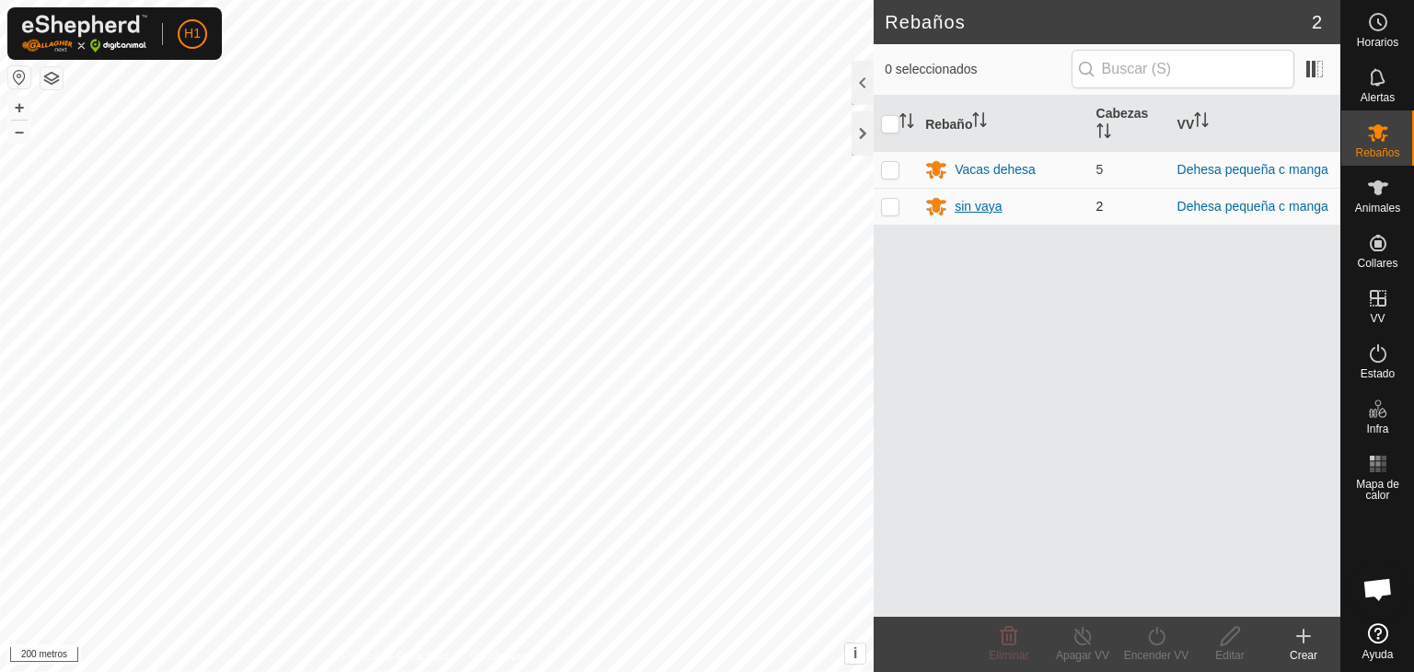
click at [965, 206] on font "sin vaya" at bounding box center [978, 206] width 47 height 15
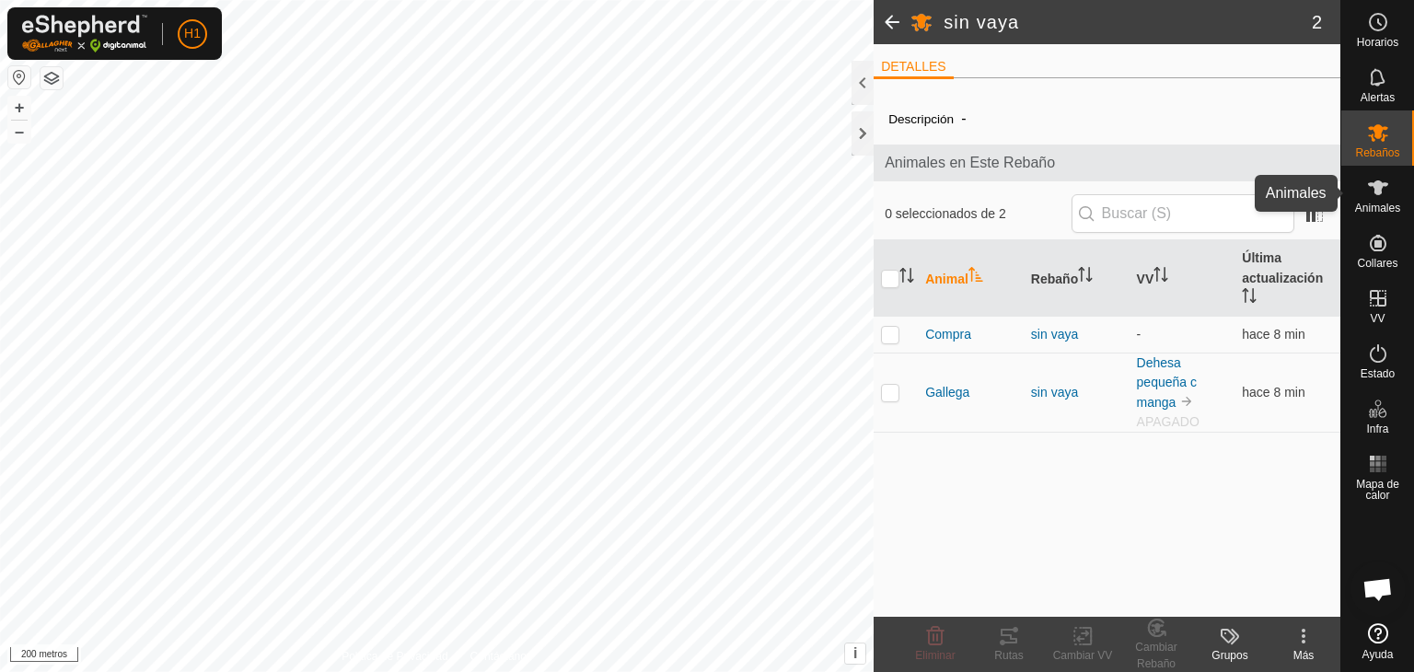
click at [1402, 195] on div "Animales" at bounding box center [1377, 193] width 73 height 55
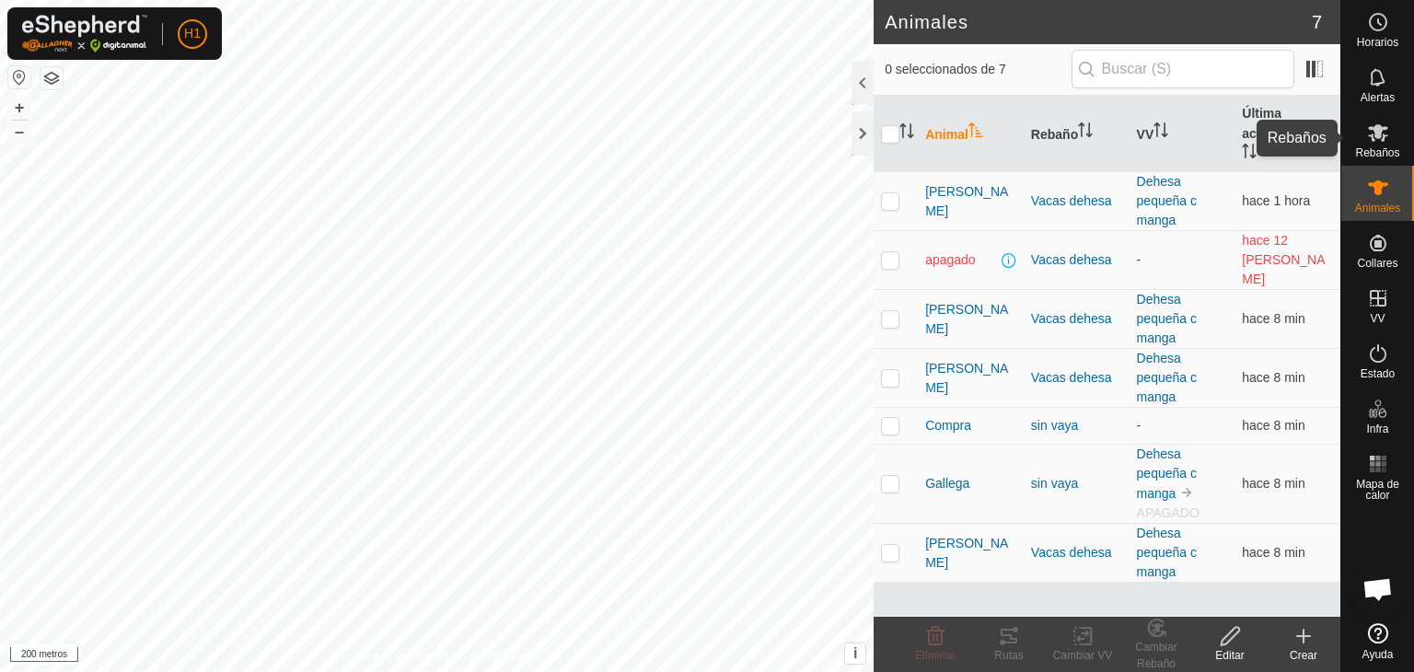
click at [1382, 122] on icon at bounding box center [1378, 133] width 22 height 22
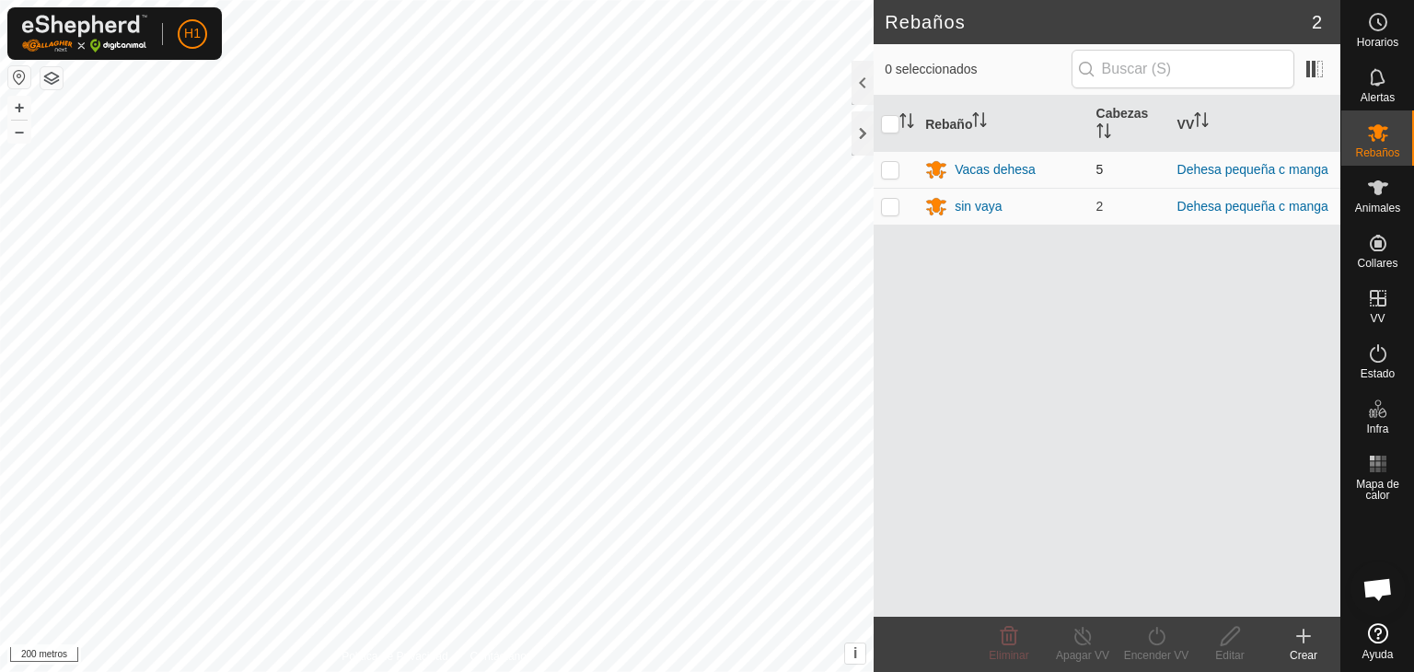
click at [979, 180] on td "Vacas dehesa" at bounding box center [1003, 169] width 170 height 37
click at [985, 165] on font "Vacas dehesa" at bounding box center [995, 169] width 81 height 15
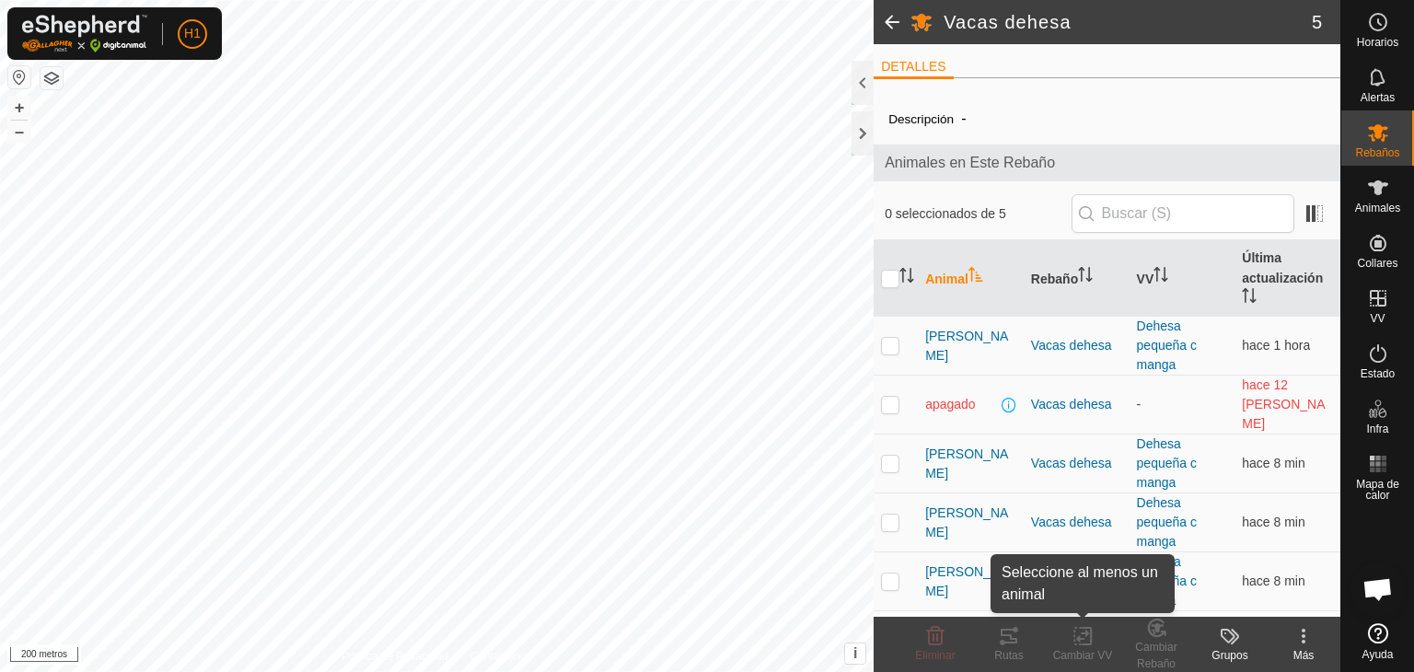
click at [1084, 643] on icon at bounding box center [1087, 636] width 8 height 17
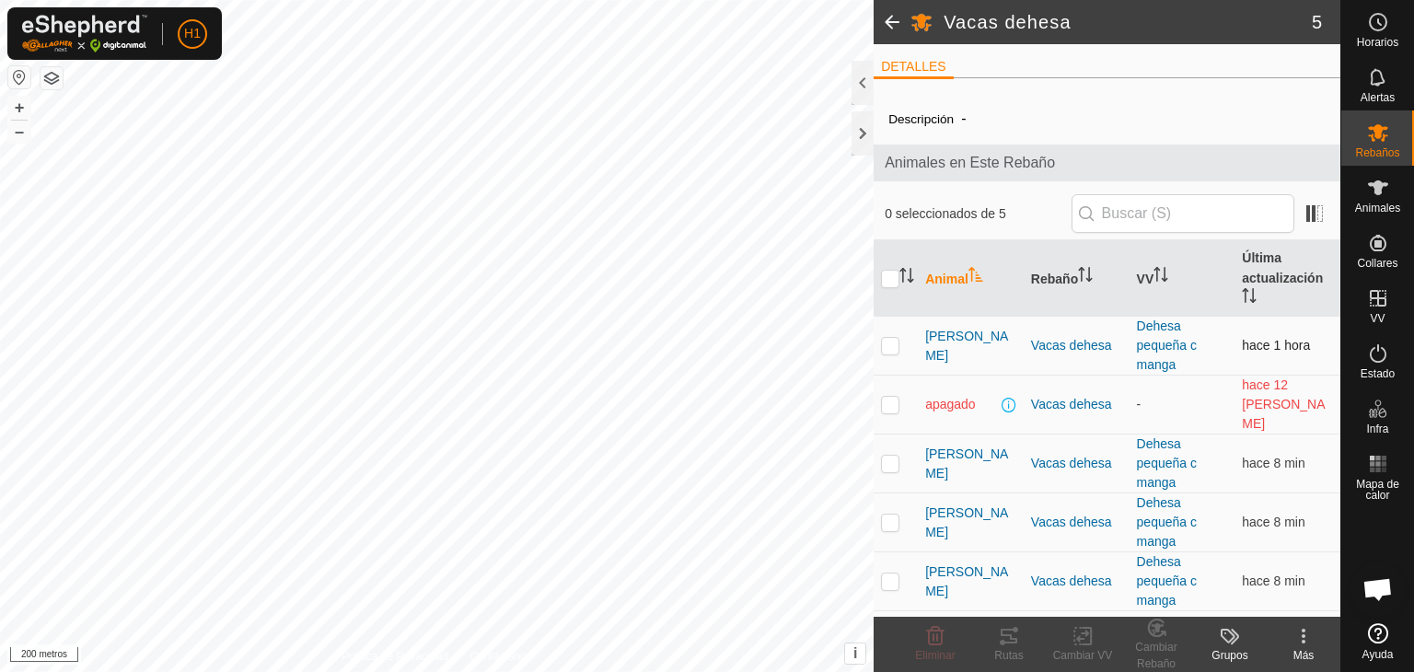
click at [898, 352] on p-checkbox at bounding box center [890, 345] width 18 height 15
checkbox input "true"
click at [887, 399] on p-checkbox at bounding box center [890, 404] width 18 height 15
checkbox input "true"
click at [891, 456] on p-checkbox at bounding box center [890, 463] width 18 height 15
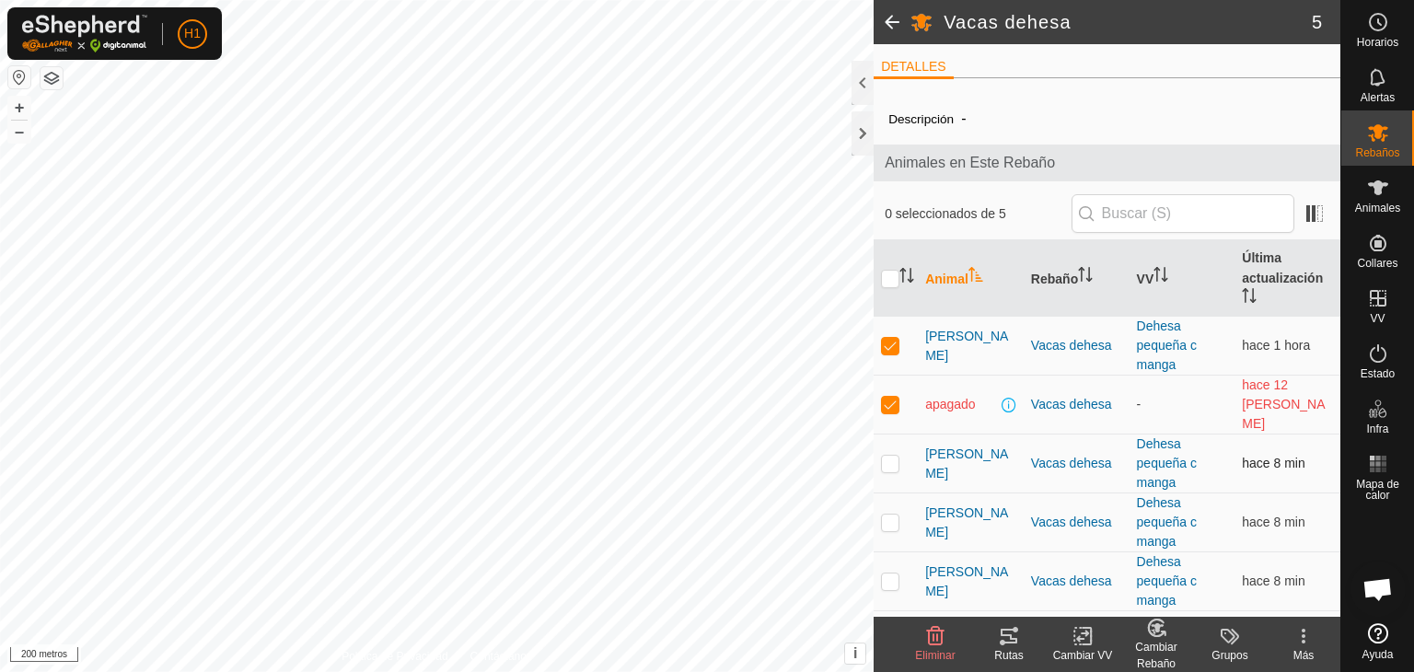
checkbox input "true"
click at [891, 515] on p-checkbox at bounding box center [890, 522] width 18 height 15
checkbox input "true"
click at [891, 574] on p-checkbox at bounding box center [890, 581] width 18 height 15
checkbox input "true"
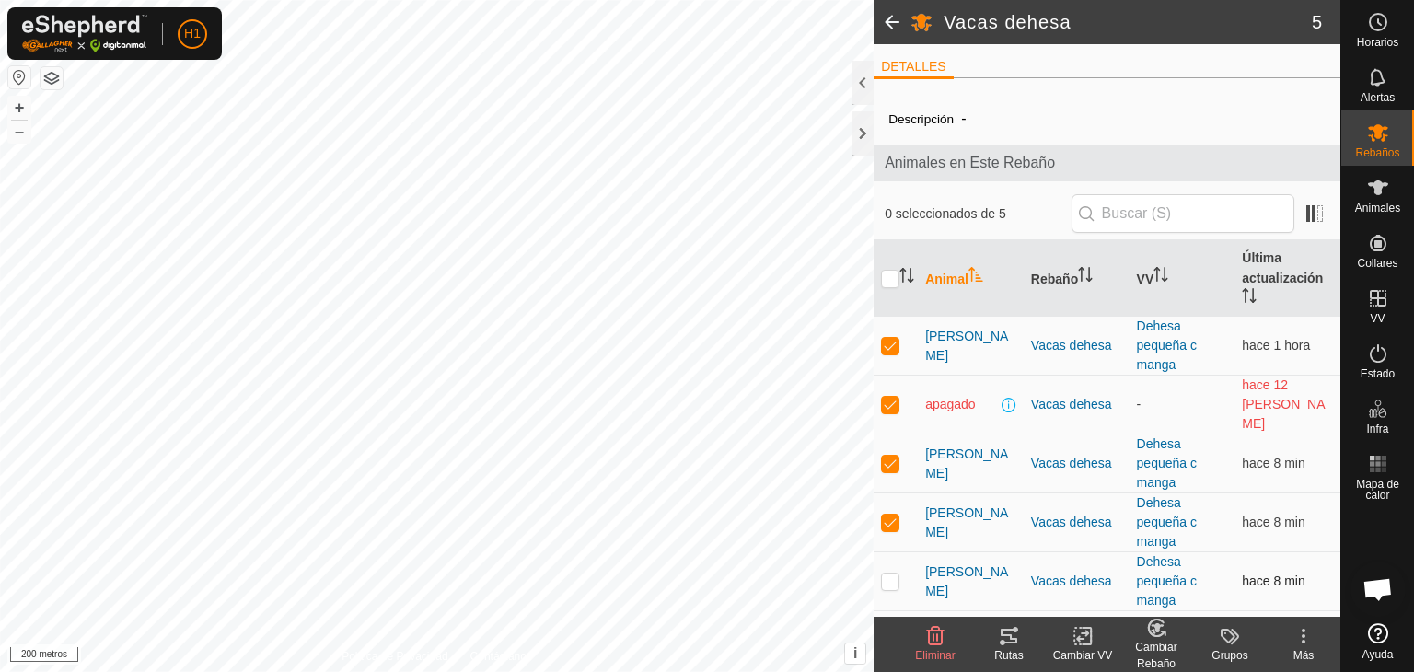
checkbox input "true"
click at [1072, 643] on icon at bounding box center [1083, 636] width 23 height 22
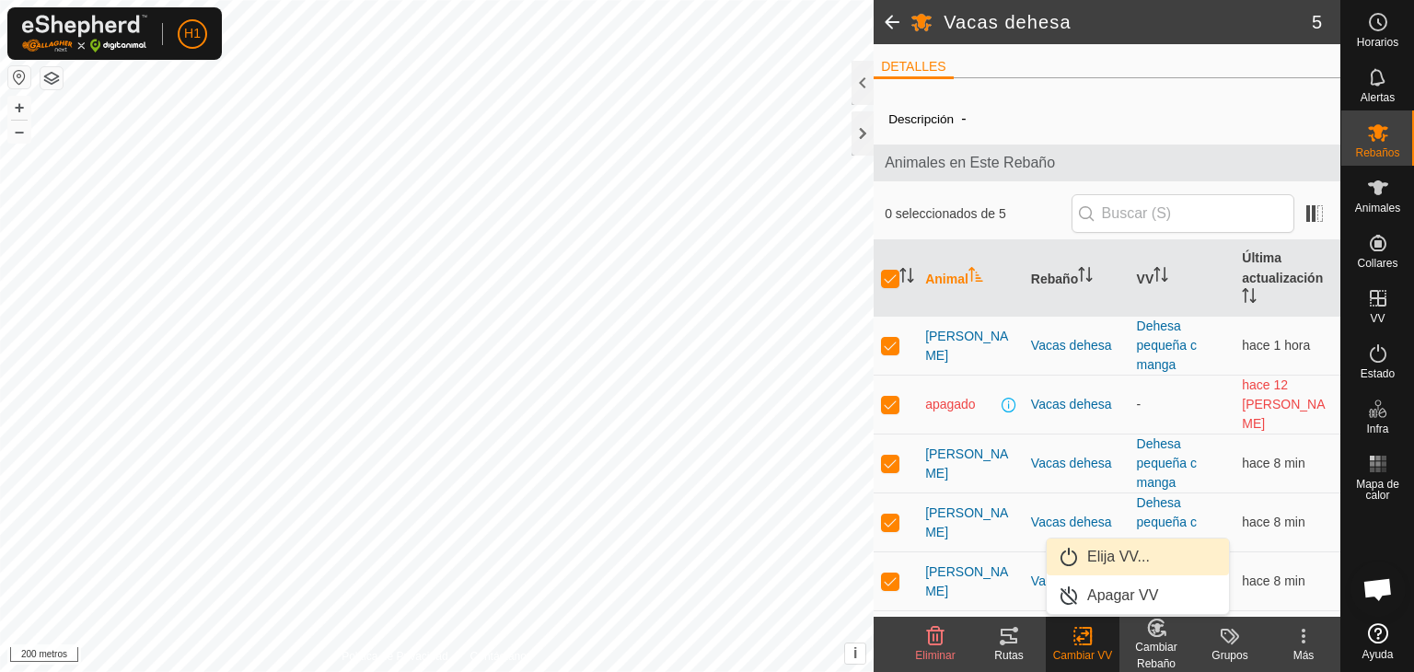
click at [1112, 553] on link "Elija VV..." at bounding box center [1138, 557] width 182 height 37
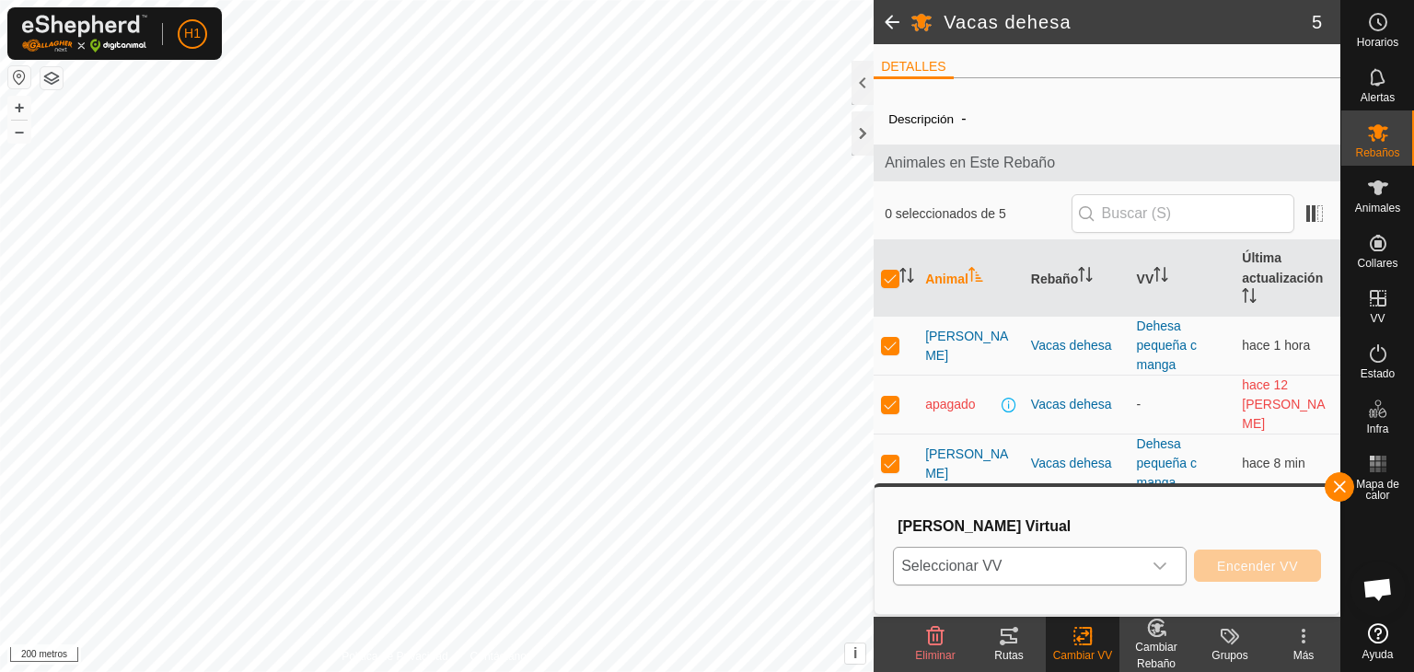
click at [1156, 568] on icon "disparador desplegable" at bounding box center [1160, 566] width 15 height 15
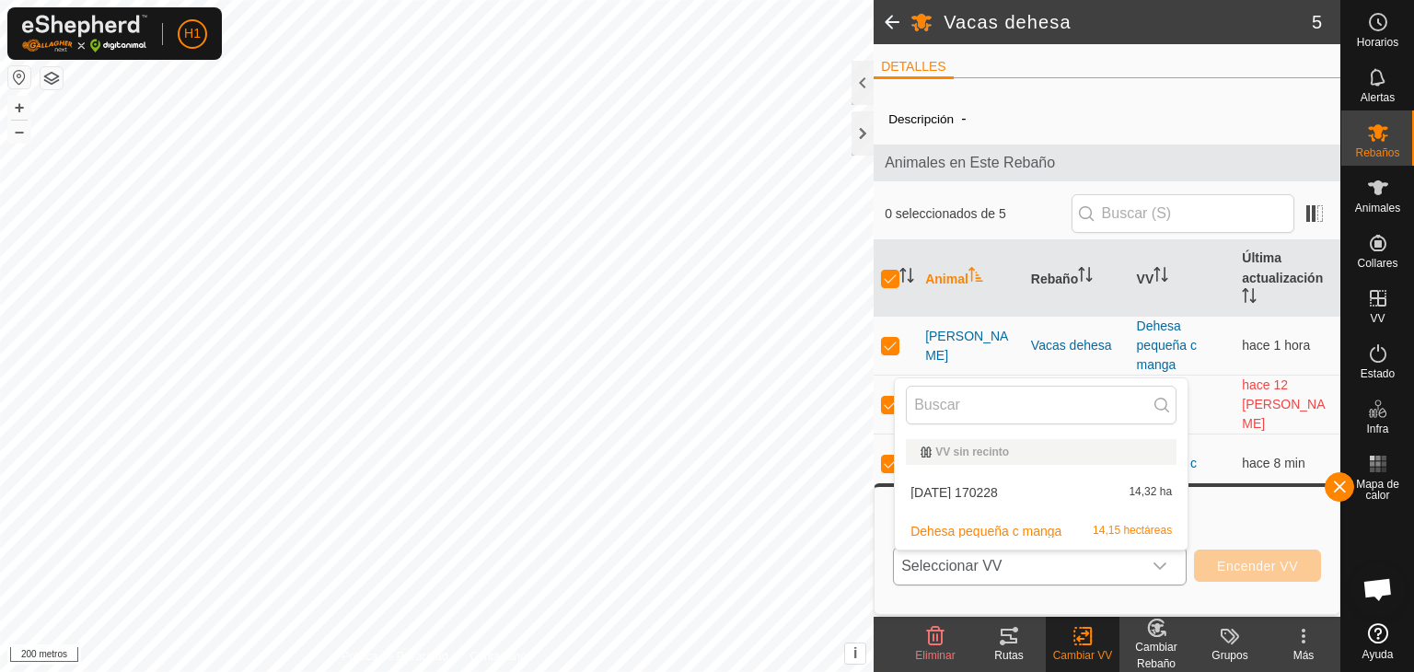
click at [1059, 530] on li "Dehesa pequeña c manga 14,15 hectáreas" at bounding box center [1041, 531] width 293 height 37
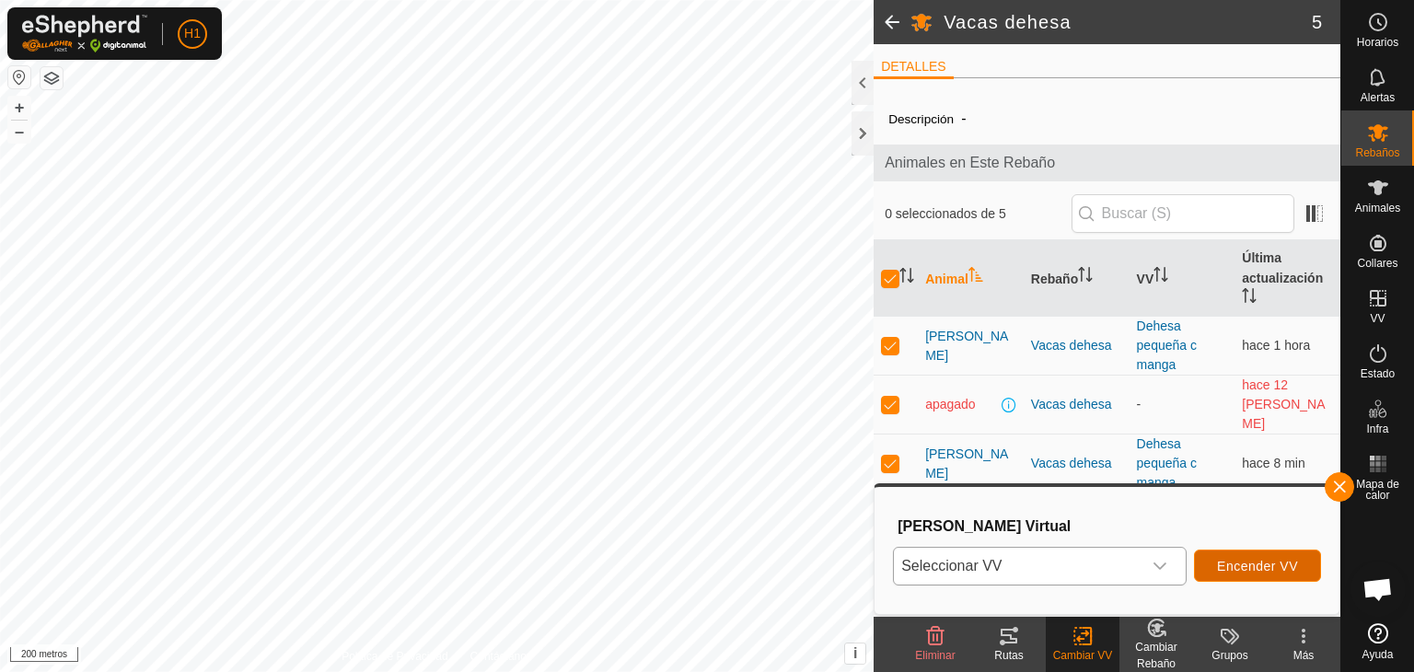
click at [1237, 572] on font "Encender VV" at bounding box center [1257, 566] width 81 height 15
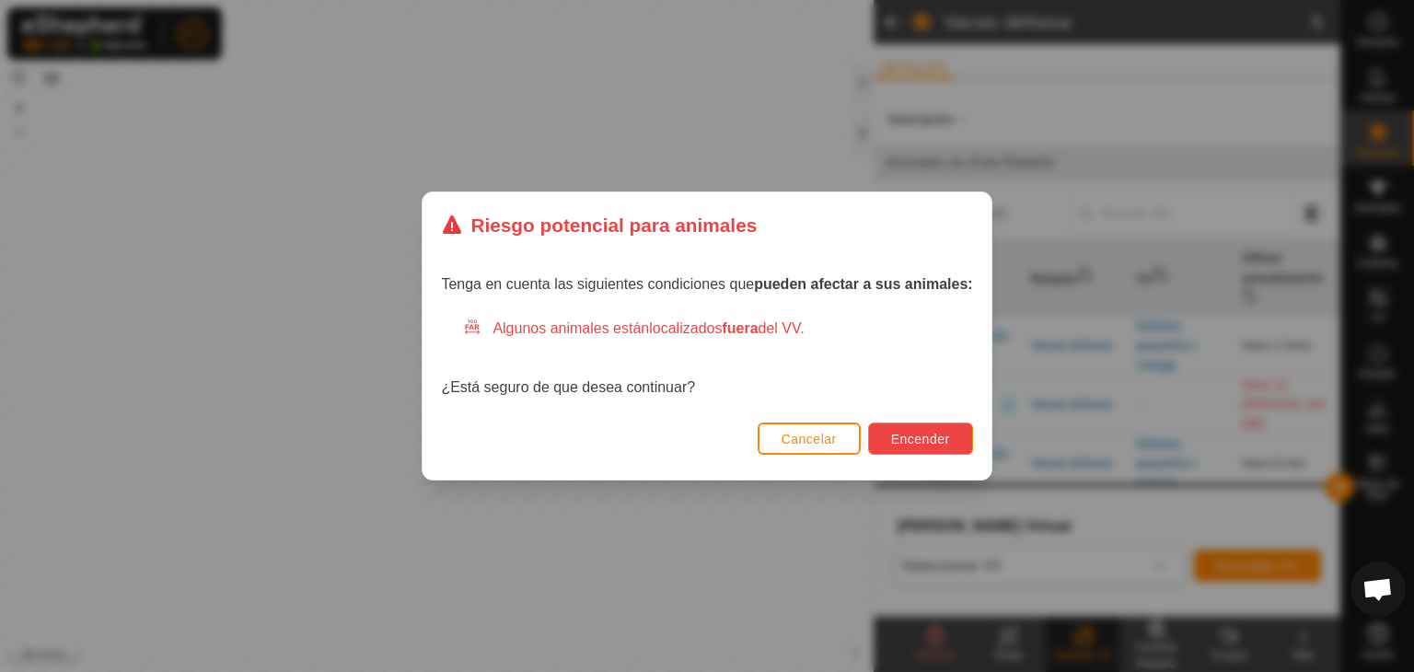
click at [926, 440] on font "Encender" at bounding box center [920, 439] width 59 height 15
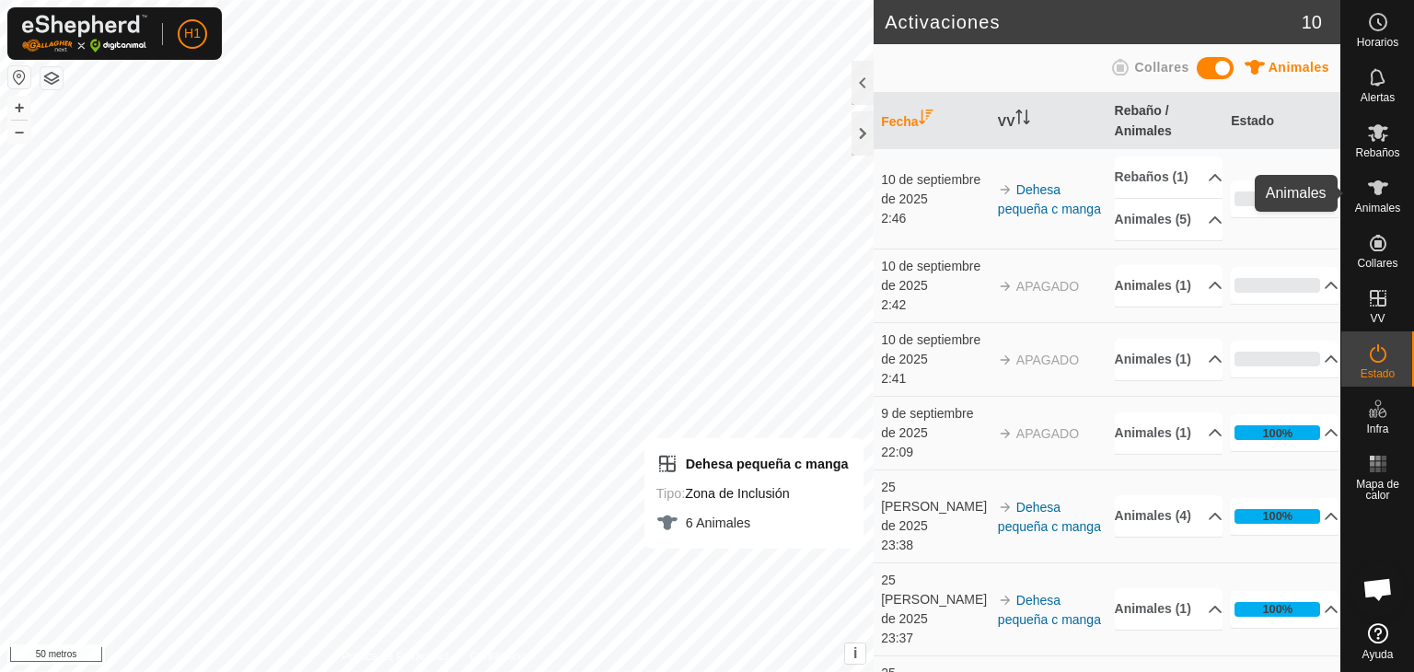
click at [1395, 191] on div "Animales" at bounding box center [1377, 193] width 73 height 55
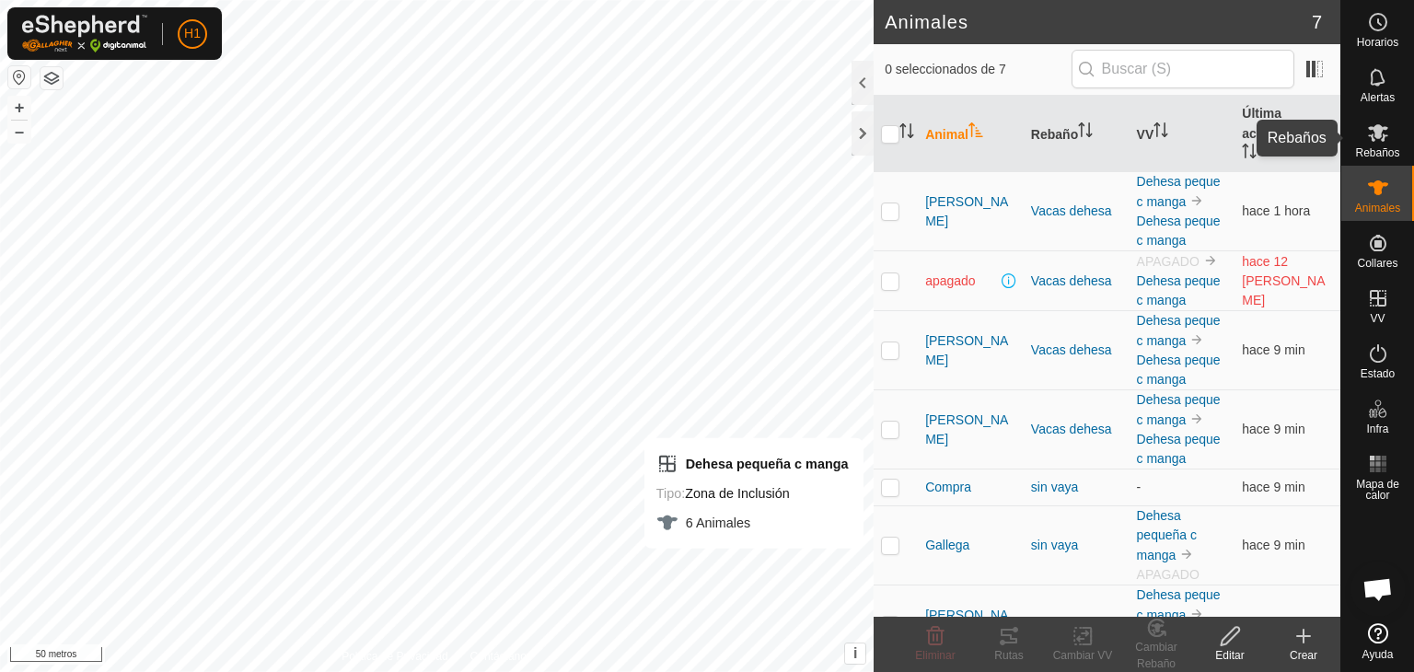
click at [1362, 140] on es-mob-svg-icon at bounding box center [1378, 132] width 33 height 29
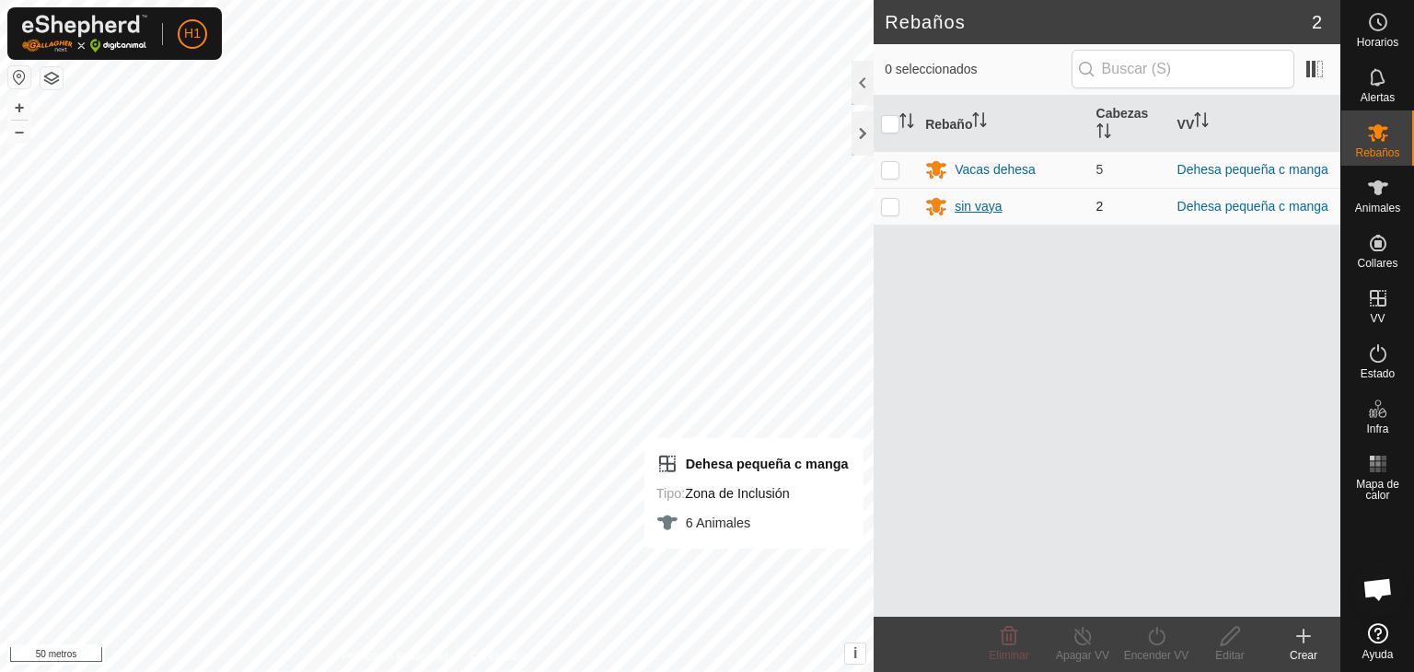
click at [963, 214] on div "sin vaya" at bounding box center [978, 206] width 47 height 19
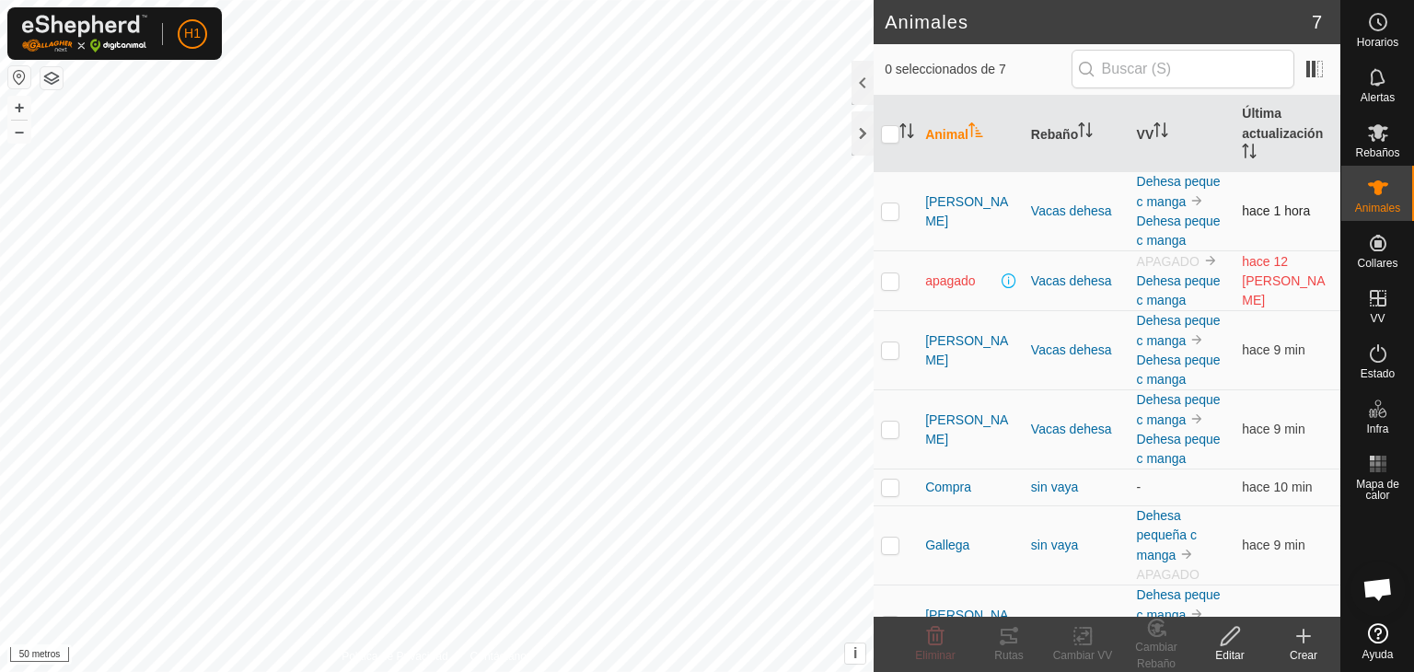
click at [891, 209] on p-checkbox at bounding box center [890, 210] width 18 height 15
checkbox input "true"
click at [1007, 634] on icon at bounding box center [1009, 636] width 17 height 15
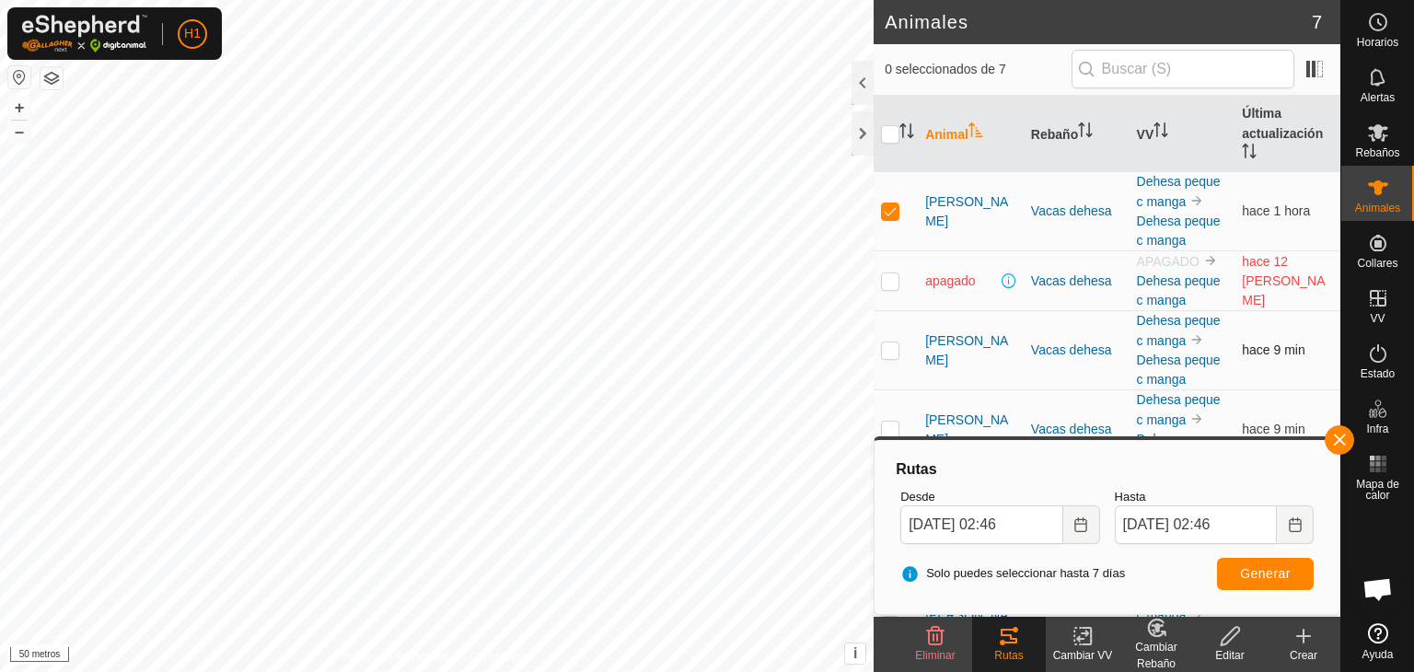
click at [882, 357] on p-checkbox at bounding box center [890, 349] width 18 height 15
checkbox input "true"
click at [891, 204] on p-checkbox at bounding box center [890, 210] width 18 height 15
checkbox input "false"
click at [1032, 631] on tracks-svg-icon at bounding box center [1009, 636] width 74 height 22
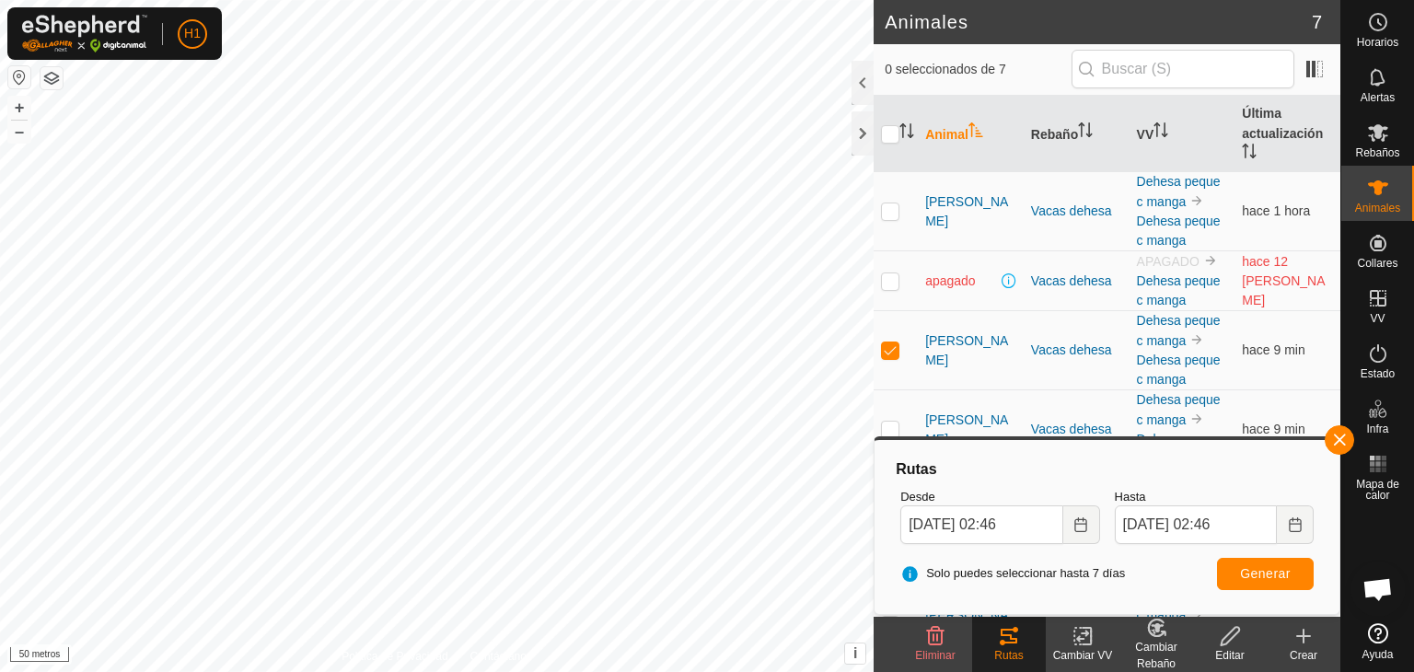
click at [1032, 631] on tracks-svg-icon at bounding box center [1009, 636] width 74 height 22
click at [1338, 432] on button "button" at bounding box center [1339, 439] width 29 height 29
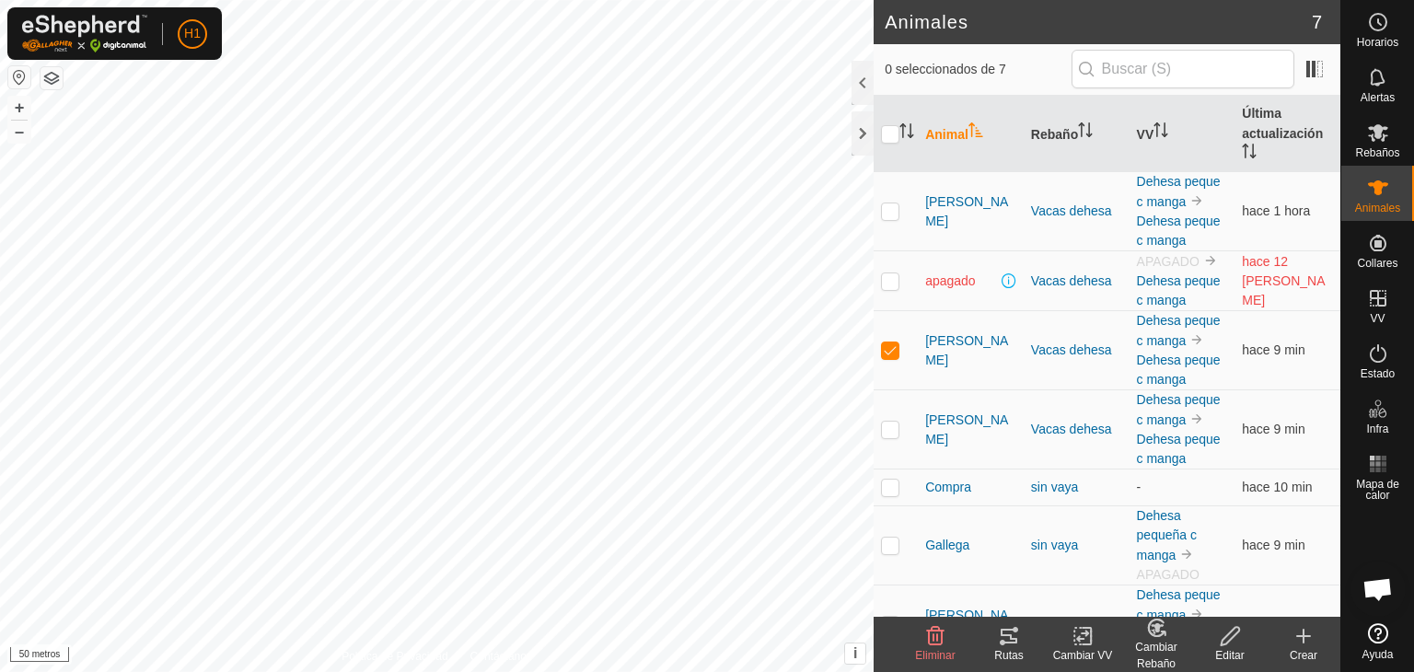
click at [1003, 633] on icon at bounding box center [1009, 636] width 22 height 22
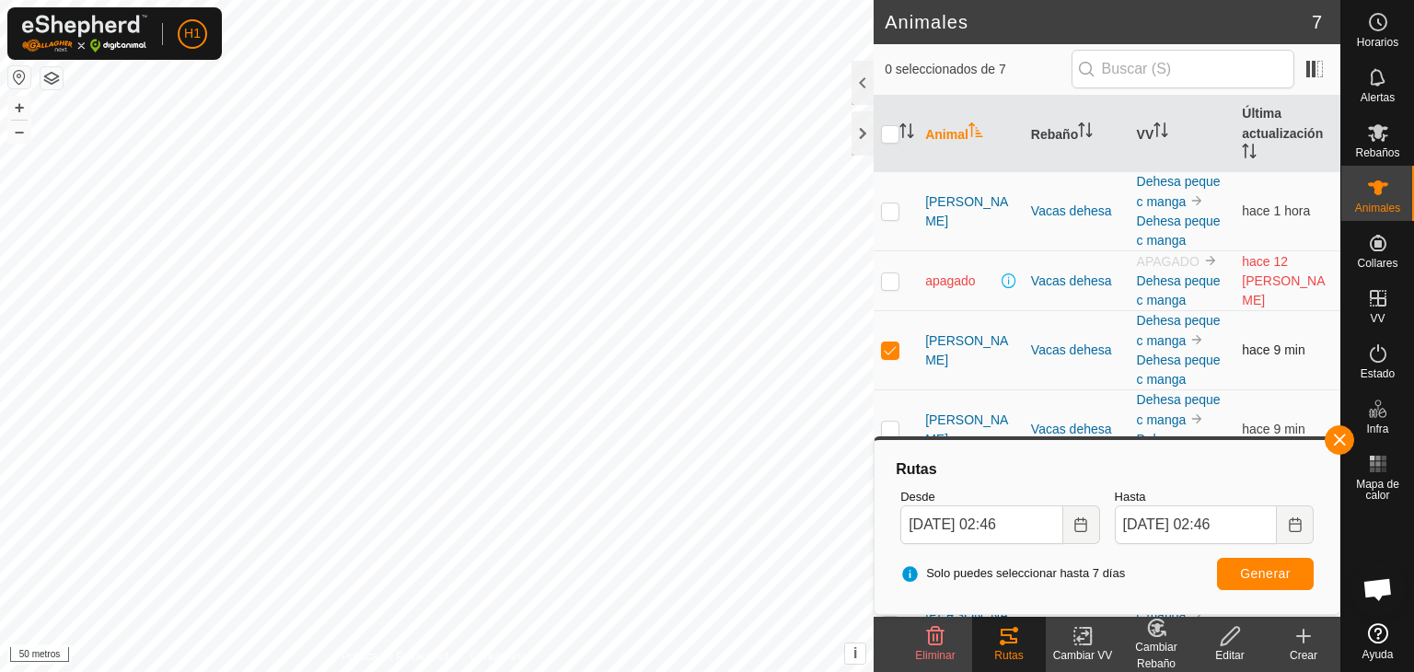
scroll to position [65, 0]
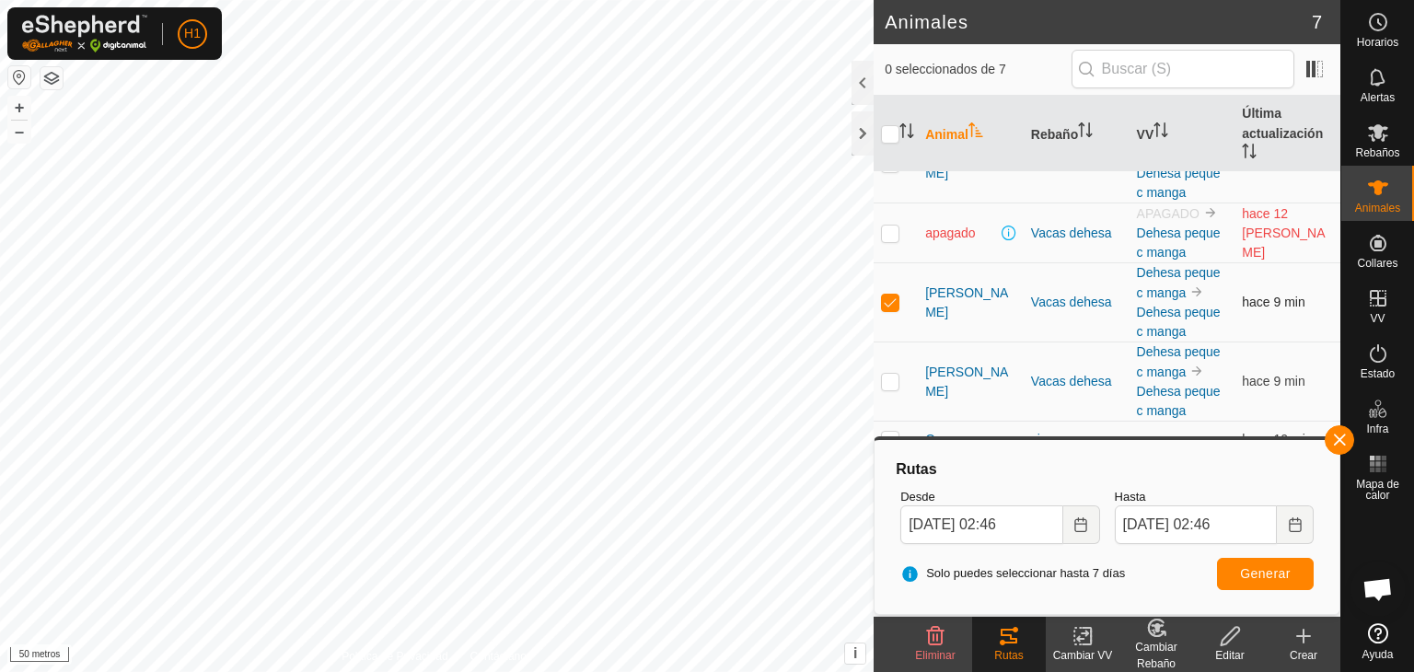
click at [897, 296] on p-checkbox at bounding box center [890, 302] width 18 height 15
checkbox input "false"
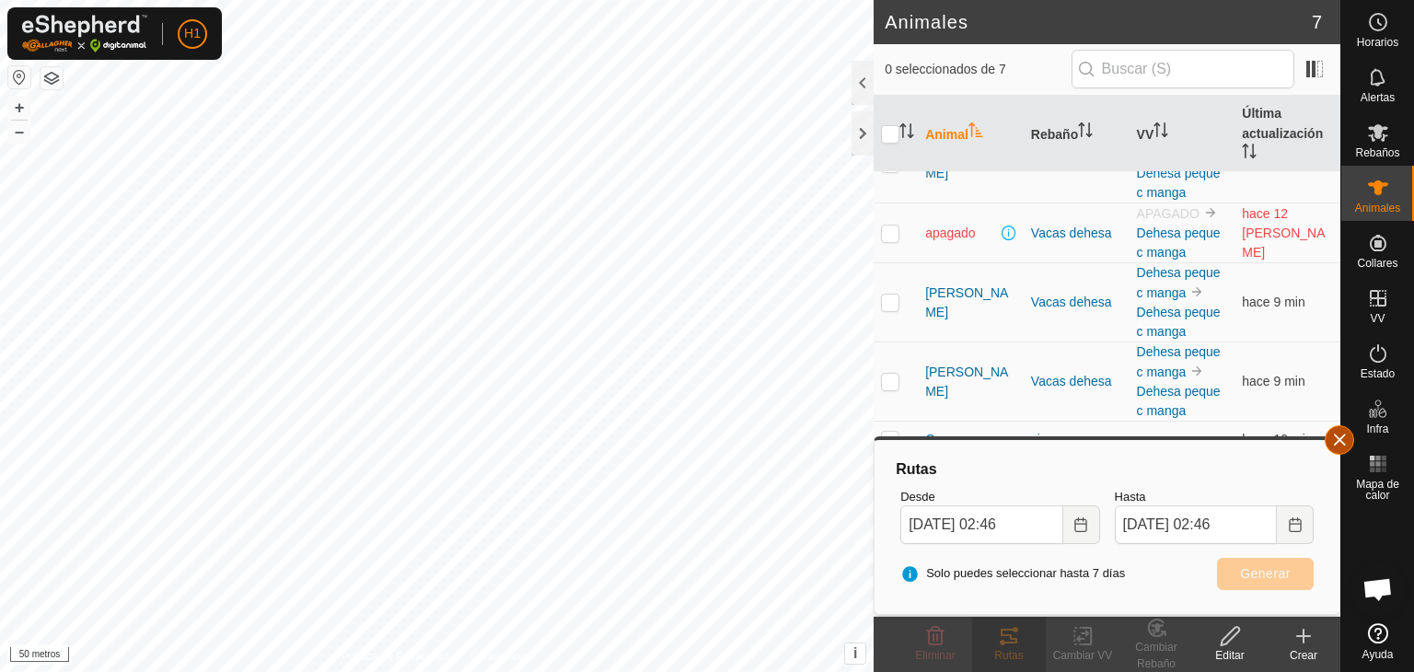
click at [1344, 439] on button "button" at bounding box center [1339, 439] width 29 height 29
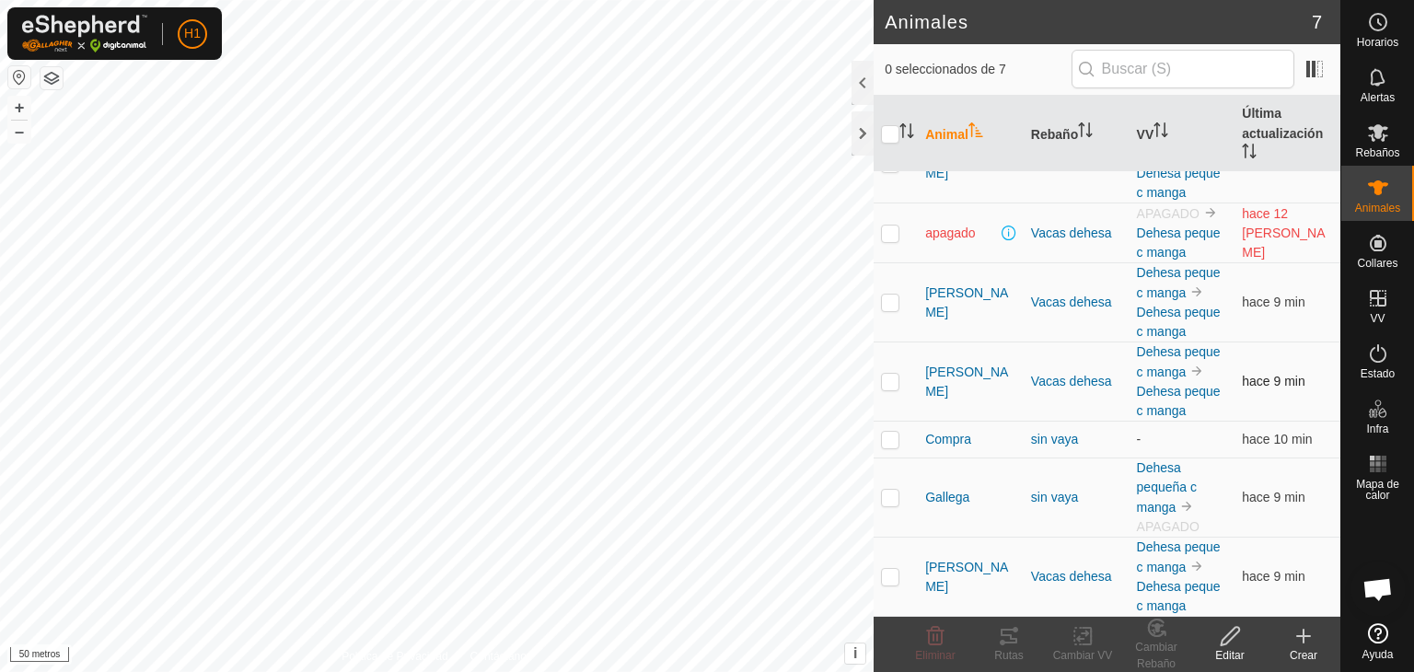
click at [881, 384] on p-checkbox at bounding box center [890, 381] width 18 height 15
checkbox input "true"
click at [1021, 642] on tracks-svg-icon at bounding box center [1009, 636] width 74 height 22
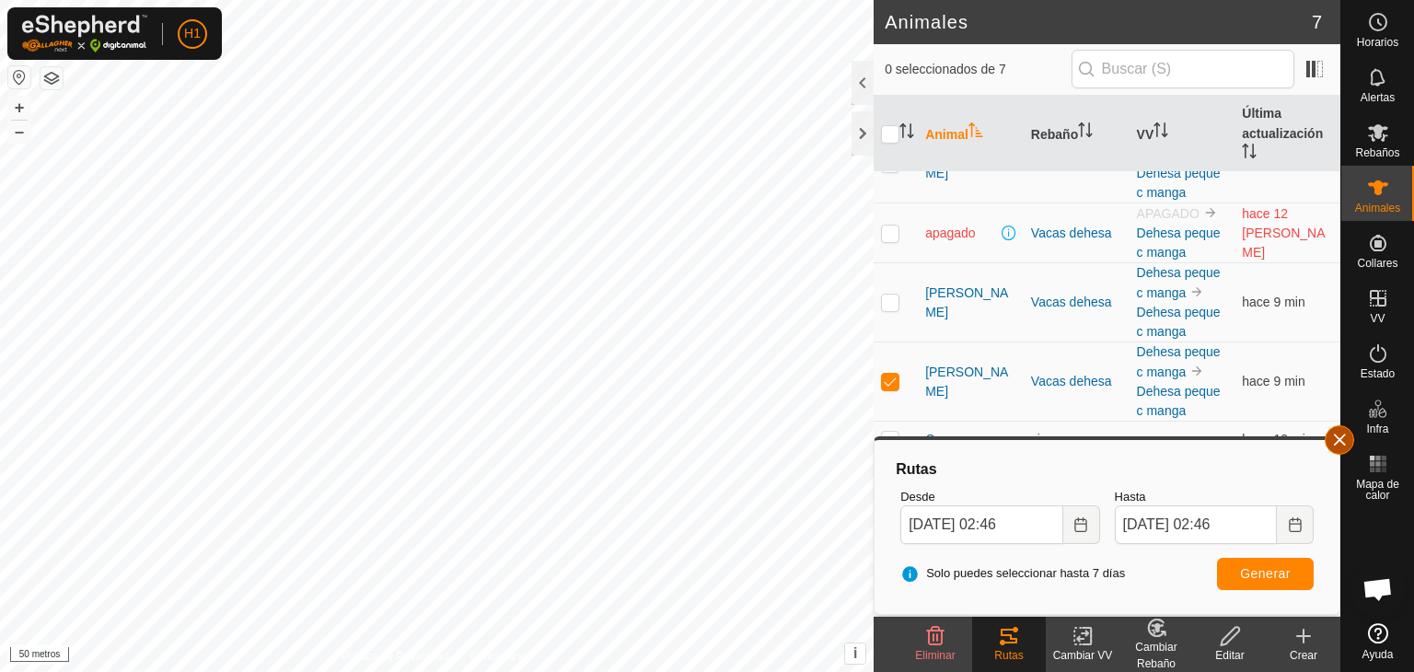
click at [1347, 435] on button "button" at bounding box center [1339, 439] width 29 height 29
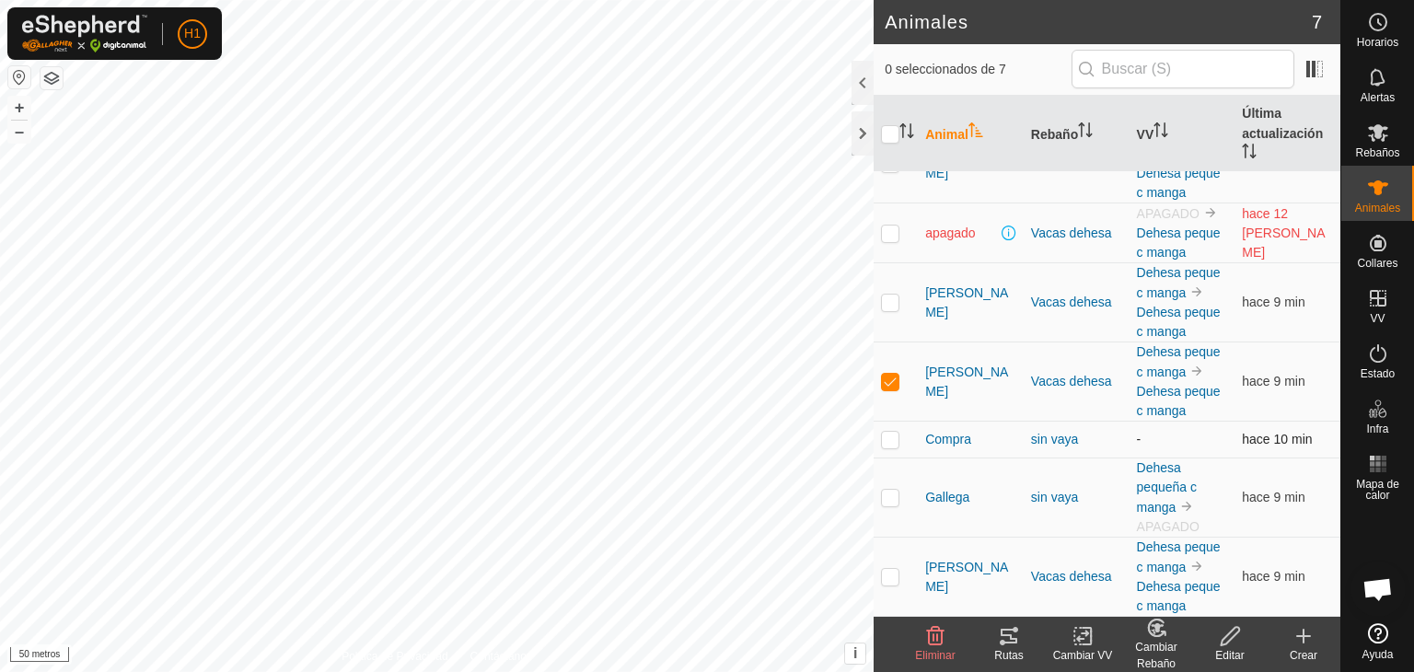
click at [894, 437] on p-checkbox at bounding box center [890, 439] width 18 height 15
checkbox input "true"
click at [888, 383] on p-checkbox at bounding box center [890, 381] width 18 height 15
checkbox input "false"
click at [1005, 659] on font "Rutas" at bounding box center [1008, 655] width 29 height 13
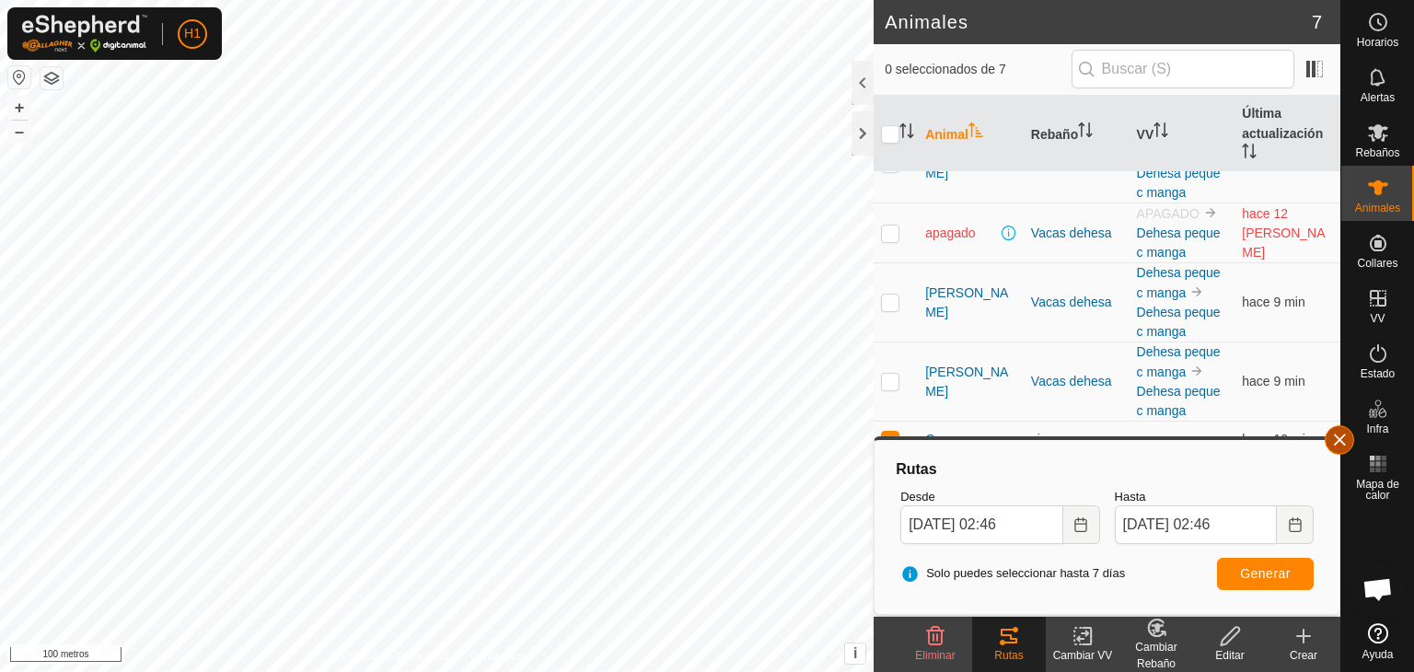
click at [1343, 432] on button "button" at bounding box center [1339, 439] width 29 height 29
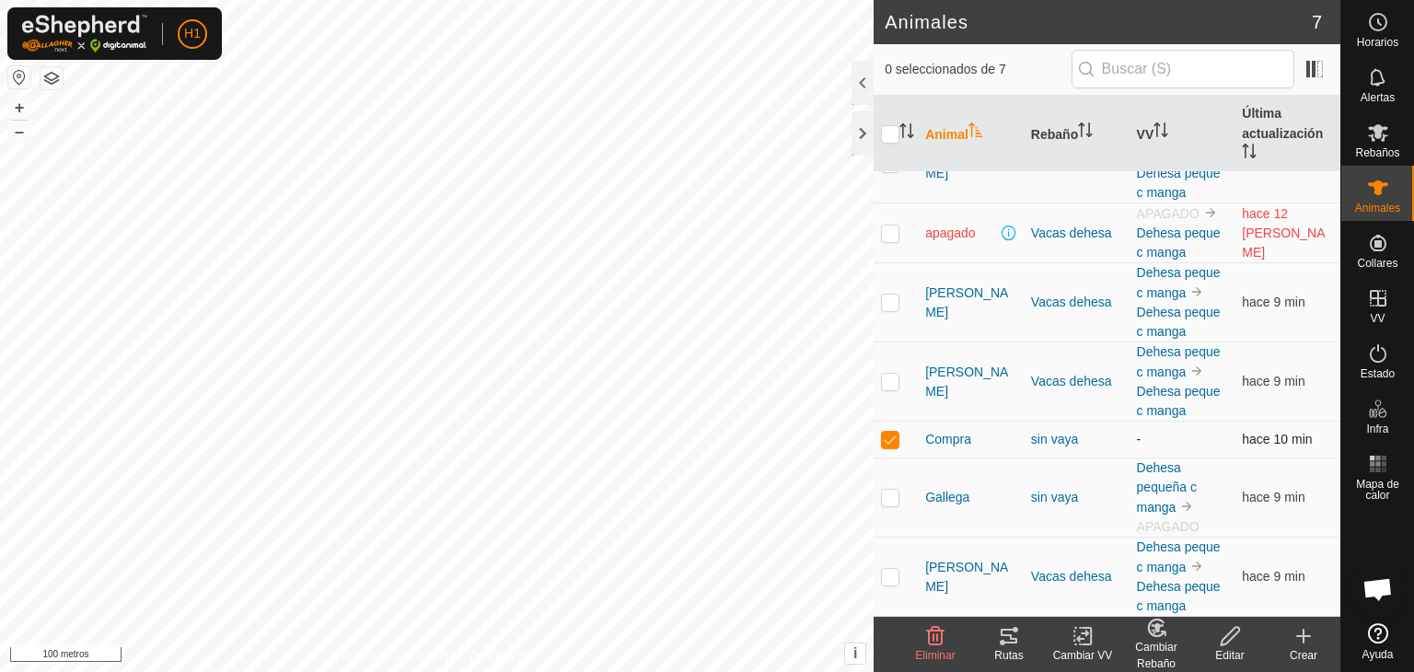
click at [889, 437] on p-checkbox at bounding box center [890, 439] width 18 height 15
checkbox input "false"
click at [891, 498] on p-checkbox at bounding box center [890, 497] width 18 height 15
click at [1009, 638] on icon at bounding box center [1009, 636] width 22 height 22
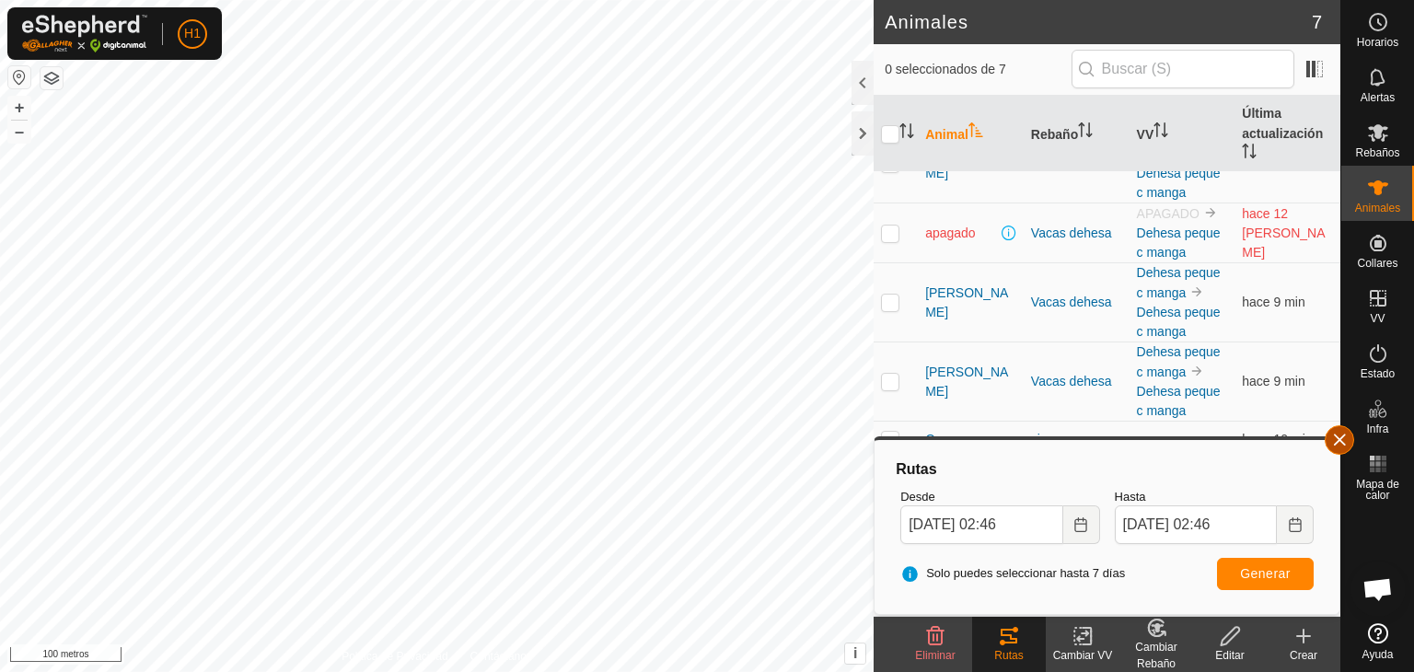
click at [1338, 441] on button "button" at bounding box center [1339, 439] width 29 height 29
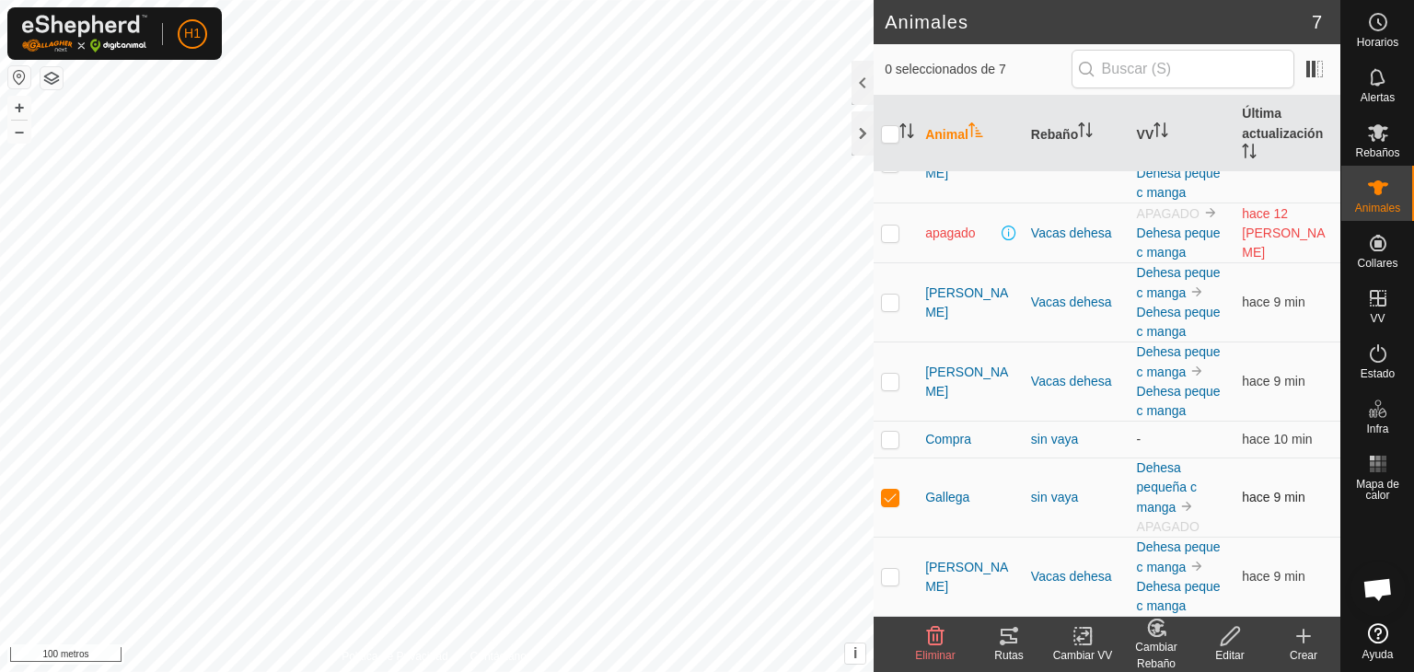
click at [891, 504] on p-checkbox at bounding box center [890, 497] width 18 height 15
checkbox input "false"
click at [890, 576] on p-checkbox at bounding box center [890, 576] width 18 height 15
checkbox input "true"
click at [1008, 642] on icon at bounding box center [1009, 636] width 17 height 15
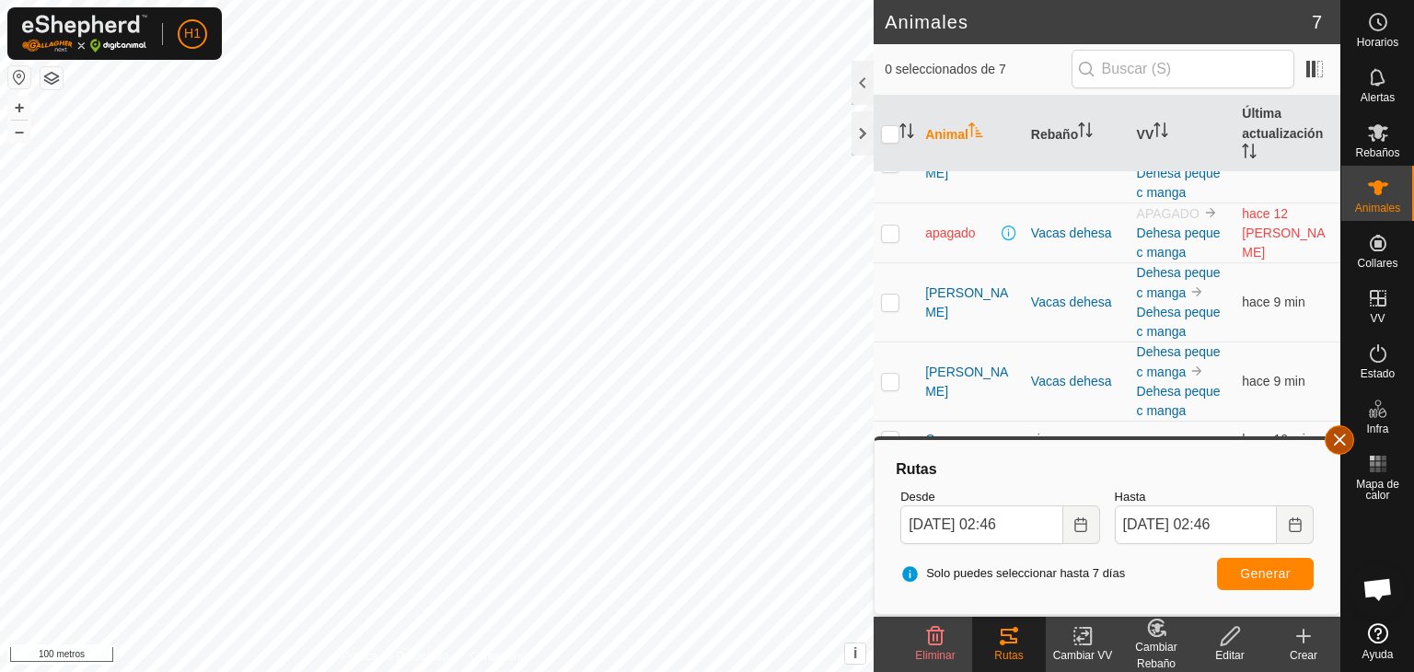
click at [1345, 435] on button "button" at bounding box center [1339, 439] width 29 height 29
